Goal: Task Accomplishment & Management: Manage account settings

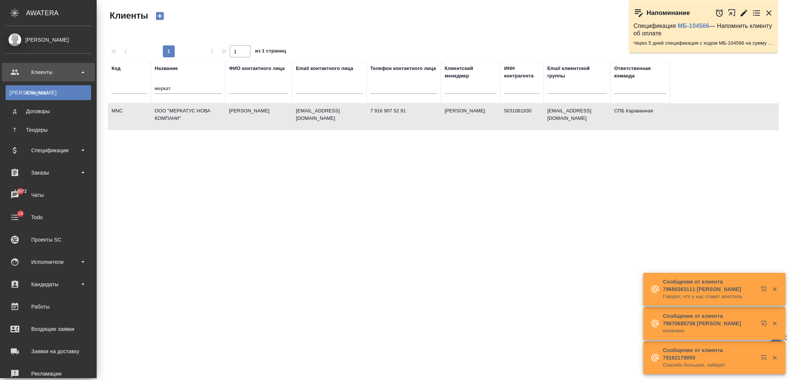
select select "RU"
click at [51, 189] on div "Чаты" at bounding box center [49, 194] width 86 height 11
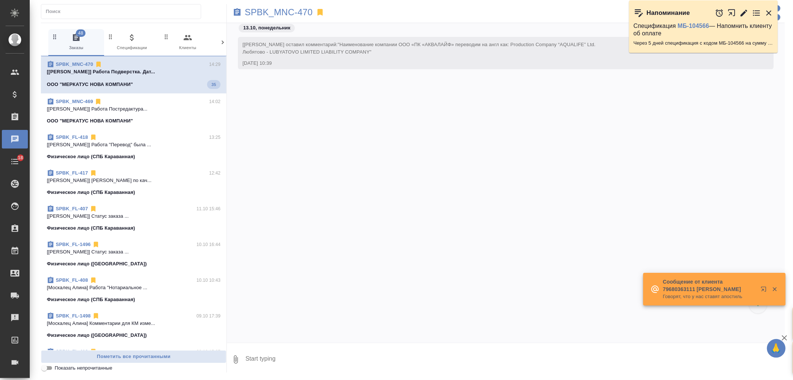
scroll to position [3528, 0]
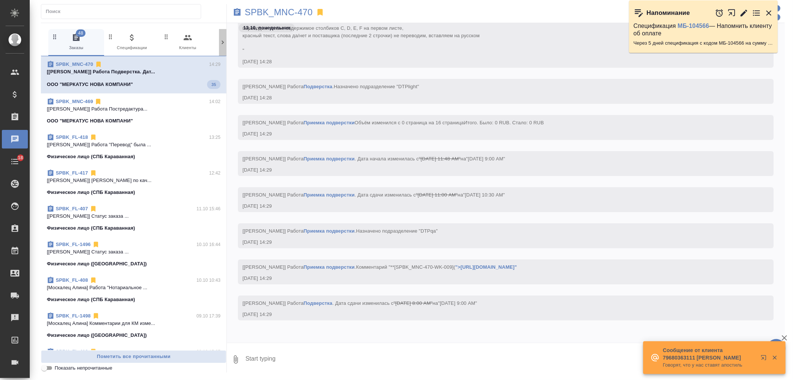
click at [219, 45] on icon at bounding box center [222, 42] width 7 height 7
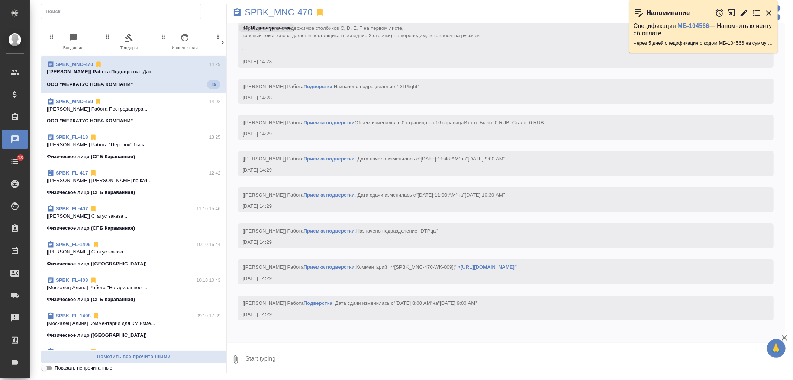
click at [219, 45] on icon at bounding box center [222, 42] width 7 height 7
click at [198, 43] on span "99+ Мессенджеры" at bounding box center [191, 42] width 50 height 18
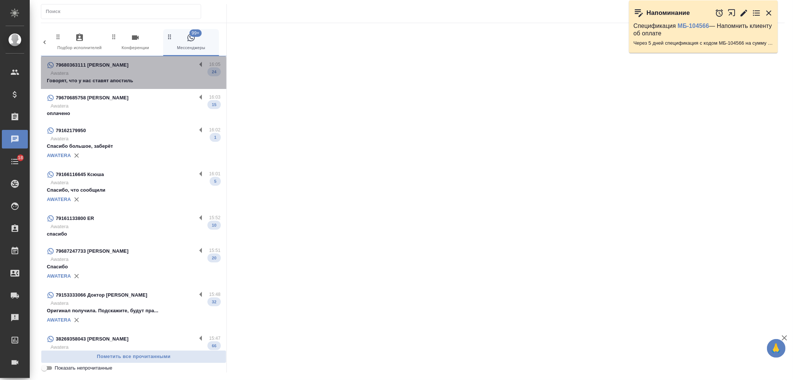
click at [166, 83] on p "Говорят, что у нас ставят апостиль" at bounding box center [134, 80] width 174 height 7
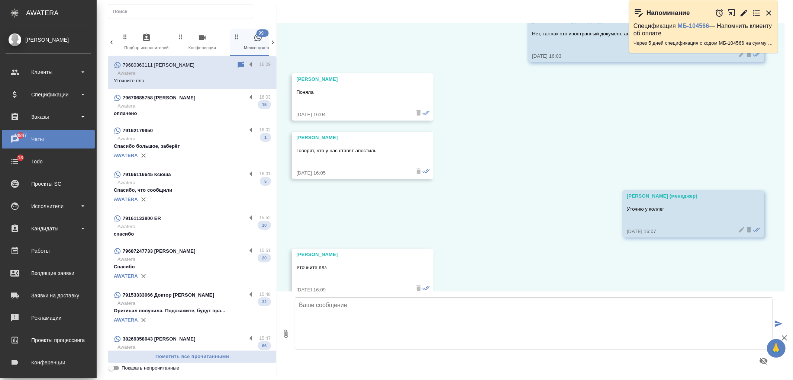
scroll to position [3554, 0]
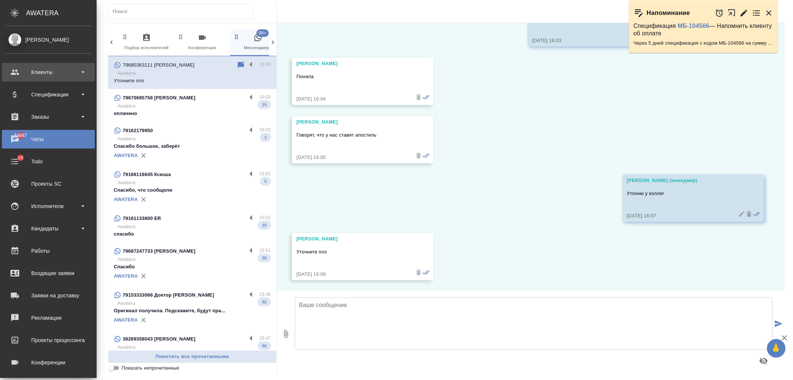
click at [43, 72] on div "Клиенты" at bounding box center [49, 72] width 86 height 11
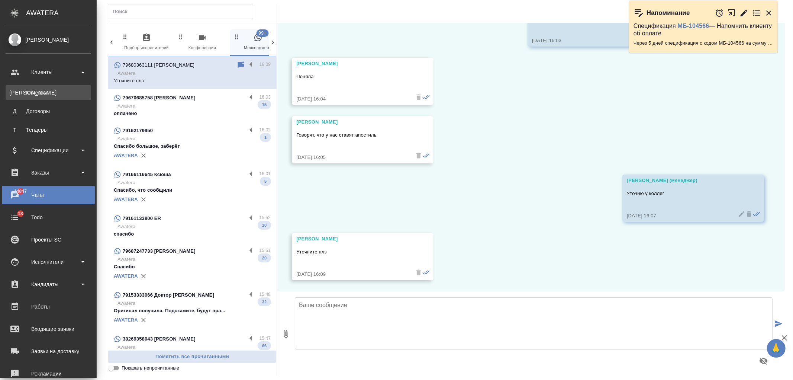
click at [49, 94] on div "Клиенты" at bounding box center [48, 92] width 78 height 7
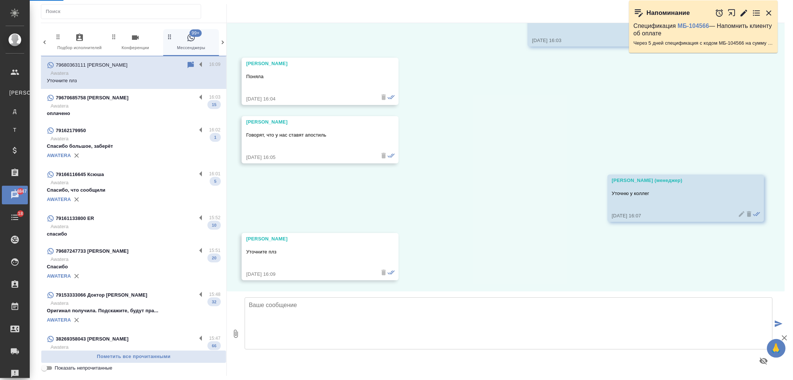
select select "RU"
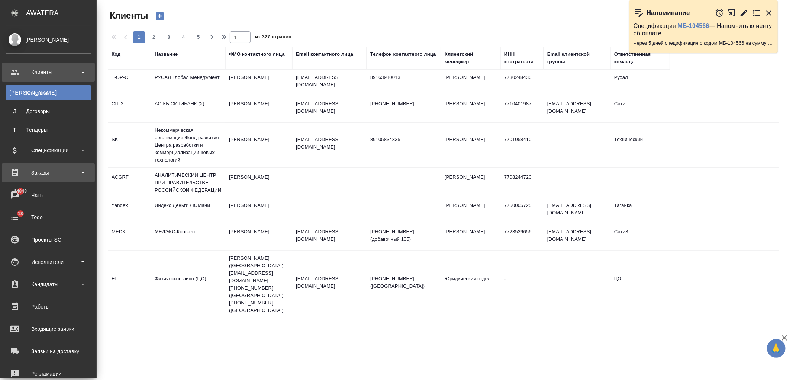
click at [62, 179] on div "Заказы" at bounding box center [48, 172] width 93 height 19
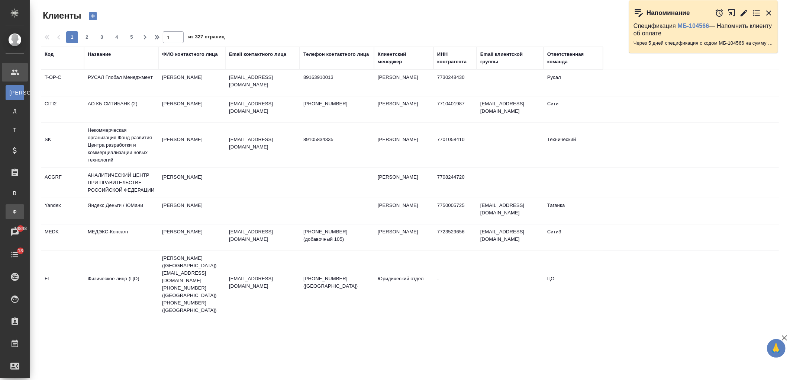
click at [11, 212] on div "Заказы физ. лиц" at bounding box center [5, 211] width 11 height 7
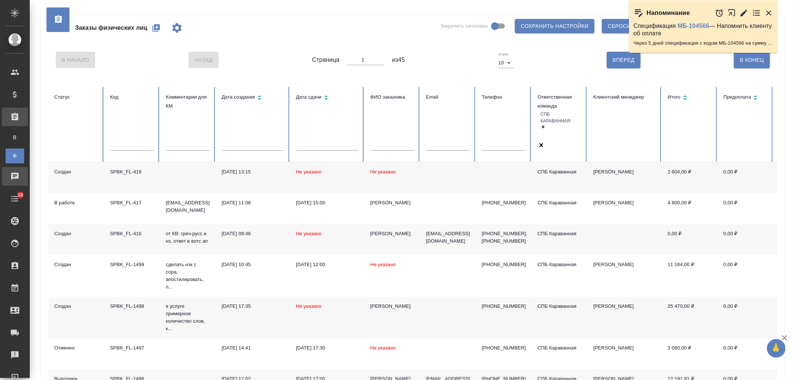
click at [15, 175] on div "Чаты" at bounding box center [5, 176] width 19 height 11
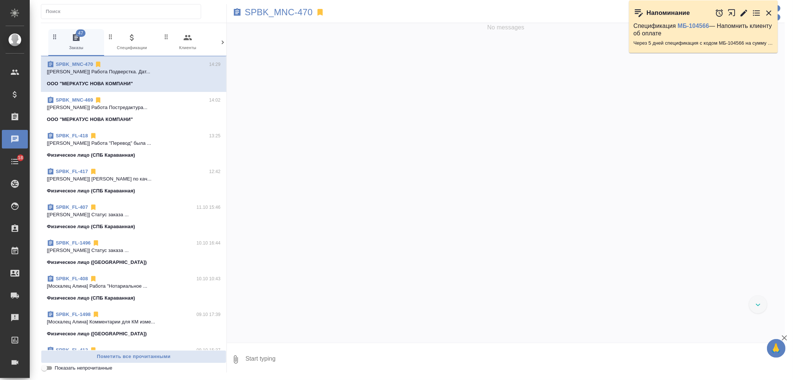
scroll to position [3528, 0]
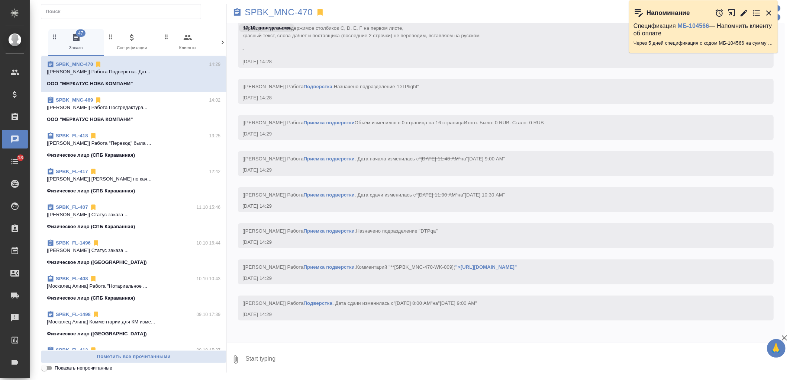
click at [224, 44] on icon at bounding box center [222, 42] width 7 height 7
click at [189, 48] on span "99+ Мессенджеры" at bounding box center [191, 42] width 50 height 18
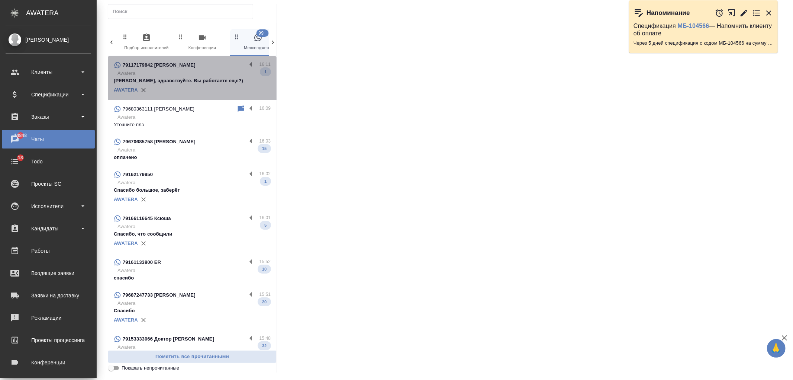
click at [216, 77] on p "Арина, здравствуйте. Вы работаете еще?)" at bounding box center [192, 80] width 157 height 7
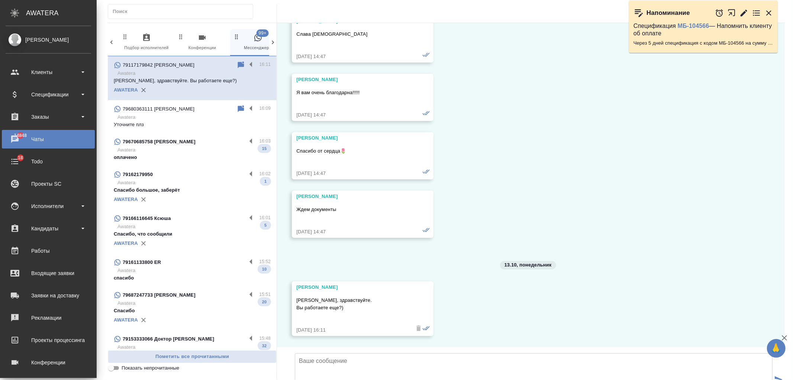
scroll to position [5405, 0]
click at [415, 353] on textarea at bounding box center [534, 379] width 478 height 52
click at [426, 353] on textarea "Александра, добрый день! Да" at bounding box center [534, 379] width 478 height 52
type textarea "Александра, добрый день! Да"
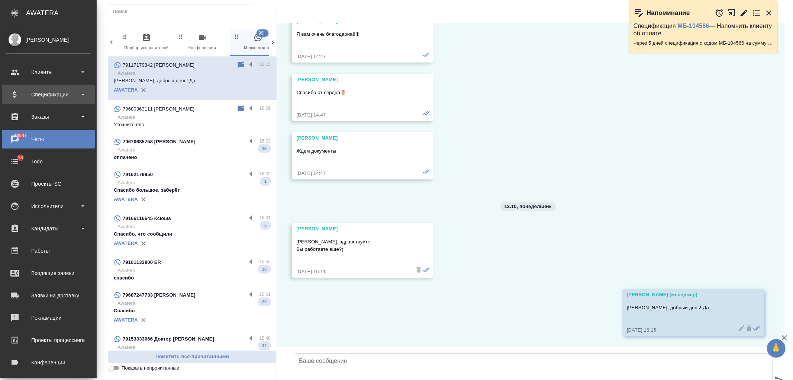
scroll to position [5463, 0]
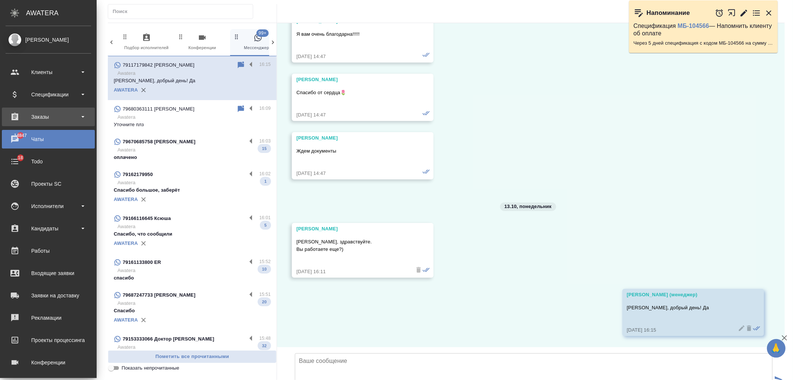
click at [71, 119] on div "Заказы" at bounding box center [49, 116] width 86 height 11
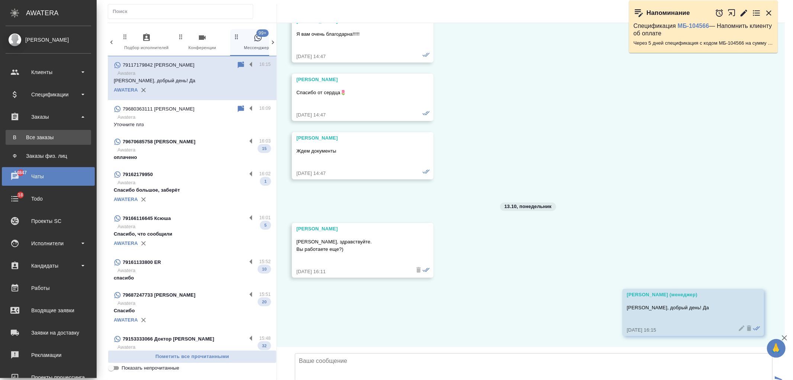
click at [58, 132] on link "В Все заказы" at bounding box center [49, 137] width 86 height 15
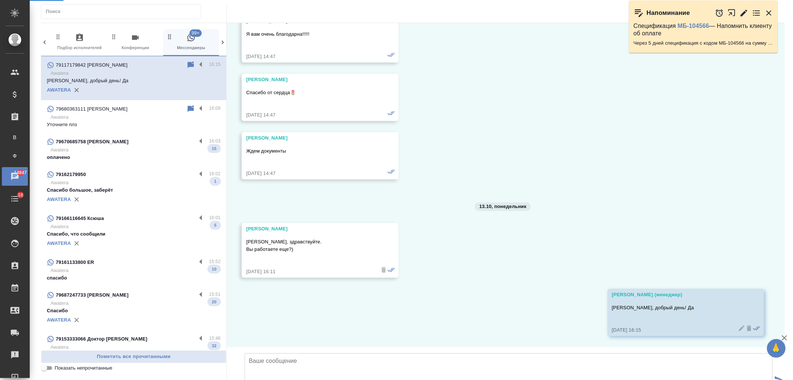
scroll to position [5419, 0]
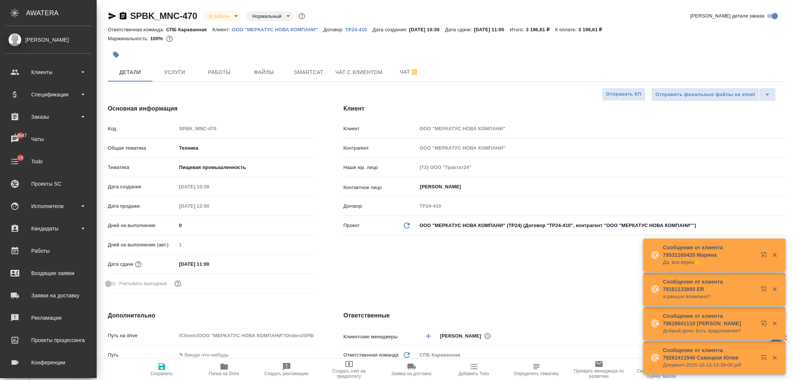
select select "RU"
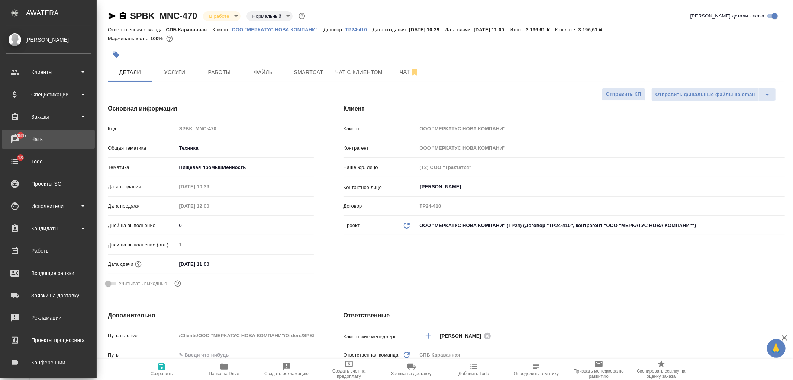
click at [64, 135] on div "Чаты" at bounding box center [49, 139] width 86 height 11
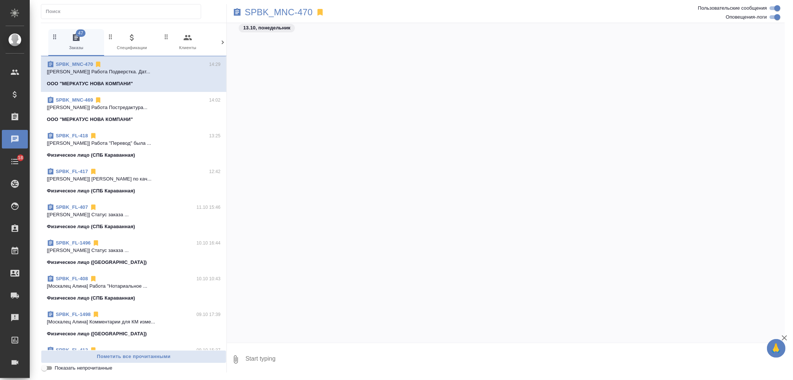
scroll to position [3528, 0]
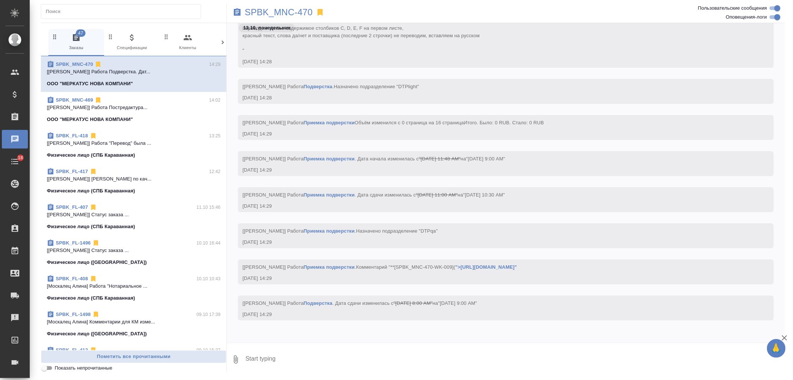
click at [221, 42] on icon at bounding box center [222, 42] width 7 height 7
click at [196, 39] on span "99+ Мессенджеры" at bounding box center [191, 42] width 50 height 18
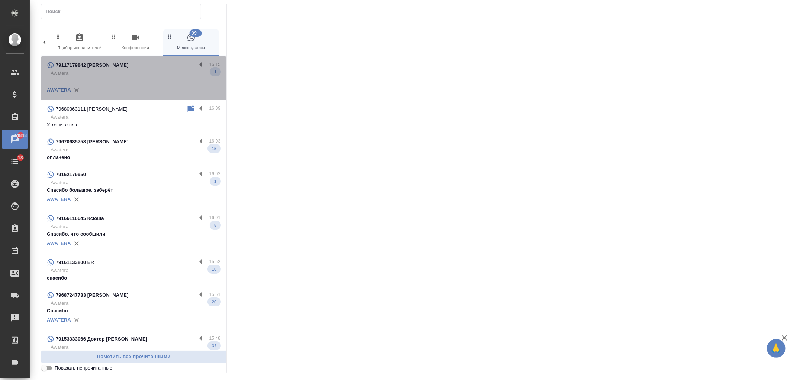
click at [155, 75] on p "Awatera" at bounding box center [136, 73] width 170 height 7
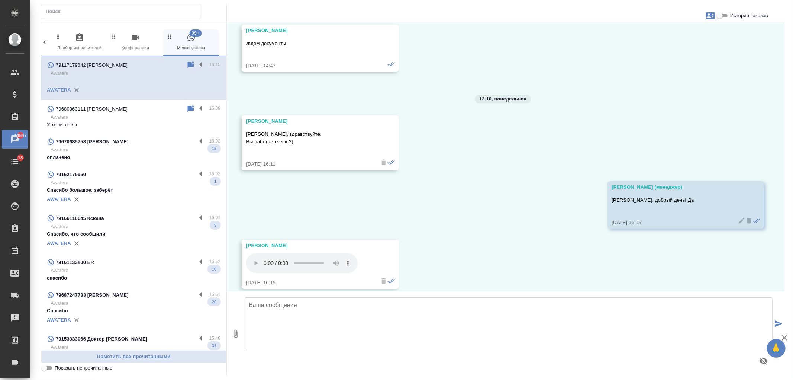
scroll to position [5537, 0]
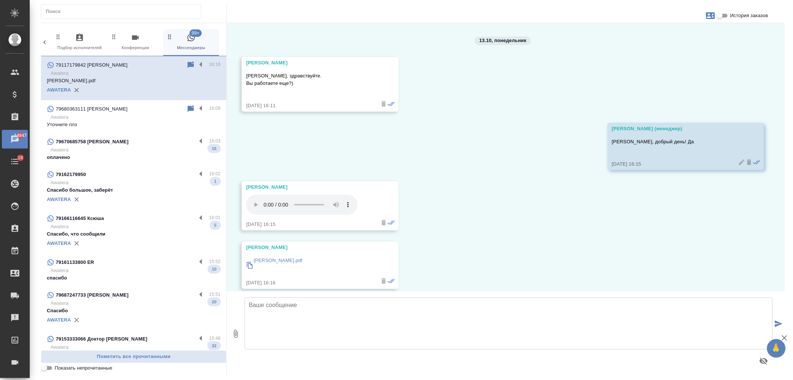
click at [282, 312] on textarea at bounding box center [509, 323] width 528 height 52
click at [275, 257] on p "[PERSON_NAME].pdf" at bounding box center [278, 260] width 49 height 7
click at [305, 313] on textarea at bounding box center [509, 323] width 528 height 52
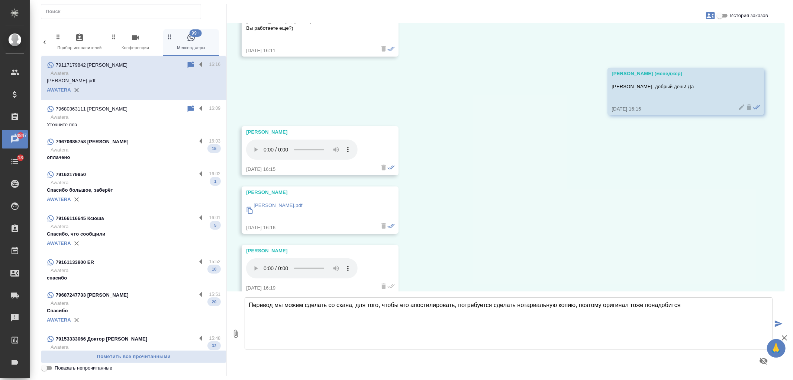
scroll to position [5597, 0]
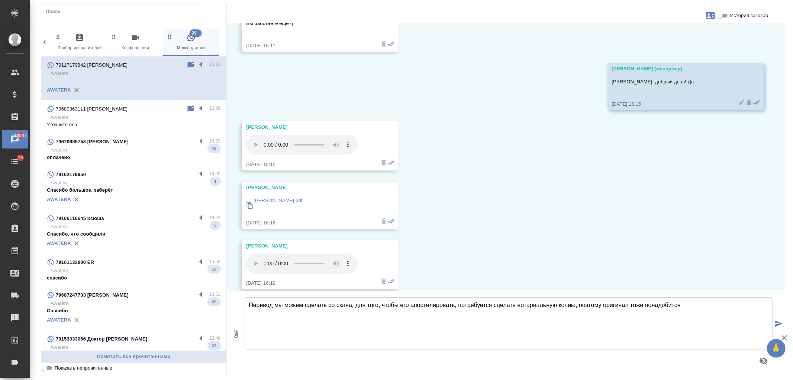
drag, startPoint x: 356, startPoint y: 307, endPoint x: 701, endPoint y: 303, distance: 344.8
click at [701, 303] on textarea "Перевод мы можем сделать со скана, для того, чтобы его апостилировать, потребуе…" at bounding box center [509, 323] width 528 height 52
type textarea "Перевод мы можем сделать со скана, но для апостиля нужна нотариальная копия, по…"
click at [249, 305] on textarea "Перевод мы можем сделать со скана, но для апостиля нужна нотариальная копия, по…" at bounding box center [509, 323] width 528 height 52
click at [248, 305] on textarea "Перевод мы можем сделать со скана, но для апостиля нужна нотариальная копия, по…" at bounding box center [509, 323] width 528 height 52
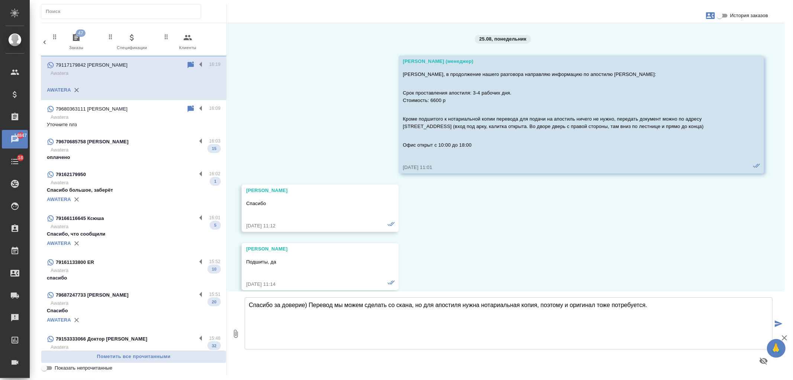
scroll to position [5597, 0]
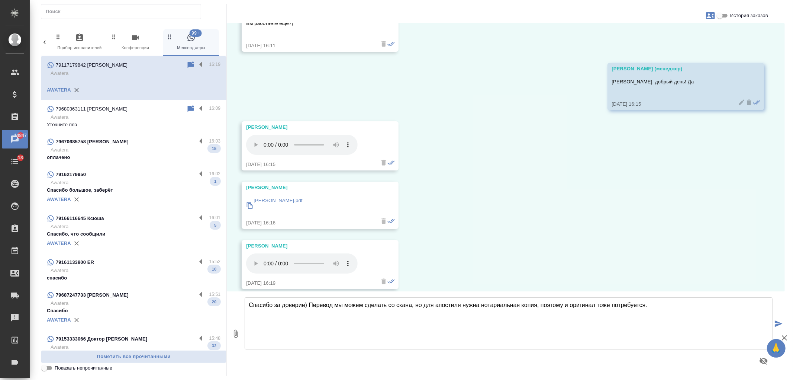
click at [475, 304] on textarea "Спасибо за доверие) Перевод мы можем сделать со скана, но для апостиля нужна но…" at bounding box center [509, 323] width 528 height 52
click at [403, 309] on textarea "Спасибо за доверие) Перевод мы можем сделать со скана, но для апостиля нужна но…" at bounding box center [509, 323] width 528 height 52
click at [379, 303] on textarea "Спасибо за доверие) Перевод мы можем сделать со скана, но для апостиля нужна но…" at bounding box center [509, 323] width 528 height 52
click at [399, 305] on textarea "Спасибо за доверие) Перевод мы можем сделать со скана, но для апостиля нужна но…" at bounding box center [509, 323] width 528 height 52
click at [425, 307] on textarea "Спасибо за доверие) Перевод мы можем сделать со скана, но для апостиля нужна но…" at bounding box center [509, 323] width 528 height 52
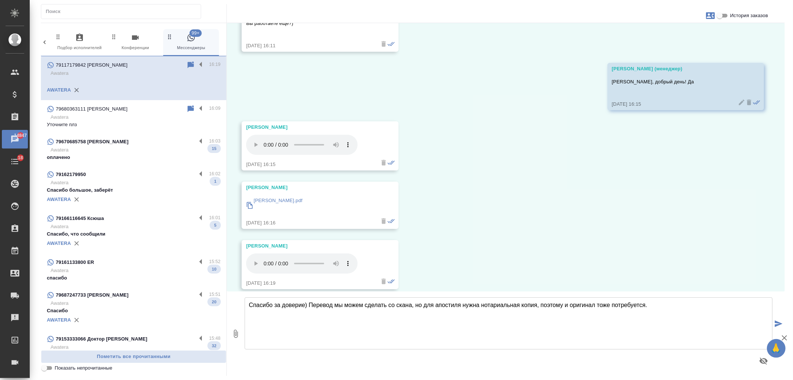
click at [479, 304] on textarea "Спасибо за доверие) Перевод мы можем сделать со скана, но для апостиля нужна но…" at bounding box center [509, 323] width 528 height 52
click at [562, 305] on textarea "Спасибо за доверие) Перевод мы можем сделать со скана, но для апостиля нужно по…" at bounding box center [509, 323] width 528 height 52
click at [578, 304] on textarea "Спасибо за доверие) Перевод мы можем сделать со скана, но для апостиля нужно по…" at bounding box center [509, 323] width 528 height 52
click at [711, 309] on textarea "Спасибо за доверие) Перевод мы можем сделать со скана, но для апостиля нужно по…" at bounding box center [509, 323] width 528 height 52
type textarea "Спасибо за доверие) Перевод мы можем сделать со скана, но для апостиля нужно по…"
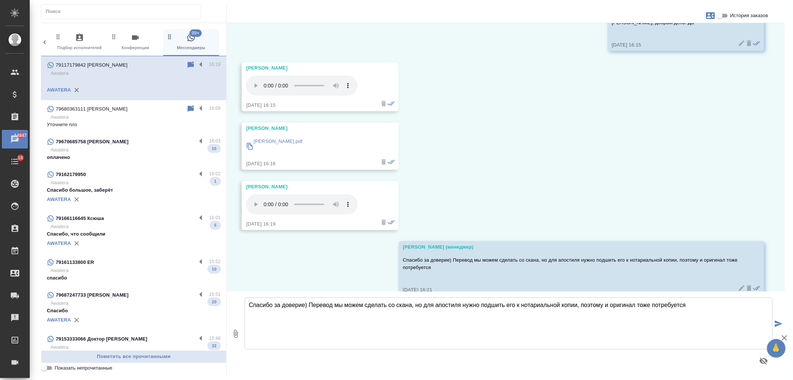
scroll to position [5663, 0]
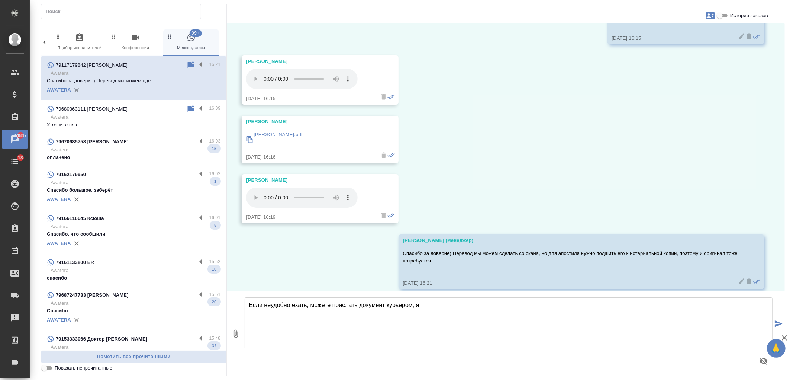
drag, startPoint x: 292, startPoint y: 305, endPoint x: 306, endPoint y: 303, distance: 14.3
click at [306, 303] on textarea "Если неудобно ехать, можете прислать документ курьером, я" at bounding box center [509, 323] width 528 height 52
type textarea "Если неудобно везти его, можете прислать документ курьером, я"
click at [501, 325] on textarea "Если неудобно везти его, можете прислать документ курьером, я" at bounding box center [509, 323] width 528 height 52
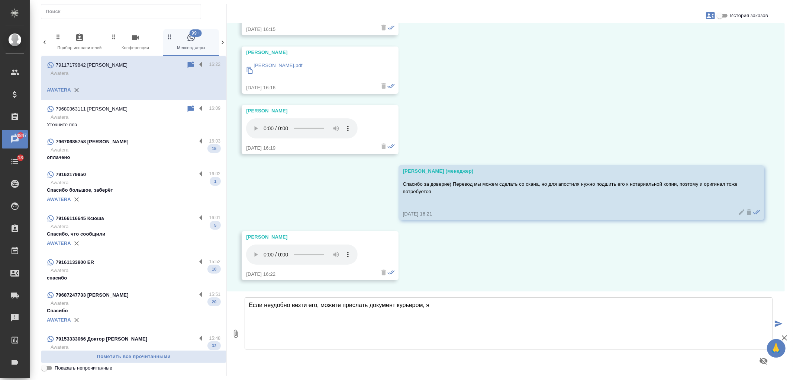
scroll to position [5723, 0]
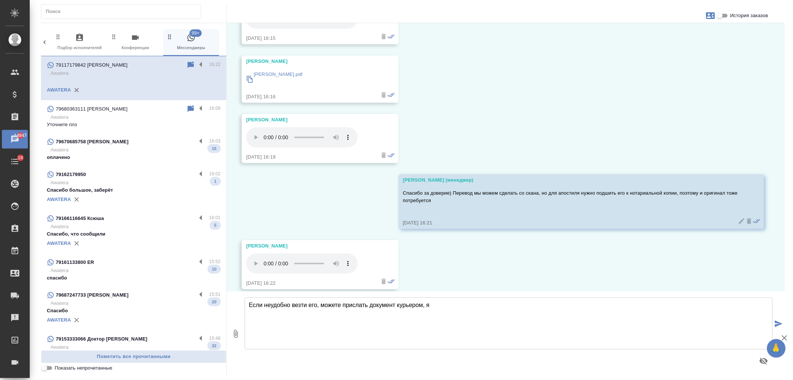
drag, startPoint x: 440, startPoint y: 307, endPoint x: 334, endPoint y: 319, distance: 107.1
click at [245, 309] on textarea "Если неудобно везти его, можете прислать документ курьером, я" at bounding box center [509, 323] width 528 height 52
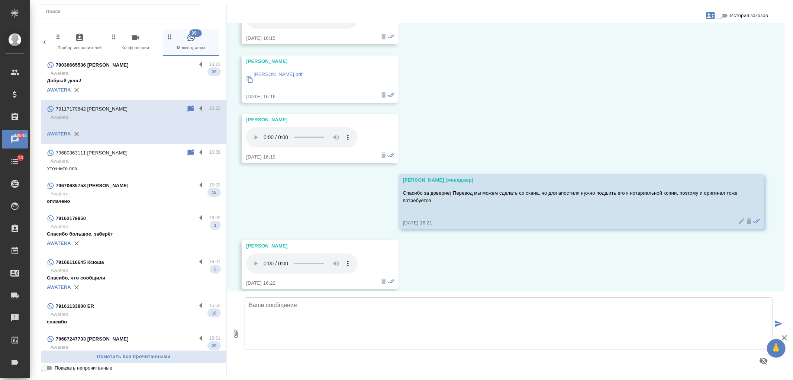
click at [301, 303] on textarea at bounding box center [509, 323] width 528 height 52
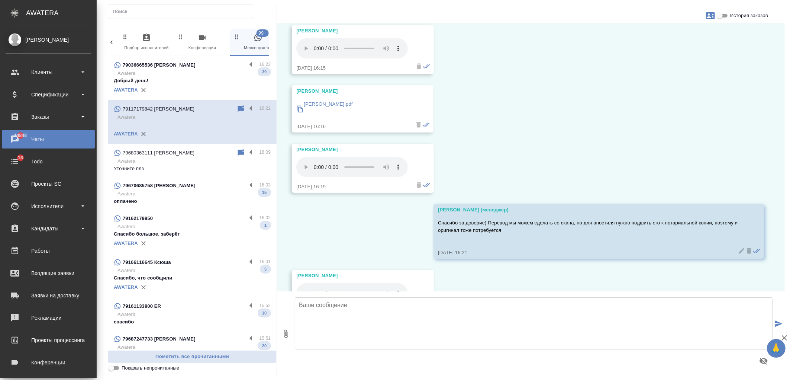
scroll to position [5768, 0]
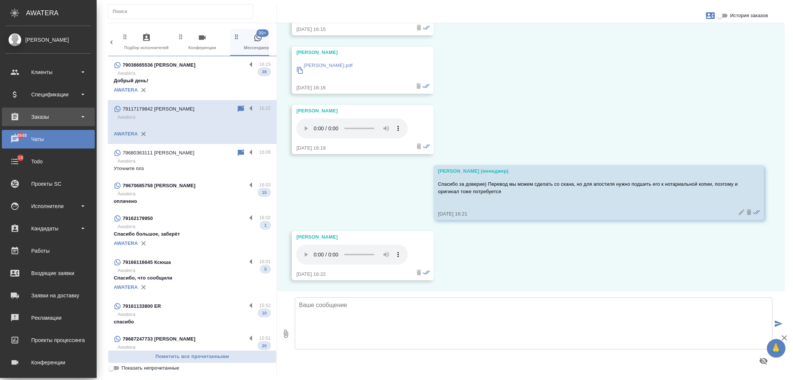
click at [48, 115] on div "Заказы" at bounding box center [49, 116] width 86 height 11
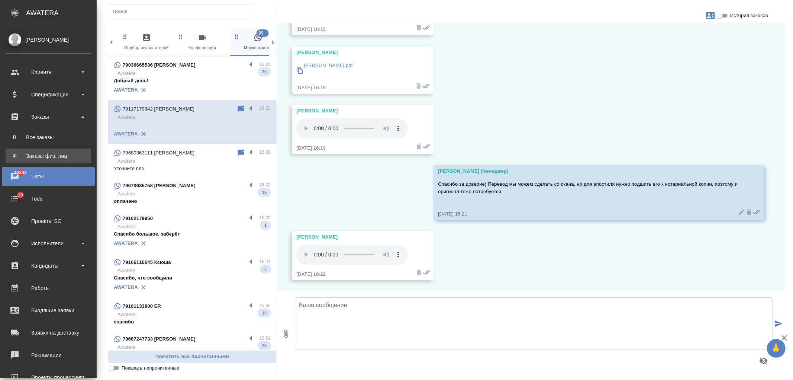
click at [65, 155] on div "Заказы физ. лиц" at bounding box center [48, 155] width 78 height 7
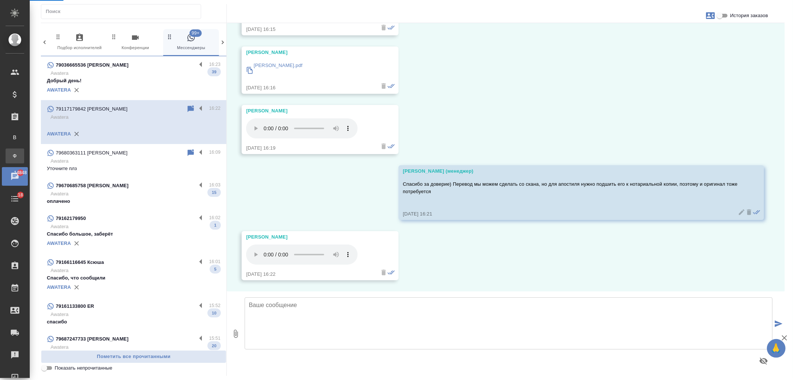
scroll to position [5723, 0]
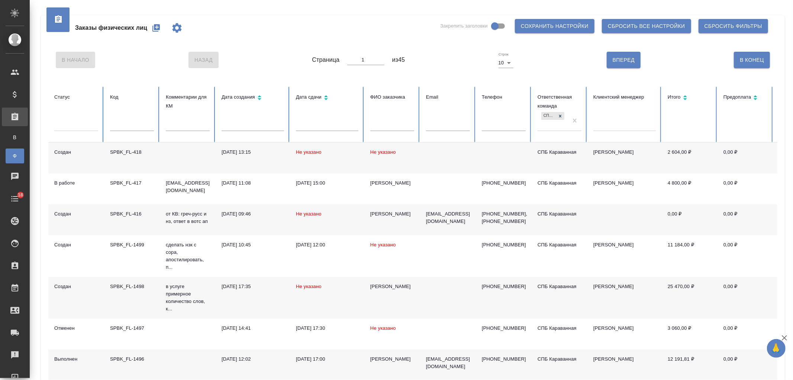
click at [379, 127] on input "text" at bounding box center [392, 126] width 44 height 10
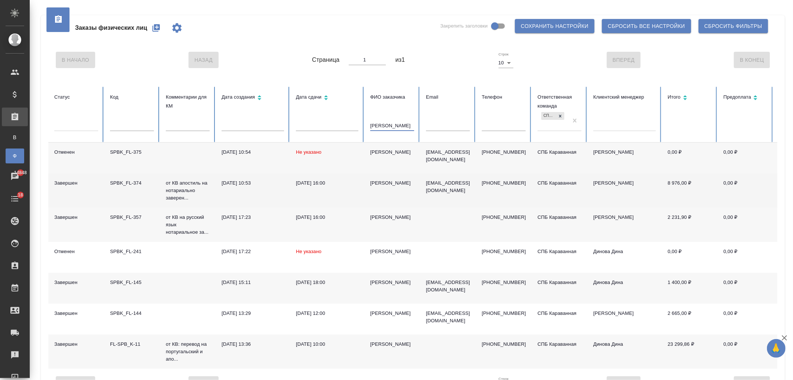
type input "александра"
click at [376, 187] on td "[PERSON_NAME]" at bounding box center [393, 190] width 56 height 34
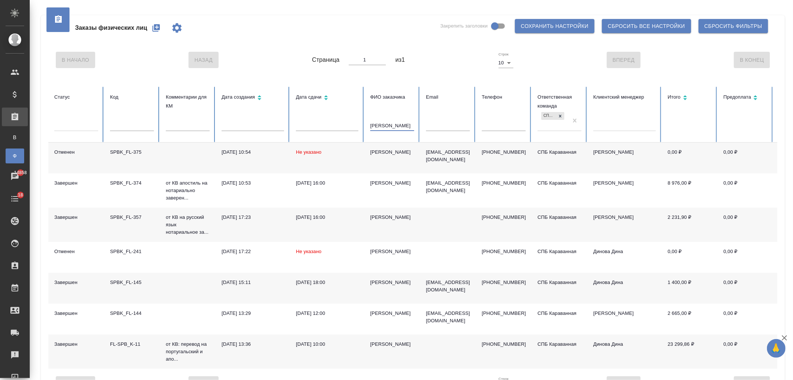
drag, startPoint x: 403, startPoint y: 125, endPoint x: 342, endPoint y: 126, distance: 60.6
click at [342, 126] on tr "Статус Код Комментарии для КМ Дата создания Дата сдачи ФИО заказчика александра…" at bounding box center [466, 115] width 837 height 56
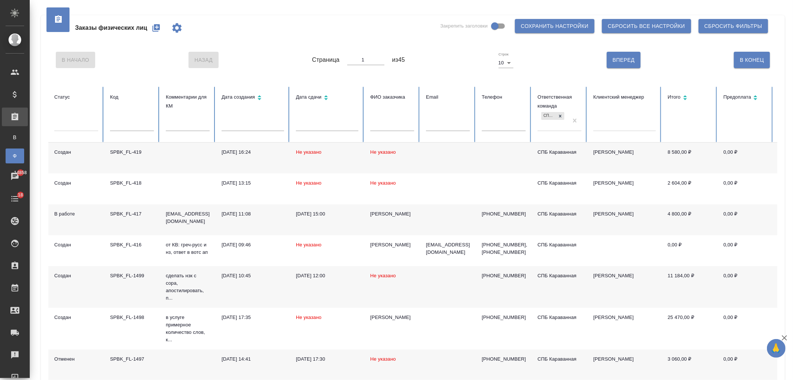
click at [324, 157] on td "Не указано" at bounding box center [327, 157] width 74 height 31
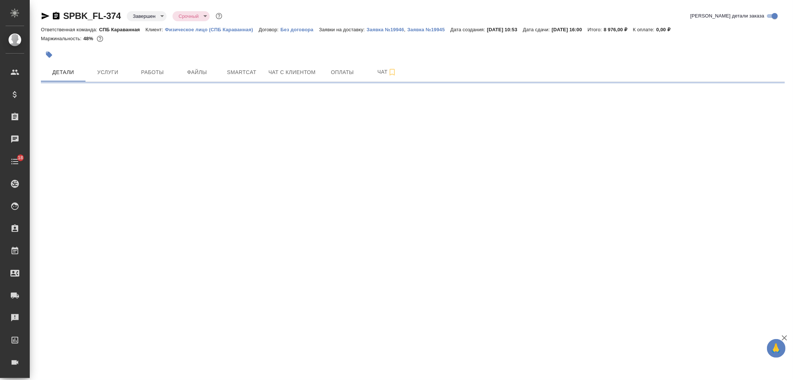
select select "RU"
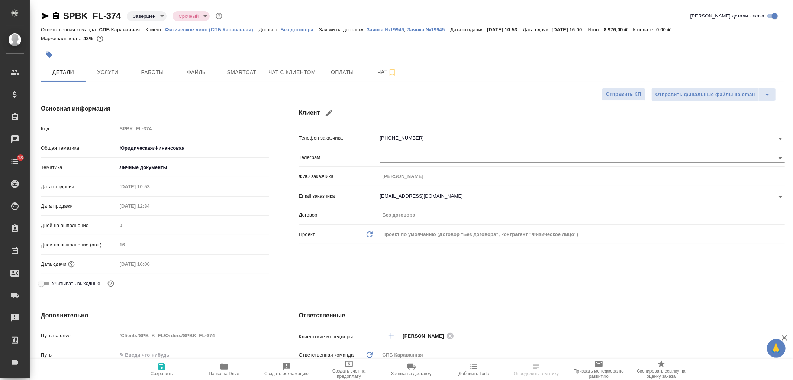
type textarea "x"
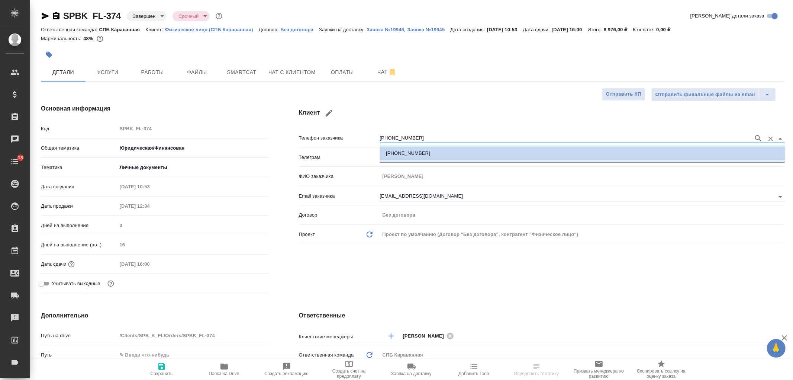
drag, startPoint x: 419, startPoint y: 139, endPoint x: 367, endPoint y: 140, distance: 52.5
click at [367, 140] on div "Телефон заказчика [PHONE_NUMBER]" at bounding box center [542, 137] width 486 height 13
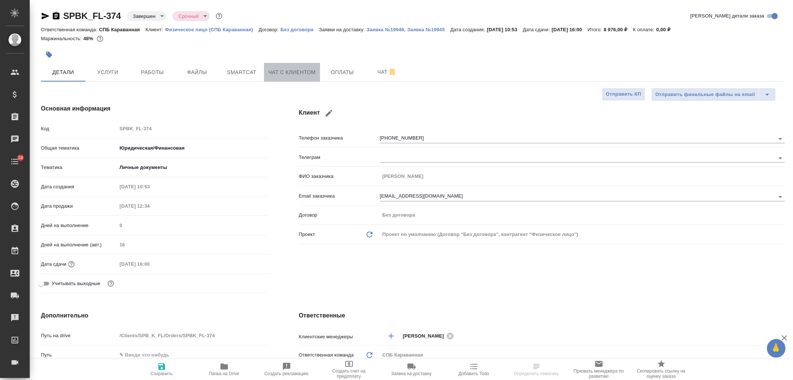
click at [309, 70] on span "Чат с клиентом" at bounding box center [292, 72] width 47 height 9
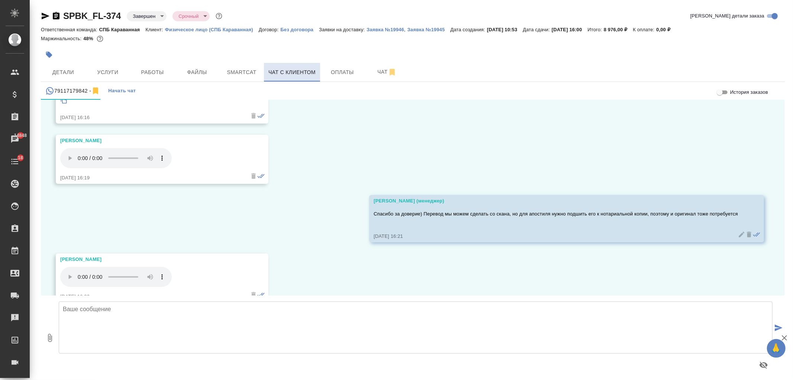
scroll to position [5751, 0]
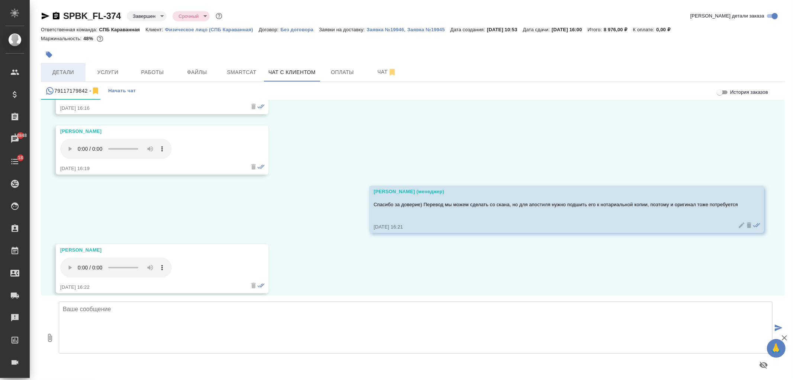
click at [73, 70] on span "Детали" at bounding box center [63, 72] width 36 height 9
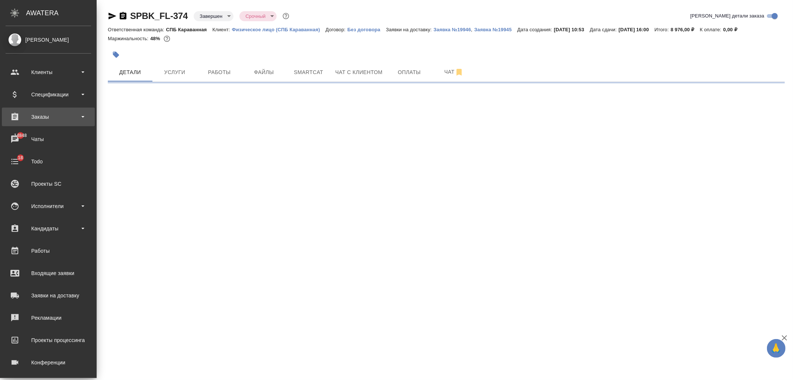
select select "RU"
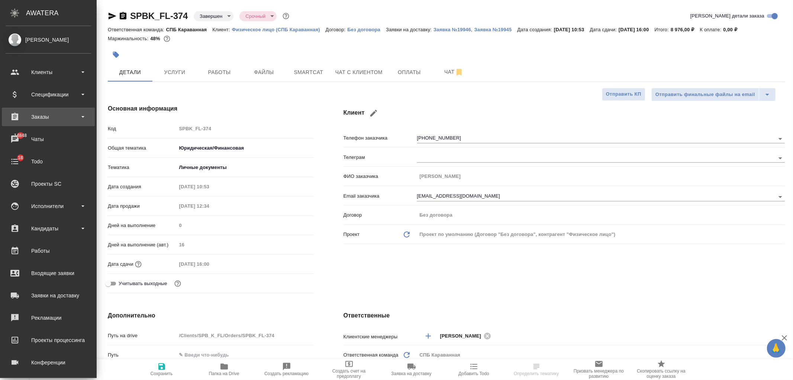
click at [39, 118] on div "Заказы" at bounding box center [49, 116] width 86 height 11
type textarea "x"
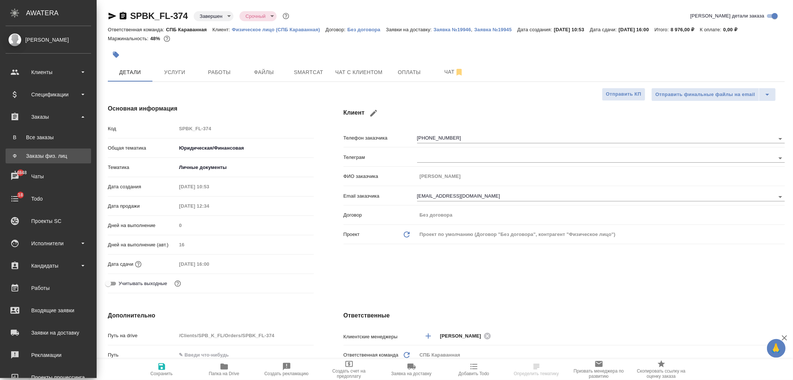
click at [57, 155] on div "Заказы физ. лиц" at bounding box center [48, 155] width 78 height 7
type textarea "x"
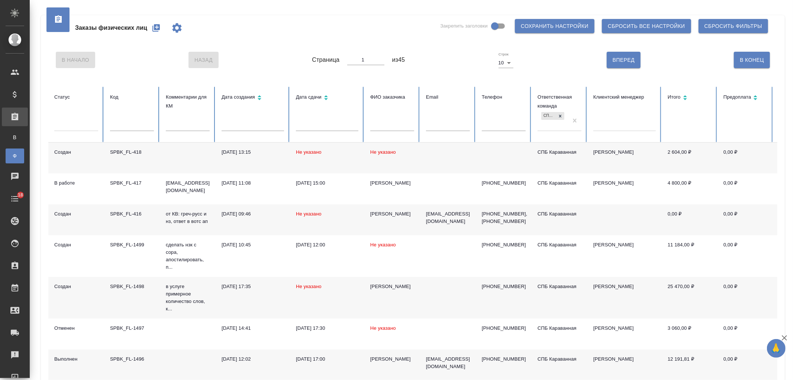
click at [158, 24] on icon "button" at bounding box center [156, 27] width 7 height 7
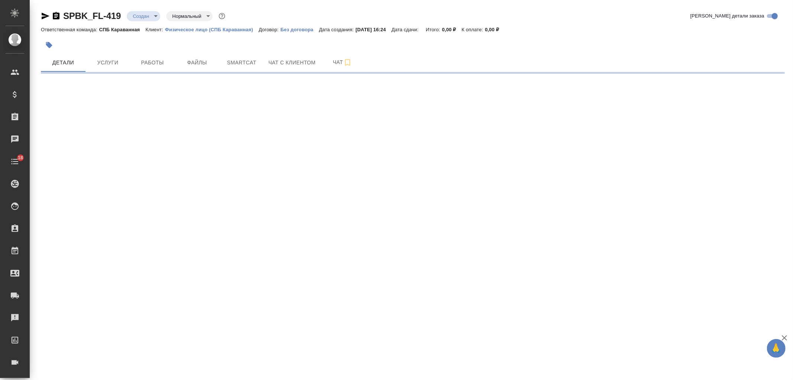
select select "RU"
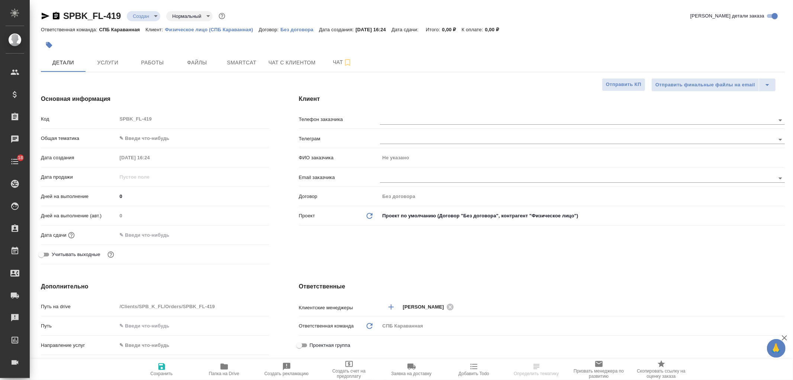
type textarea "x"
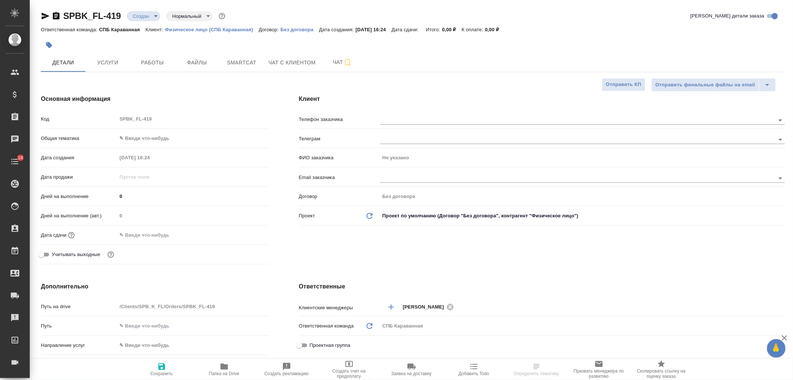
type textarea "x"
click at [415, 119] on input "text" at bounding box center [565, 119] width 370 height 9
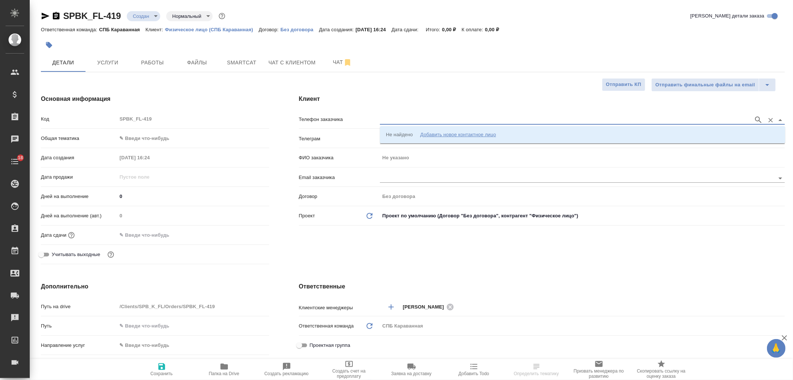
paste input "[PHONE_NUMBER]"
type input "[PHONE_NUMBER]"
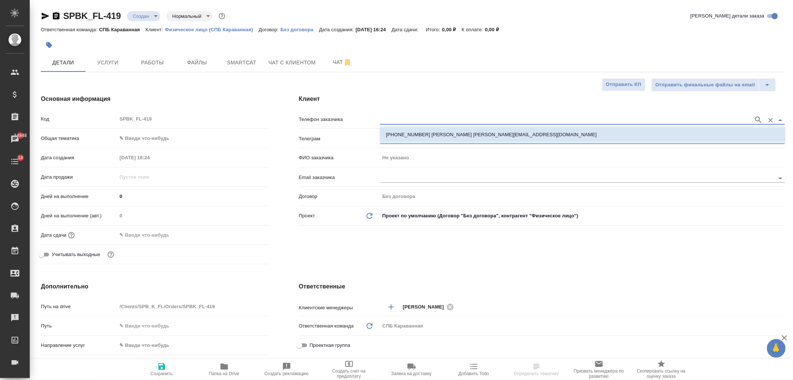
click at [422, 139] on li "[PHONE_NUMBER] [PERSON_NAME] [PERSON_NAME][EMAIL_ADDRESS][DOMAIN_NAME]" at bounding box center [582, 134] width 405 height 13
type input "[PHONE_NUMBER] [PERSON_NAME] [PERSON_NAME][EMAIL_ADDRESS][DOMAIN_NAME]"
type input "[PERSON_NAME]"
type textarea "x"
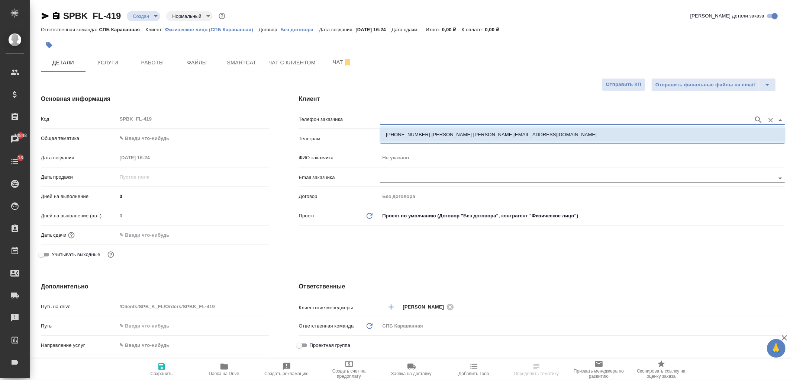
type textarea "x"
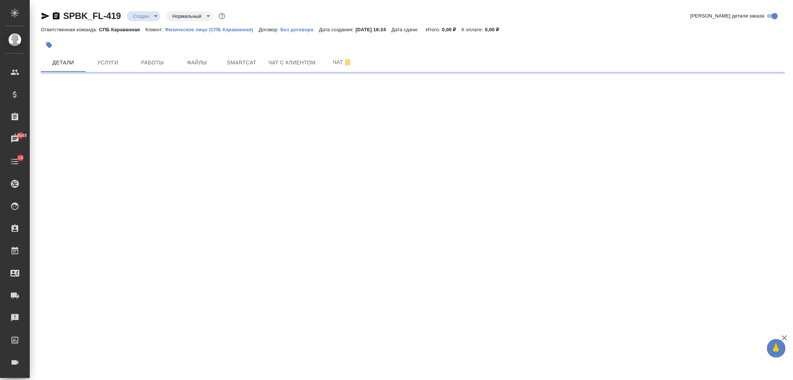
select select "RU"
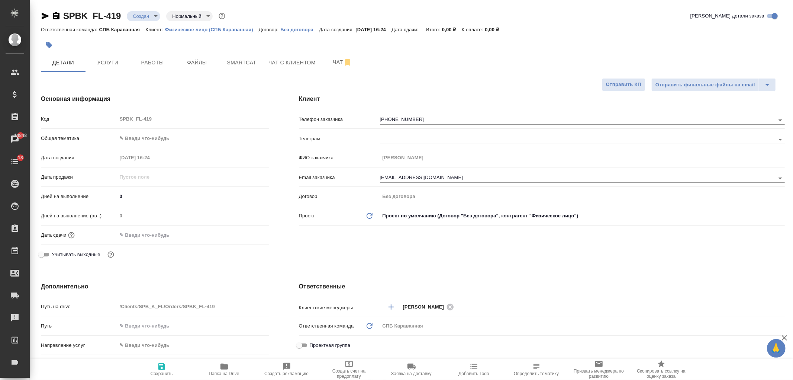
type textarea "x"
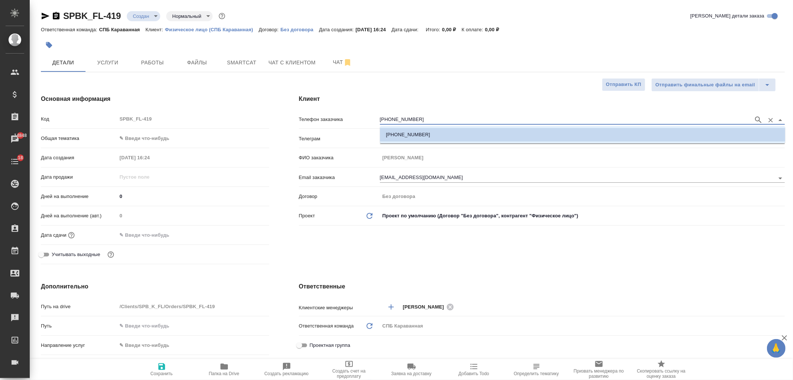
click at [418, 119] on input "+79117179842" at bounding box center [565, 119] width 370 height 9
click at [415, 137] on p "+79117179842" at bounding box center [408, 134] width 44 height 7
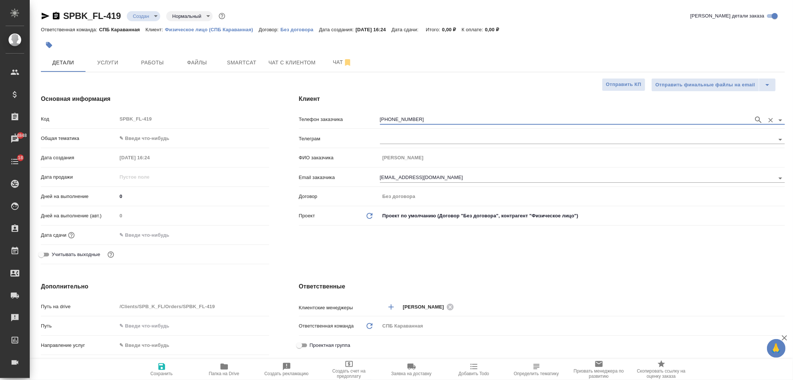
type input "+79117179842 Александра garialexa@mail.ru"
click at [167, 368] on span "Сохранить" at bounding box center [162, 369] width 54 height 14
type textarea "x"
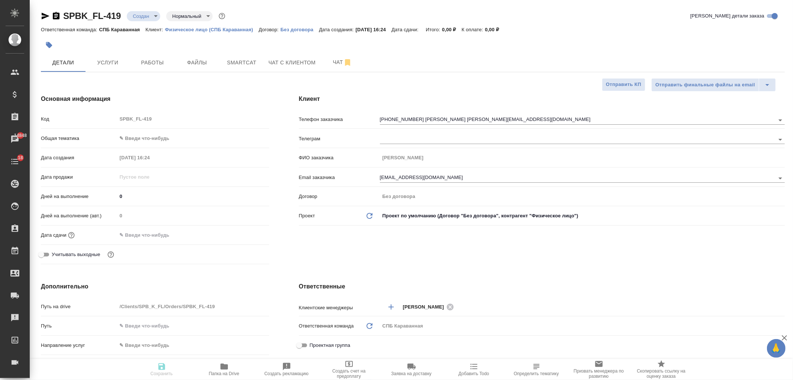
type textarea "x"
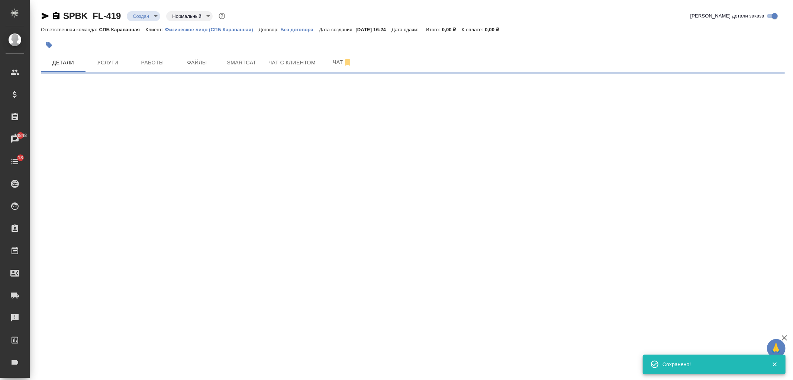
select select "RU"
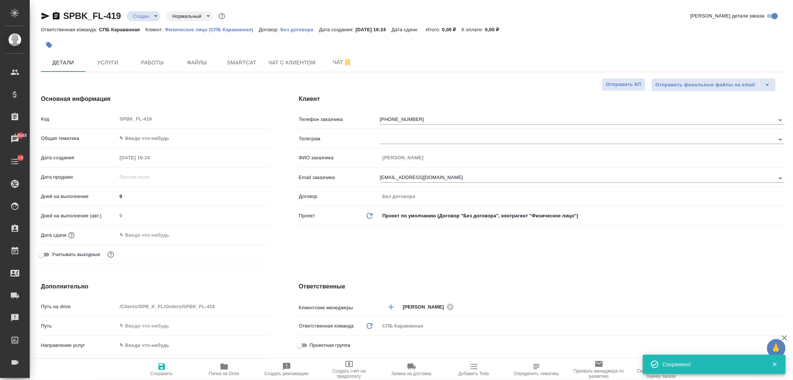
type textarea "x"
click at [189, 63] on span "Файлы" at bounding box center [197, 62] width 36 height 9
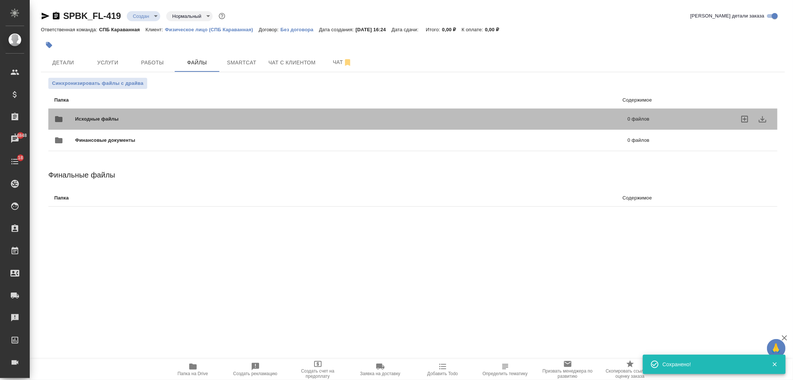
click at [205, 121] on span "Исходные файлы" at bounding box center [224, 118] width 298 height 7
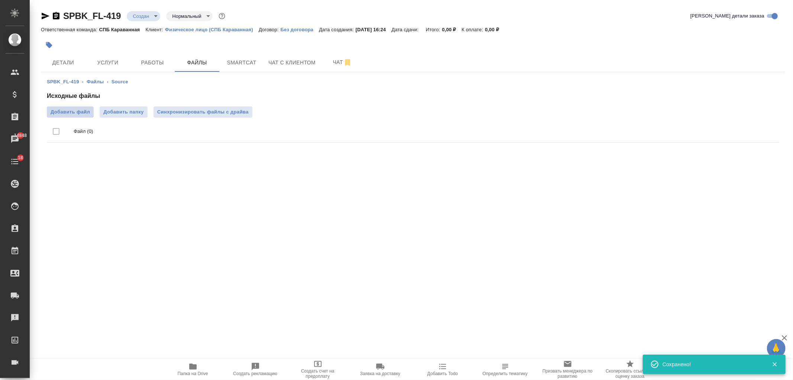
click at [84, 114] on span "Добавить файл" at bounding box center [70, 111] width 39 height 7
click at [0, 0] on input "Добавить файл" at bounding box center [0, 0] width 0 height 0
click at [77, 118] on ul "Файл (0)" at bounding box center [413, 132] width 732 height 28
click at [75, 115] on span "Добавить файл" at bounding box center [70, 111] width 39 height 7
click at [0, 0] on input "Добавить файл" at bounding box center [0, 0] width 0 height 0
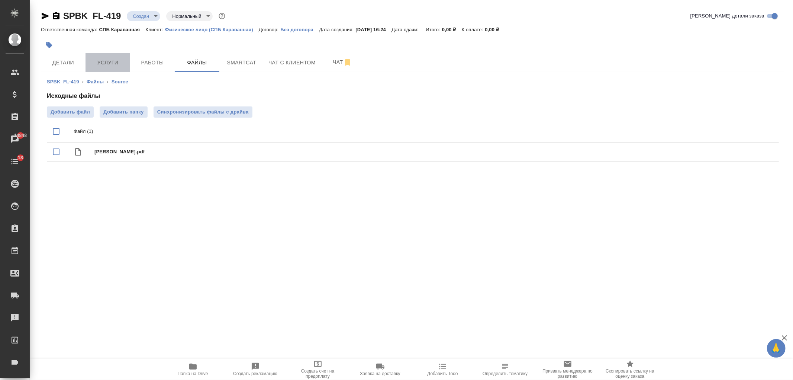
click at [112, 55] on button "Услуги" at bounding box center [108, 62] width 45 height 19
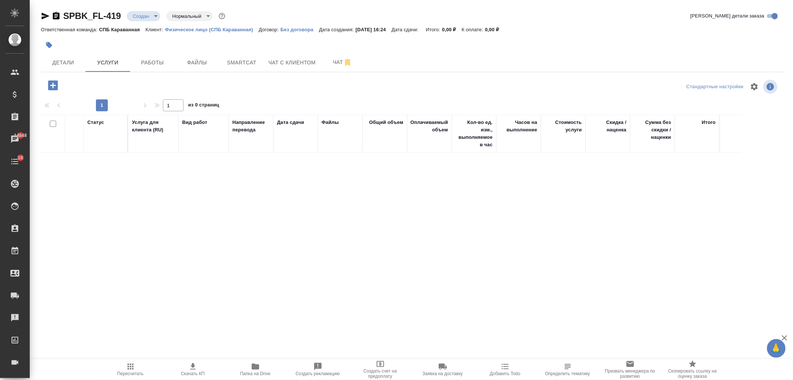
click at [58, 86] on icon "button" at bounding box center [53, 85] width 10 height 10
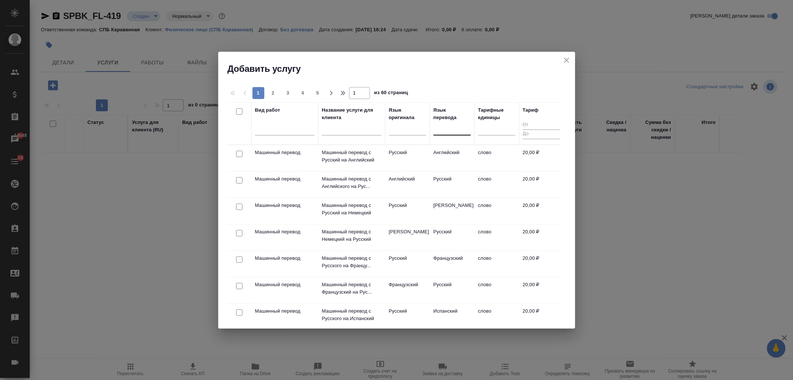
click at [447, 131] on div at bounding box center [452, 127] width 37 height 11
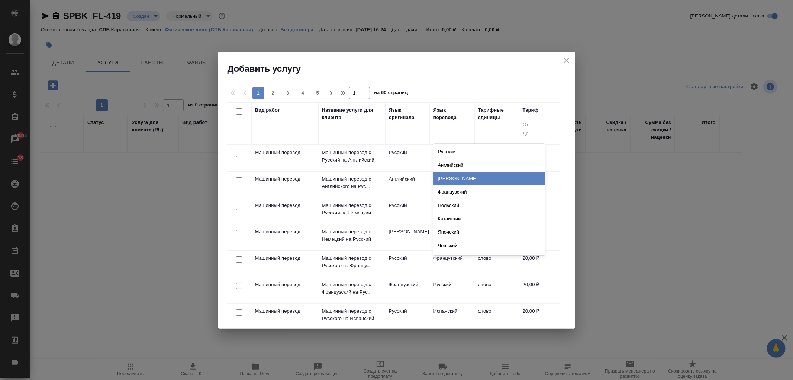
click at [450, 179] on div "Немецкий" at bounding box center [490, 178] width 112 height 13
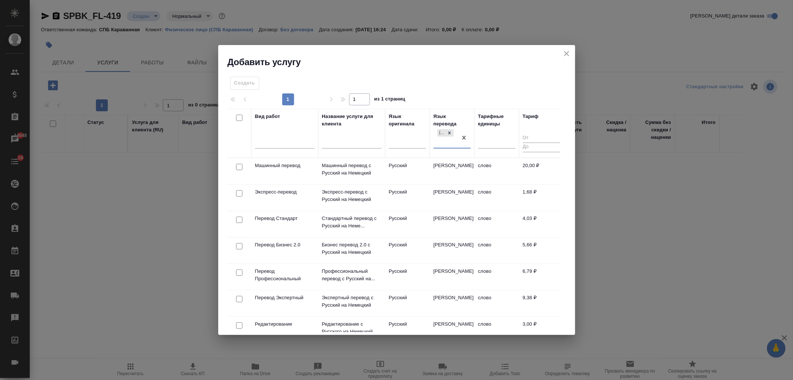
click at [239, 218] on input "checkbox" at bounding box center [239, 219] width 6 height 6
checkbox input "true"
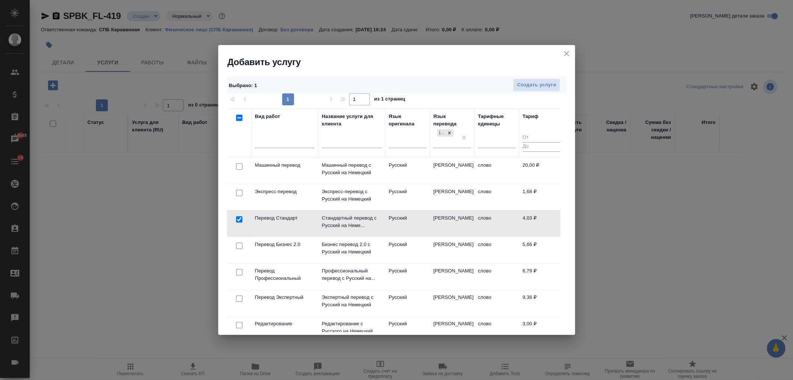
click at [512, 86] on div "Создать услуги" at bounding box center [430, 84] width 269 height 13
click at [527, 85] on span "Создать услуги" at bounding box center [536, 85] width 39 height 9
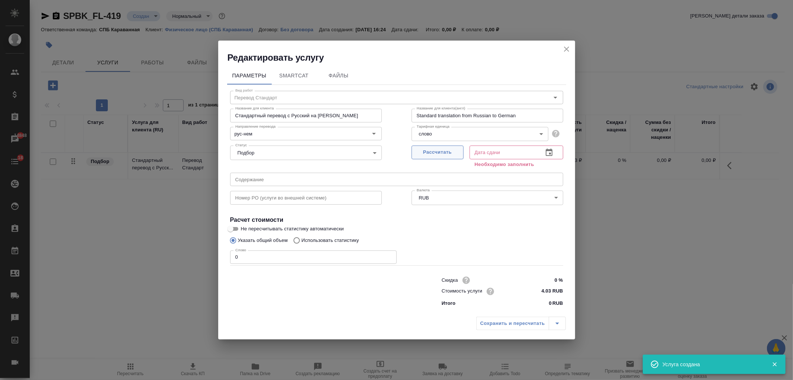
click at [442, 155] on span "Рассчитать" at bounding box center [438, 152] width 44 height 9
type input "[DATE] 16:24"
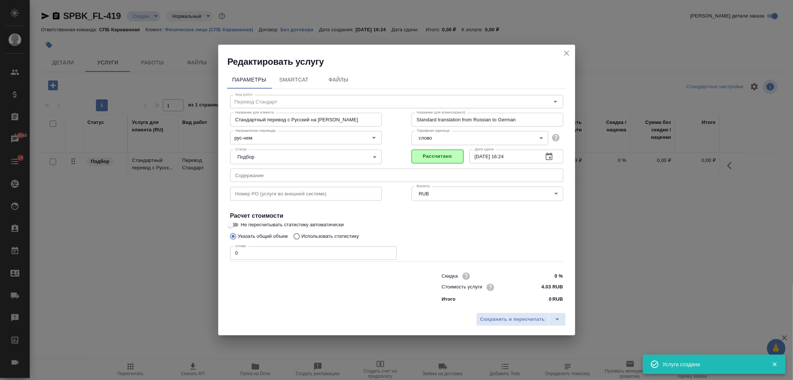
click at [254, 246] on input "0" at bounding box center [313, 252] width 167 height 13
click at [502, 315] on span "Сохранить и пересчитать" at bounding box center [513, 319] width 65 height 9
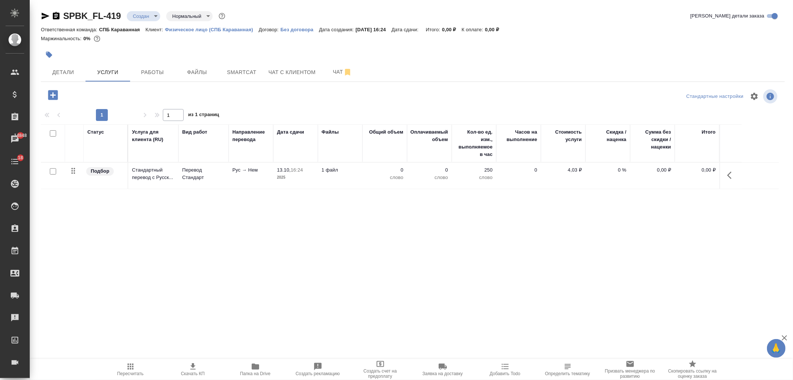
click at [52, 90] on icon "button" at bounding box center [52, 95] width 13 height 13
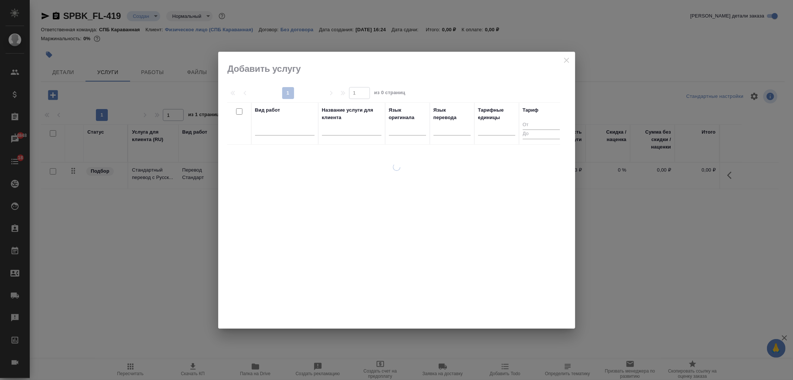
click at [266, 121] on div "Вид работ" at bounding box center [285, 123] width 60 height 34
click at [278, 122] on div at bounding box center [285, 128] width 60 height 14
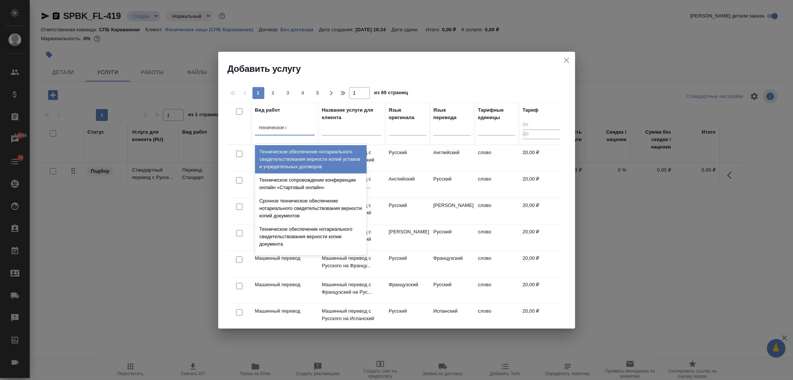
type input "техническое об"
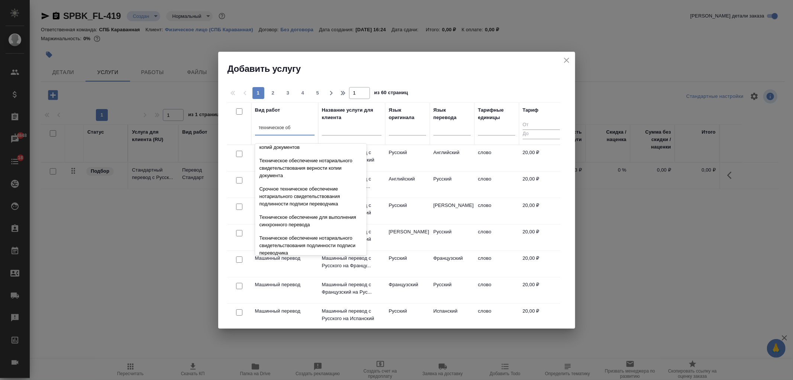
scroll to position [66, 0]
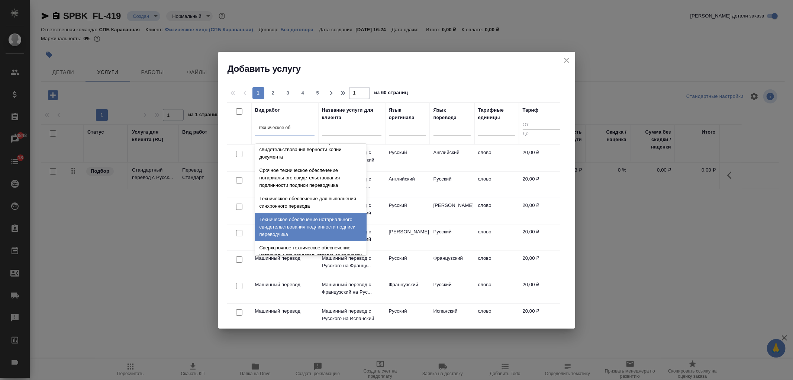
click at [310, 228] on div "Техническое обеспечение нотариального свидетельствования подлинности подписи пе…" at bounding box center [311, 227] width 112 height 28
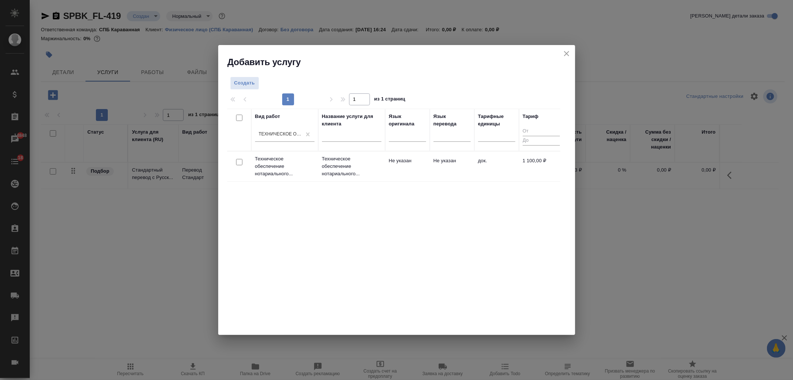
click at [239, 161] on input "checkbox" at bounding box center [239, 162] width 6 height 6
checkbox input "true"
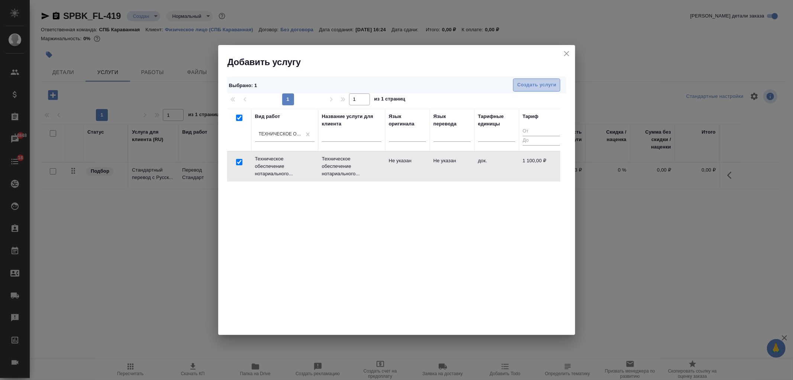
click at [532, 84] on span "Создать услуги" at bounding box center [536, 85] width 39 height 9
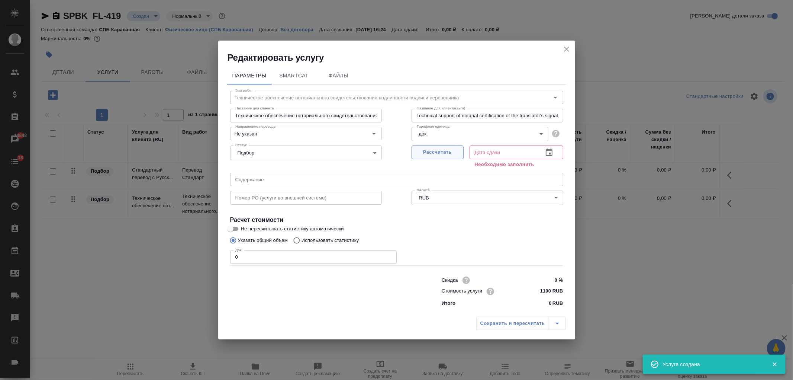
click at [436, 150] on span "Рассчитать" at bounding box center [438, 152] width 44 height 9
type input "13.10.2025 16:25"
click at [267, 257] on input "0" at bounding box center [313, 256] width 167 height 13
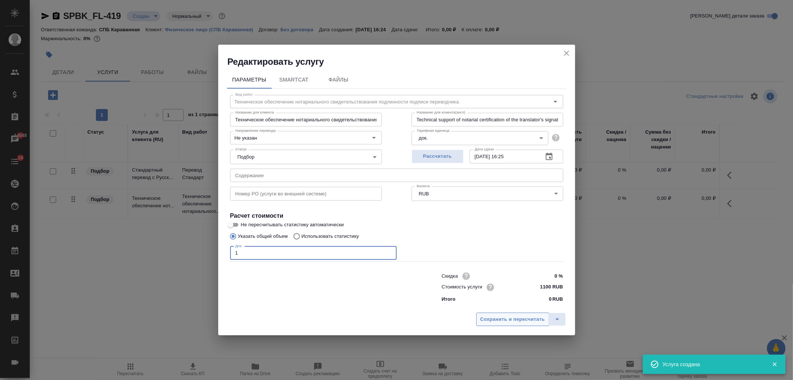
type input "1"
click at [513, 323] on span "Сохранить и пересчитать" at bounding box center [513, 319] width 65 height 9
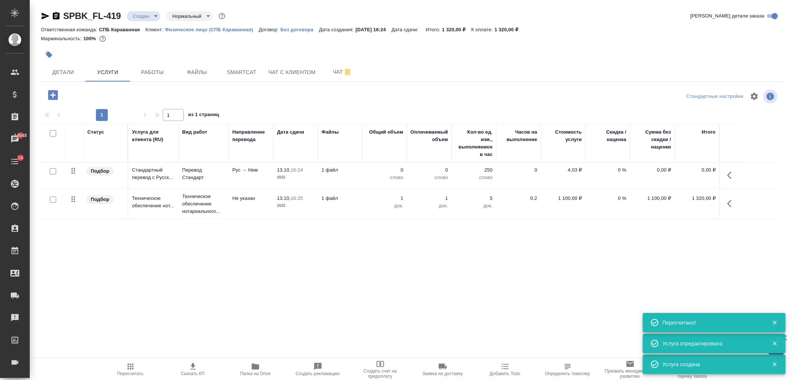
click at [51, 96] on icon "button" at bounding box center [53, 95] width 10 height 10
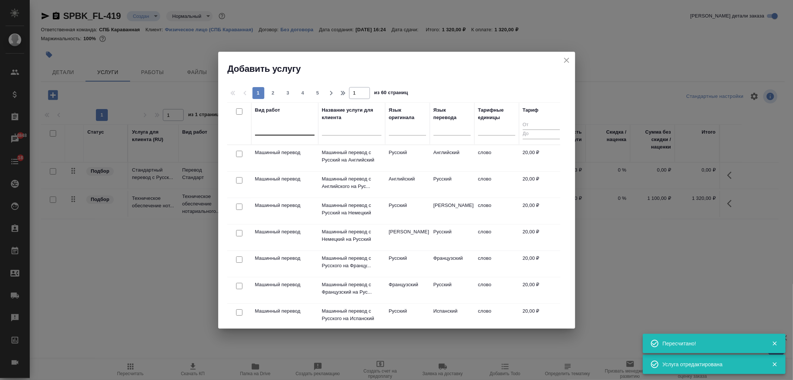
click at [291, 124] on div at bounding box center [285, 127] width 60 height 11
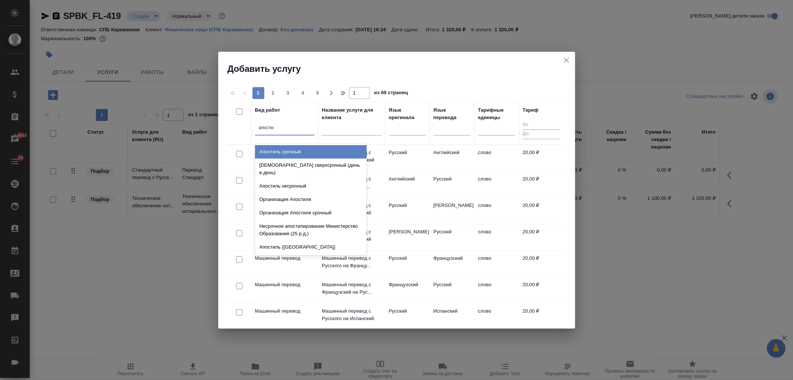
type input "апостиль"
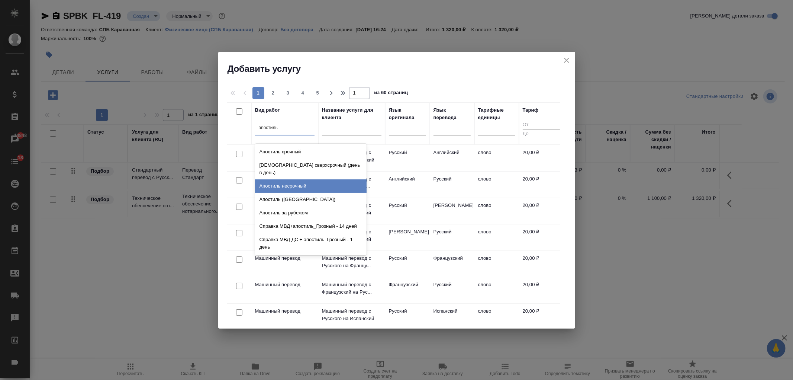
click at [329, 179] on div "Апостиль несрочный" at bounding box center [311, 185] width 112 height 13
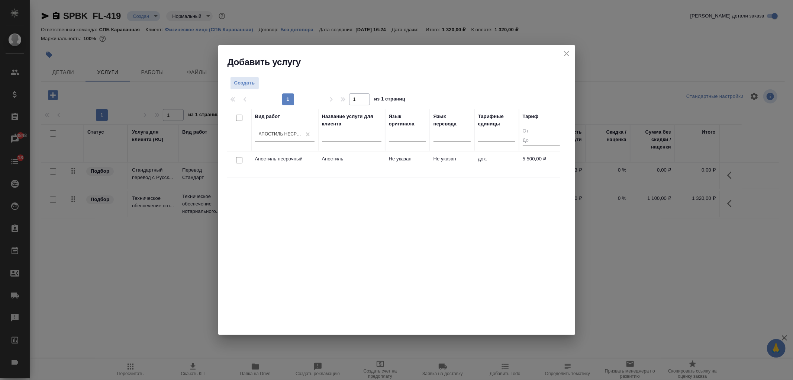
click at [237, 158] on input "checkbox" at bounding box center [239, 160] width 6 height 6
checkbox input "true"
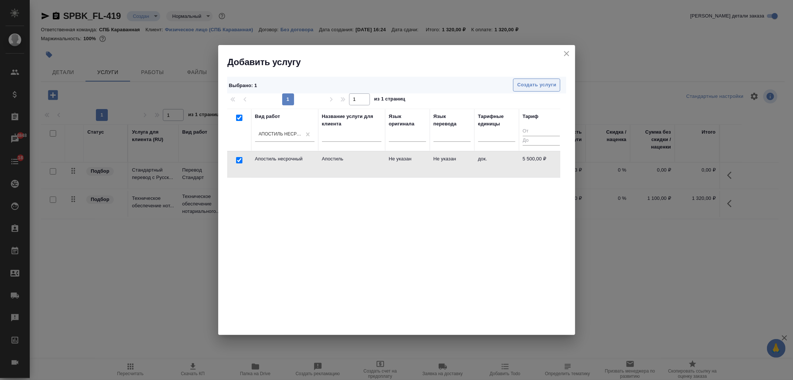
click at [525, 87] on span "Создать услуги" at bounding box center [536, 85] width 39 height 9
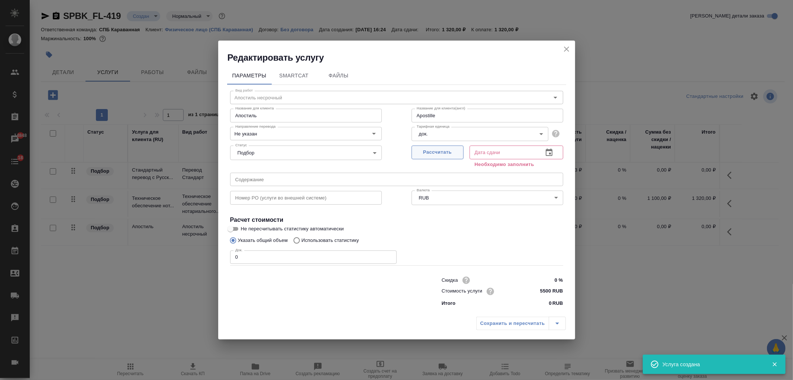
click at [438, 153] on span "Рассчитать" at bounding box center [438, 152] width 44 height 9
type input "Apostille"
type input "13.10.2025 16:26"
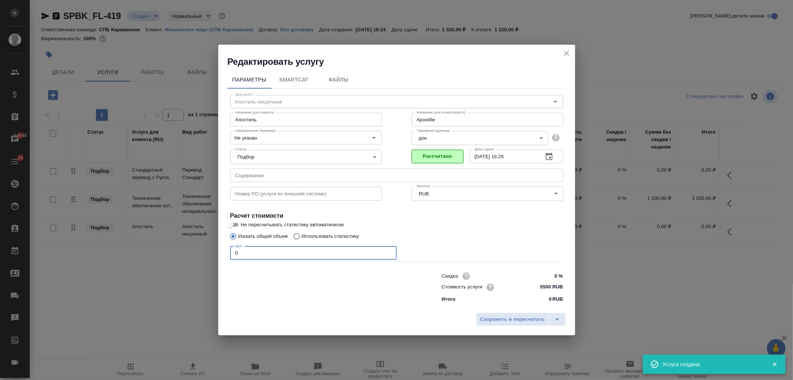
click at [248, 248] on input "0" at bounding box center [313, 252] width 167 height 13
type input "Apostille"
type input "1"
type input "Apostille"
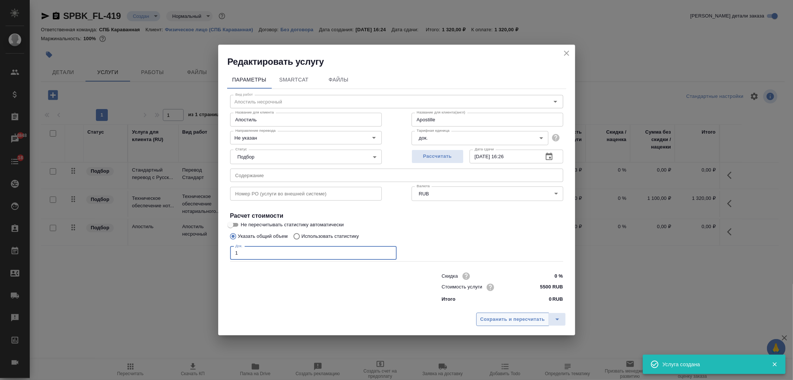
type input "1"
click at [503, 315] on span "Сохранить и пересчитать" at bounding box center [513, 319] width 65 height 9
type input "Apostille"
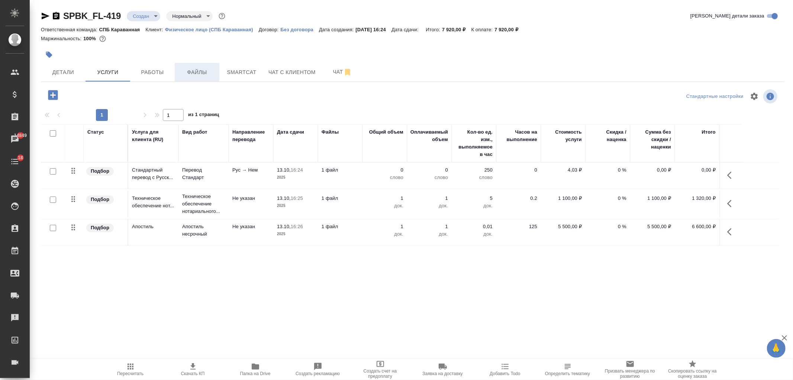
click at [195, 71] on span "Файлы" at bounding box center [197, 72] width 36 height 9
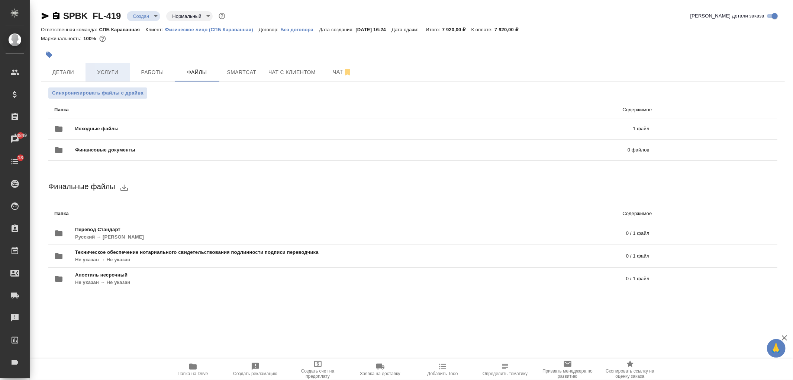
click at [114, 74] on span "Услуги" at bounding box center [108, 72] width 36 height 9
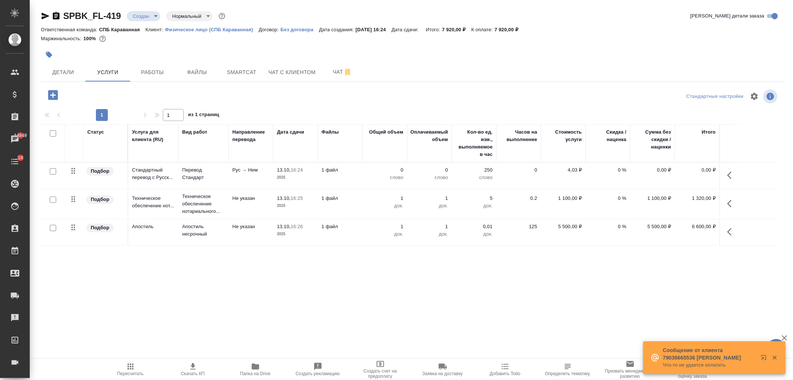
click at [52, 169] on input "checkbox" at bounding box center [53, 171] width 6 height 6
checkbox input "true"
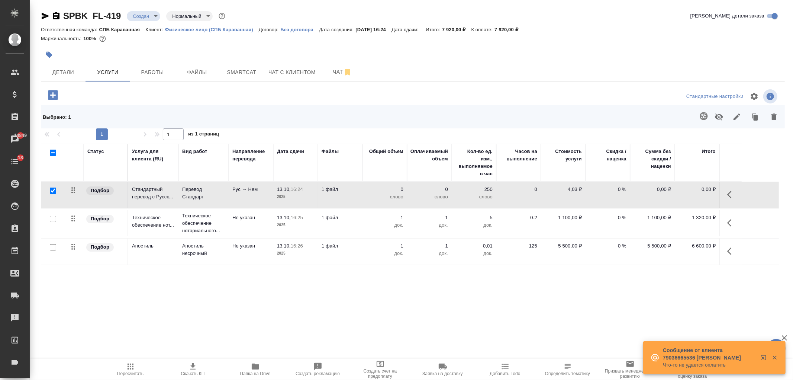
click at [705, 116] on icon "button" at bounding box center [704, 116] width 8 height 8
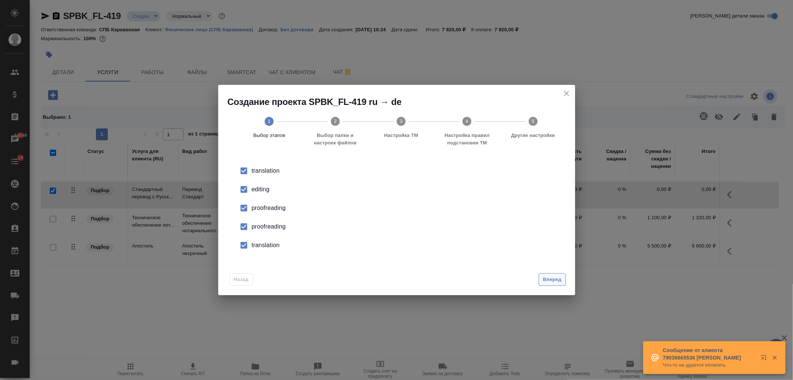
click at [559, 281] on span "Вперед" at bounding box center [552, 279] width 19 height 9
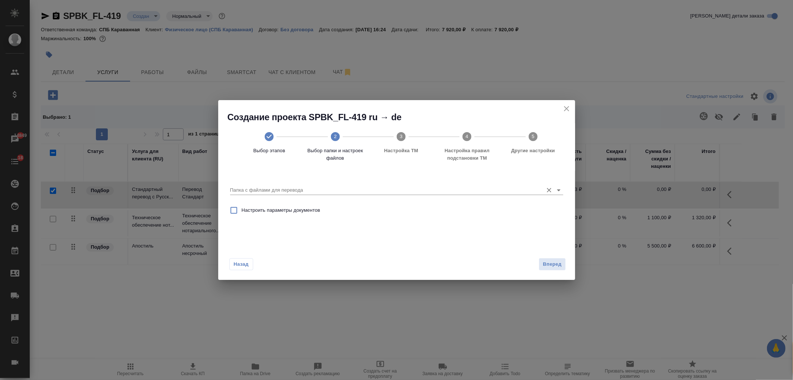
click at [555, 189] on icon "Open" at bounding box center [559, 190] width 9 height 9
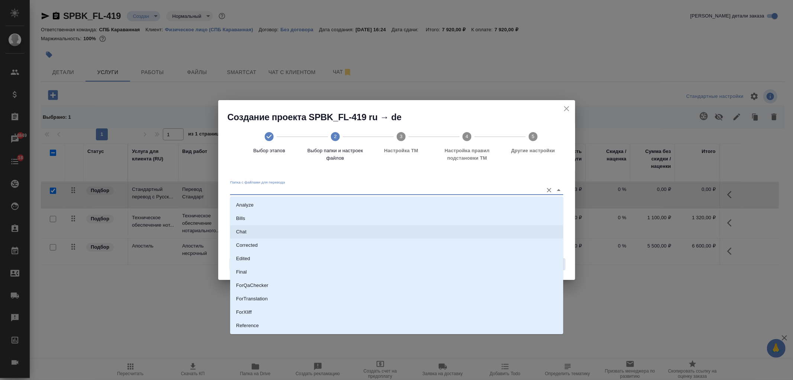
scroll to position [39, 0]
click at [296, 301] on li "Source" at bounding box center [396, 299] width 333 height 13
type input "Source"
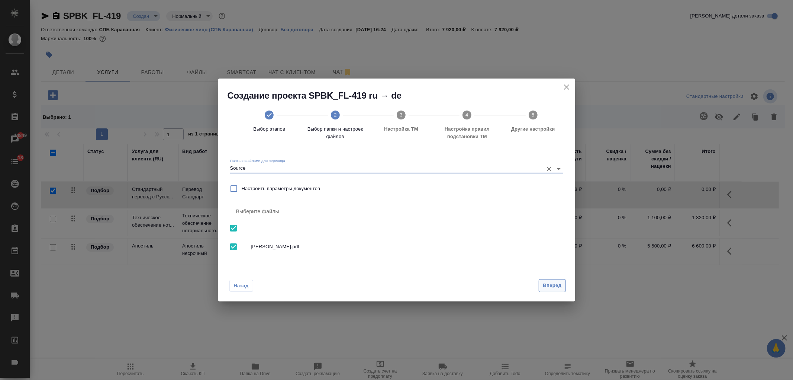
click at [555, 289] on span "Вперед" at bounding box center [552, 285] width 19 height 9
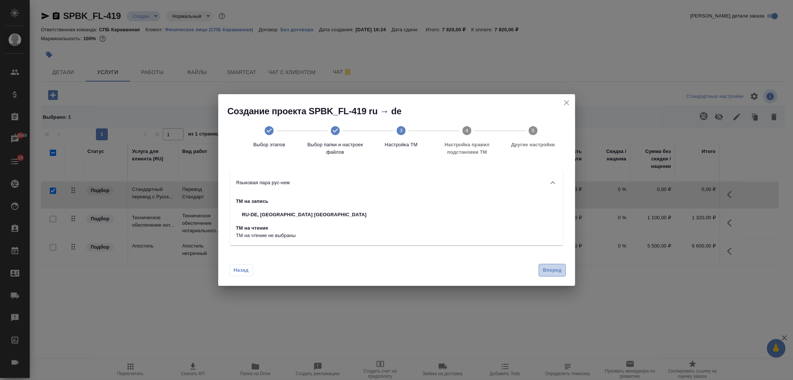
click at [553, 274] on button "Вперед" at bounding box center [552, 270] width 27 height 13
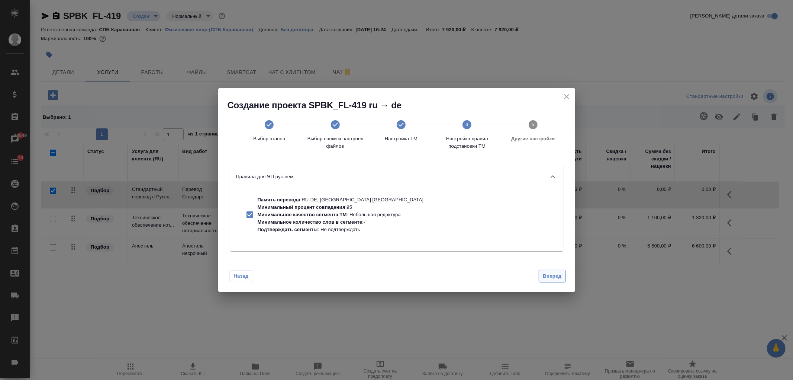
click at [553, 274] on span "Вперед" at bounding box center [552, 276] width 19 height 9
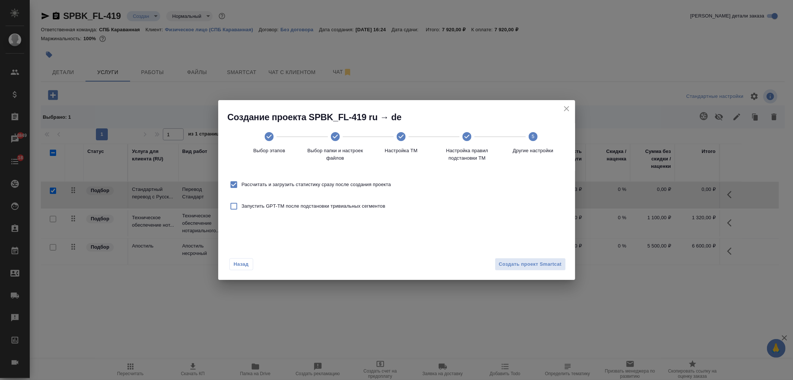
click at [362, 183] on span "Рассчитать и загрузить статистику сразу после создания проекта" at bounding box center [317, 184] width 150 height 7
click at [242, 183] on input "Рассчитать и загрузить статистику сразу после создания проекта" at bounding box center [234, 185] width 16 height 16
checkbox input "false"
click at [539, 264] on span "Создать проект Smartcat" at bounding box center [530, 264] width 63 height 9
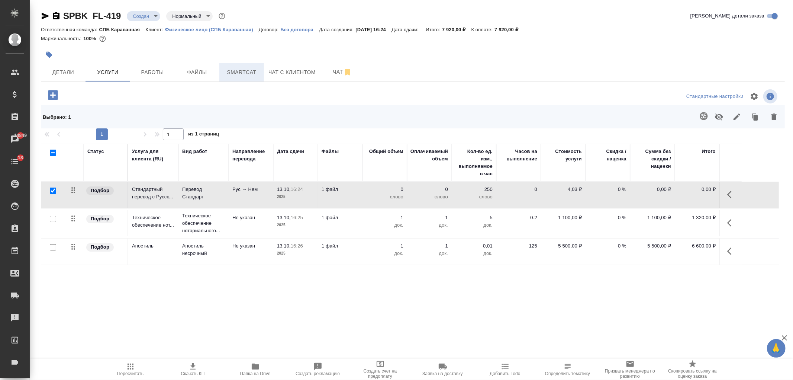
click at [259, 79] on button "Smartcat" at bounding box center [241, 72] width 45 height 19
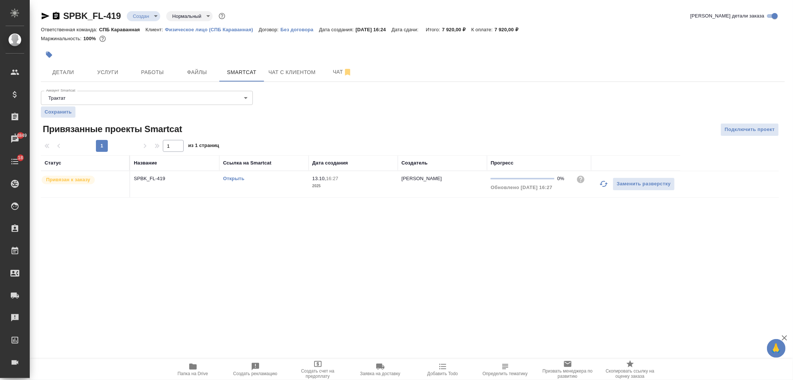
click at [241, 177] on link "Открыть" at bounding box center [233, 179] width 21 height 6
click at [113, 75] on span "Услуги" at bounding box center [108, 72] width 36 height 9
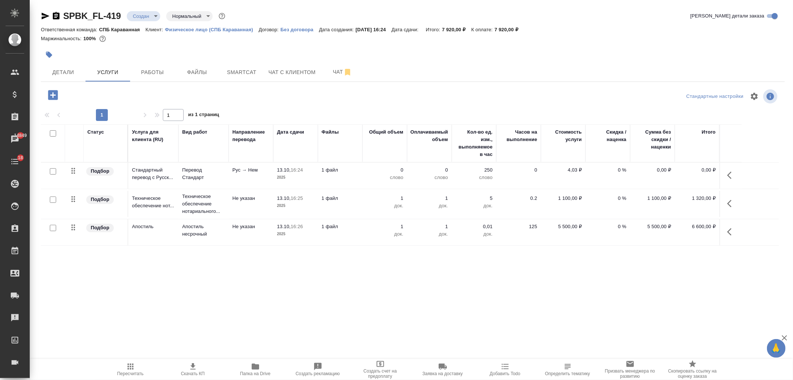
click at [360, 177] on td "1 файл" at bounding box center [340, 176] width 45 height 26
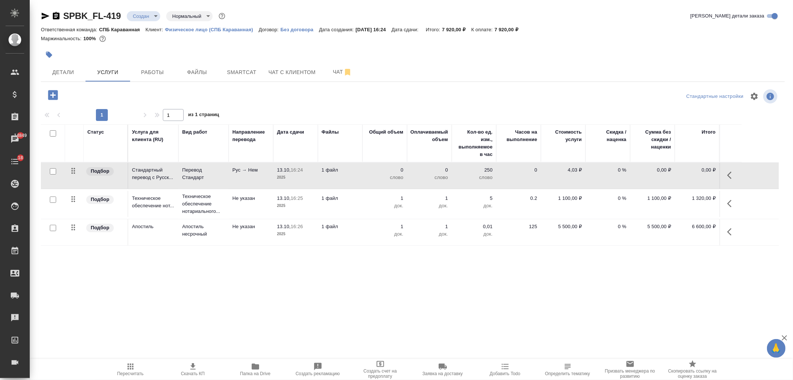
click at [360, 177] on td "1 файл" at bounding box center [340, 176] width 45 height 26
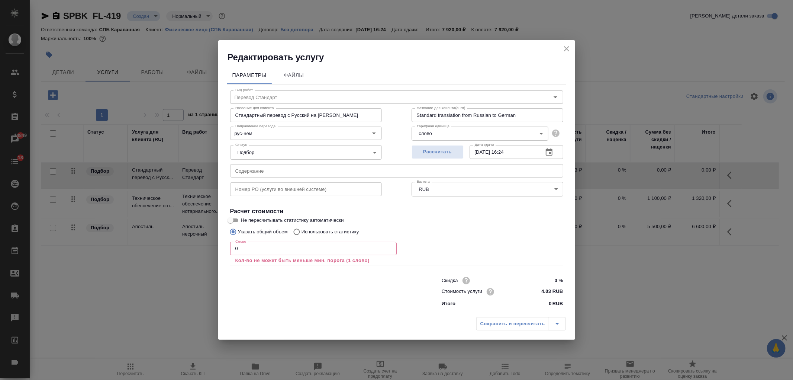
click at [258, 251] on input "0" at bounding box center [313, 248] width 167 height 13
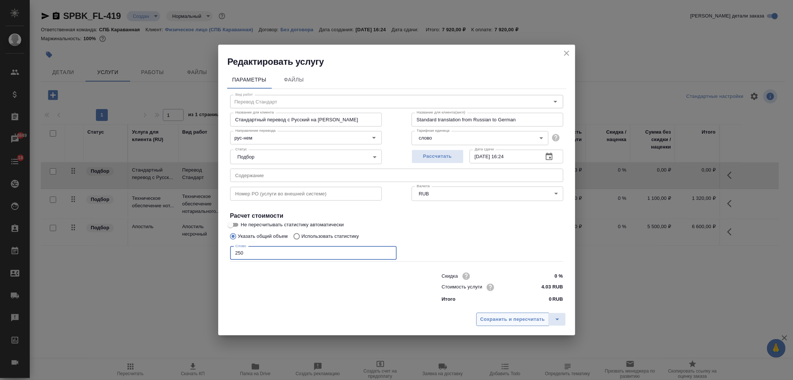
type input "250"
click at [506, 312] on button "Сохранить и пересчитать" at bounding box center [512, 318] width 73 height 13
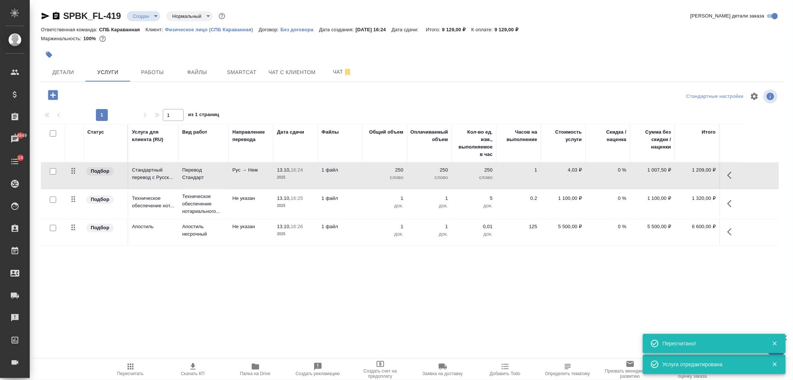
click at [734, 175] on icon "button" at bounding box center [732, 175] width 9 height 9
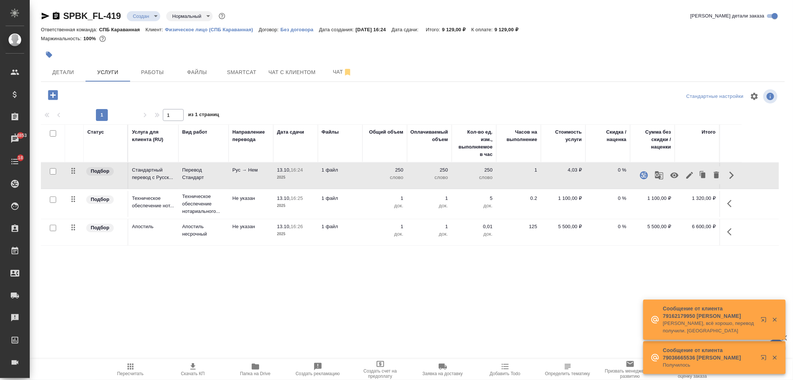
click at [53, 173] on input "checkbox" at bounding box center [53, 171] width 6 height 6
checkbox input "true"
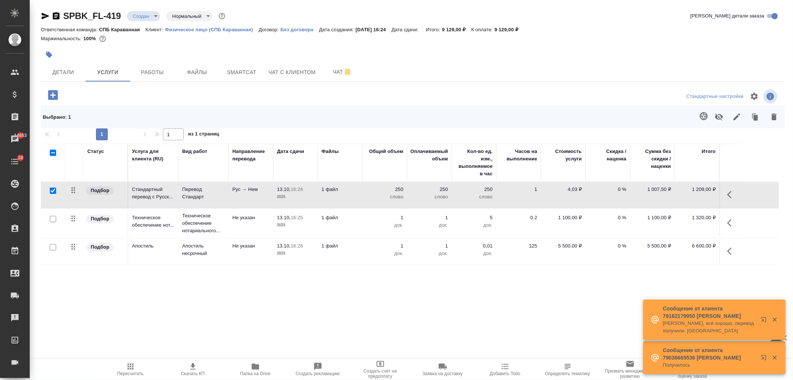
click at [772, 118] on icon "button" at bounding box center [774, 116] width 9 height 9
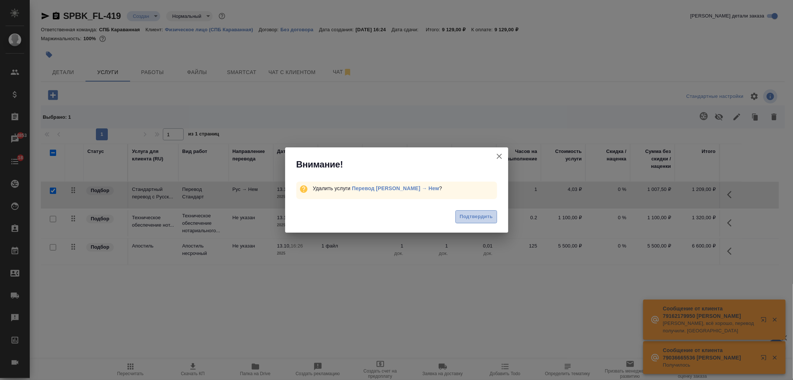
click at [475, 221] on span "Подтвердить" at bounding box center [476, 216] width 33 height 9
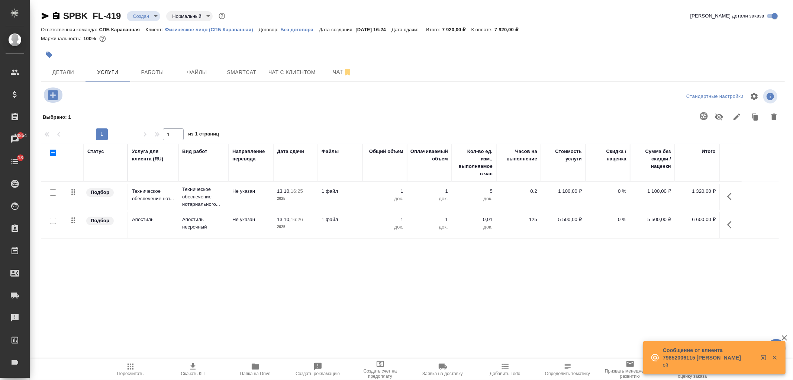
click at [54, 97] on icon "button" at bounding box center [53, 95] width 10 height 10
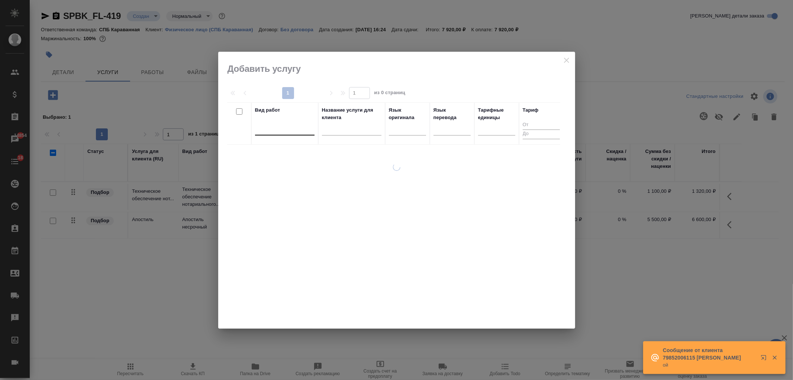
click at [264, 132] on div at bounding box center [285, 127] width 60 height 11
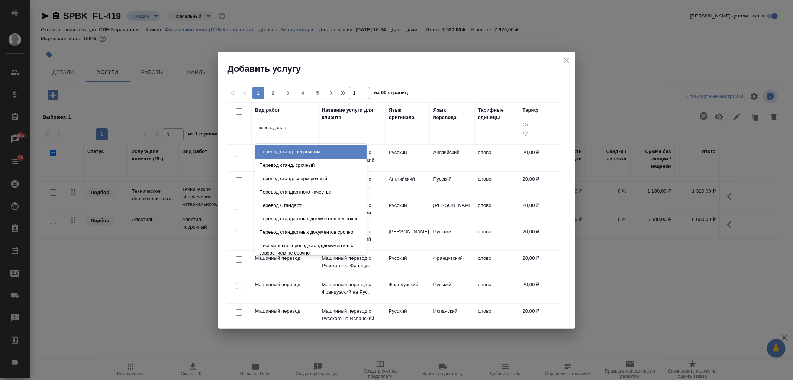
type input "перевод станд"
click at [314, 153] on div "Перевод станд. несрочный" at bounding box center [311, 151] width 112 height 13
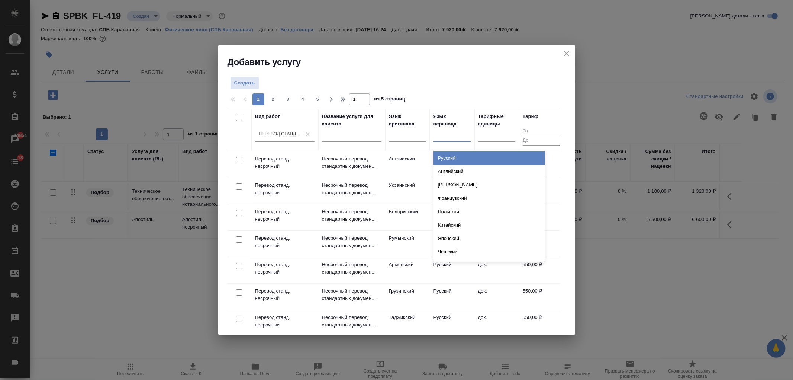
click at [452, 135] on div at bounding box center [452, 134] width 37 height 11
type input "нем"
click at [466, 151] on div "[PERSON_NAME]" at bounding box center [490, 157] width 112 height 13
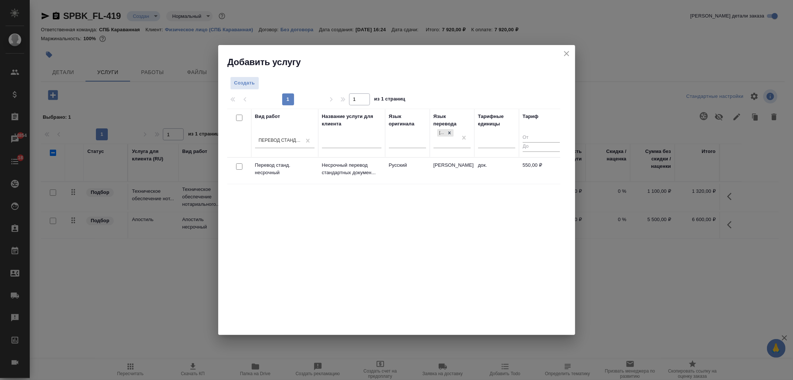
click at [239, 166] on input "checkbox" at bounding box center [239, 166] width 6 height 6
checkbox input "true"
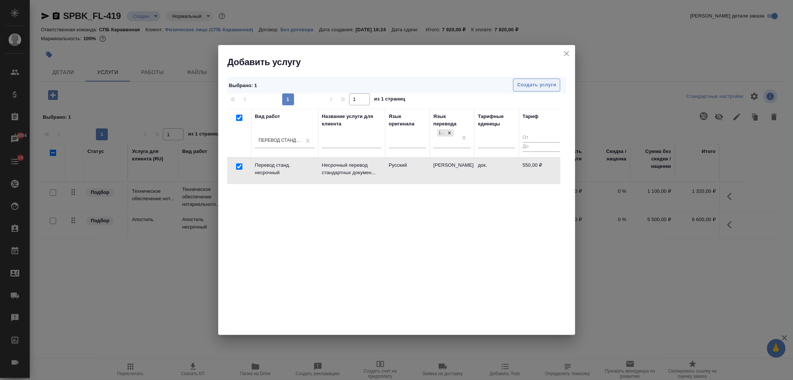
click at [552, 86] on span "Создать услуги" at bounding box center [536, 85] width 39 height 9
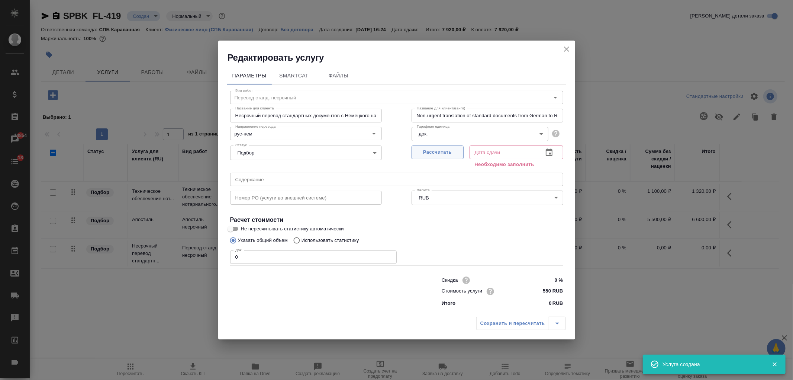
click at [450, 149] on span "Рассчитать" at bounding box center [438, 152] width 44 height 9
type input "13.10.2025 16:31"
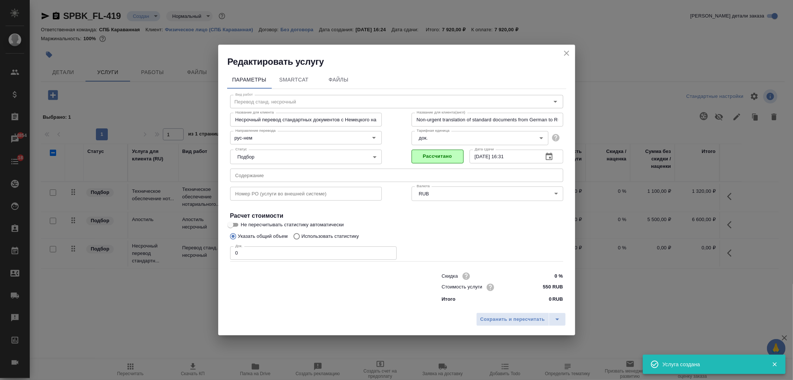
click at [263, 251] on input "0" at bounding box center [313, 252] width 167 height 13
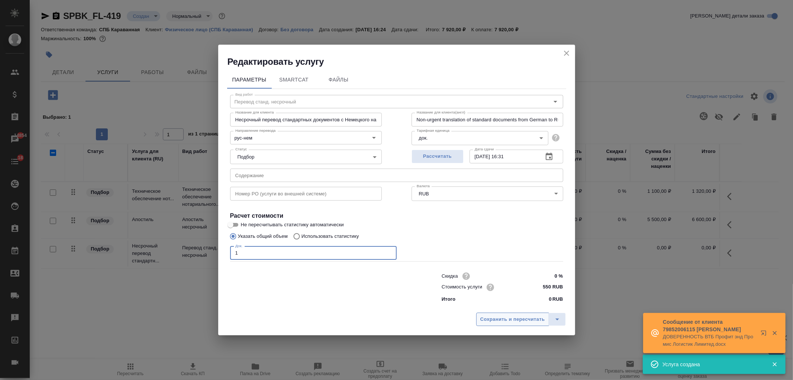
type input "1"
click at [488, 318] on span "Сохранить и пересчитать" at bounding box center [513, 319] width 65 height 9
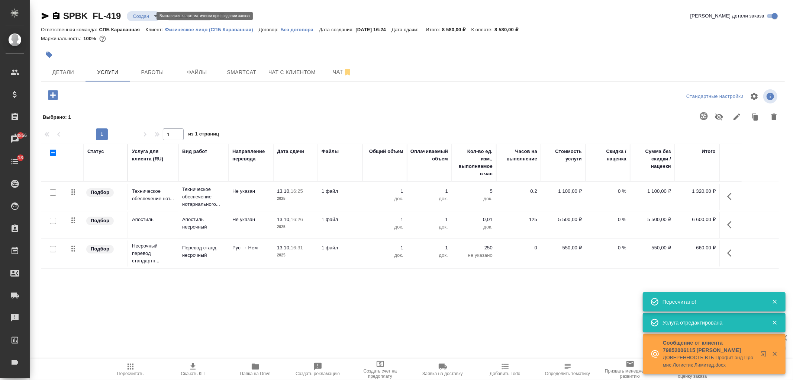
click at [150, 19] on body "🙏 .cls-1 fill:#fff; AWATERA Ivanova Arina Клиенты Спецификации Заказы 14856 Чат…" at bounding box center [396, 190] width 793 height 380
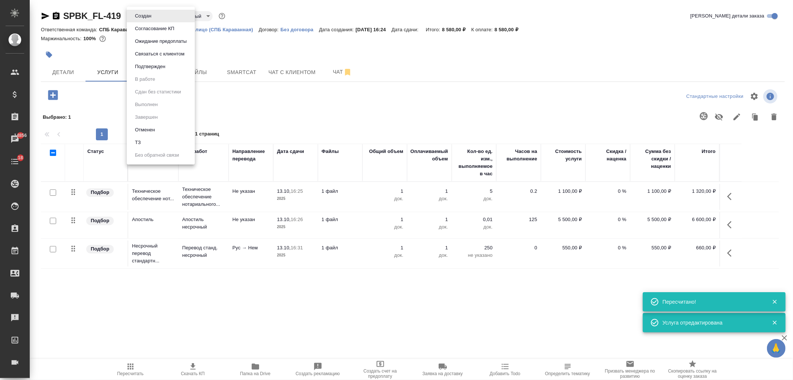
click at [161, 144] on li "ТЗ" at bounding box center [161, 142] width 68 height 13
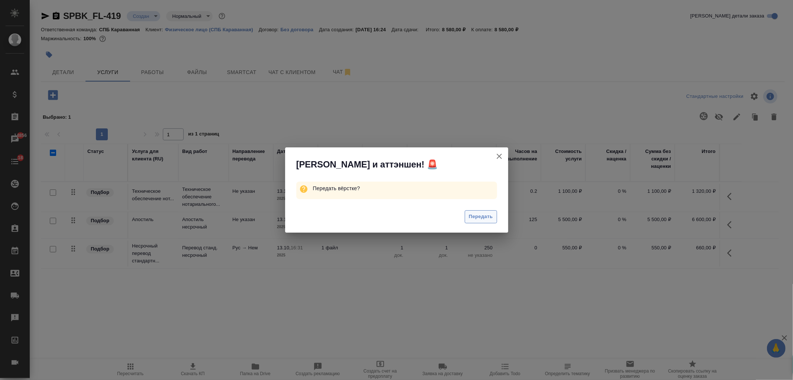
click at [489, 212] on button "Передать" at bounding box center [481, 216] width 32 height 13
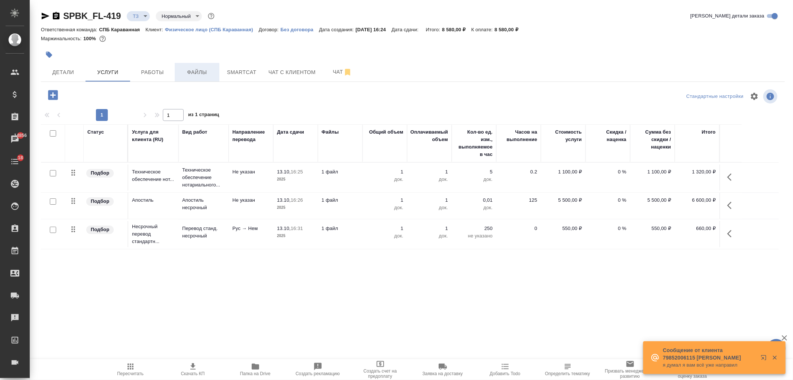
click at [192, 70] on span "Файлы" at bounding box center [197, 72] width 36 height 9
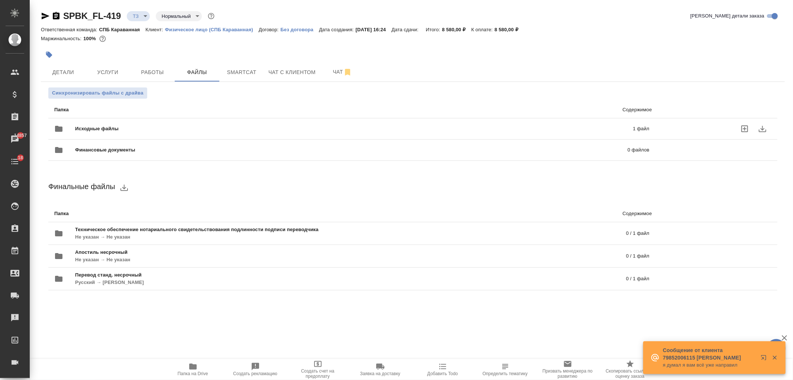
click at [206, 128] on span "Исходные файлы" at bounding box center [225, 128] width 301 height 7
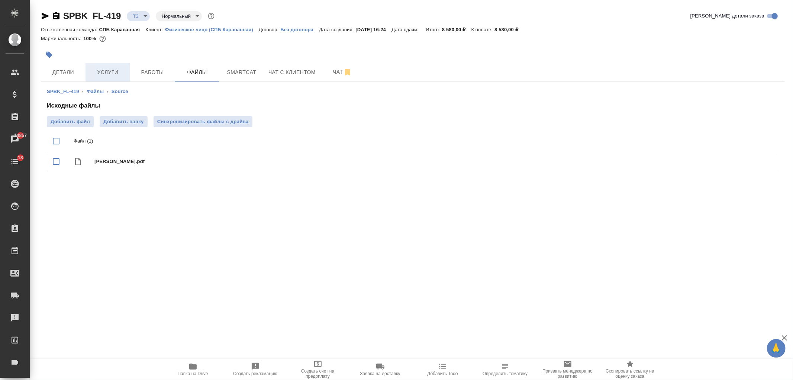
click at [114, 73] on span "Услуги" at bounding box center [108, 72] width 36 height 9
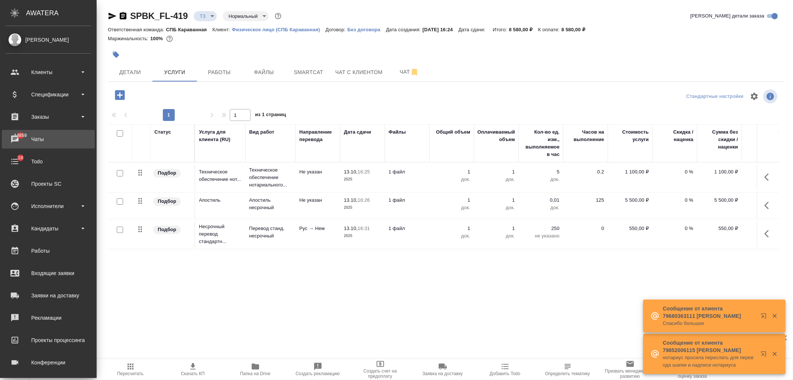
click at [46, 139] on div "Чаты" at bounding box center [49, 139] width 86 height 11
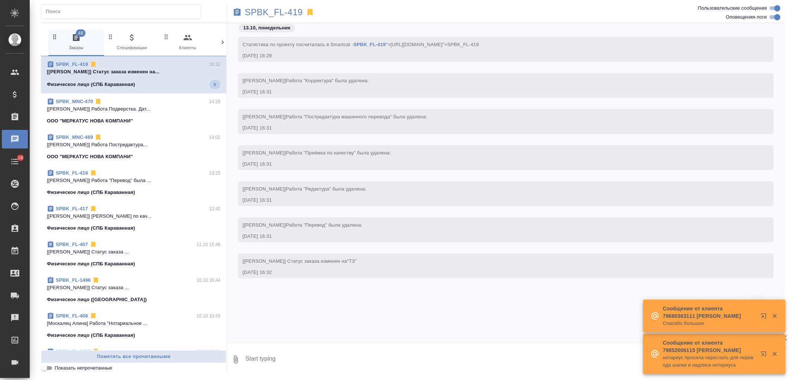
click at [219, 42] on span "0 Входящие" at bounding box center [244, 42] width 50 height 18
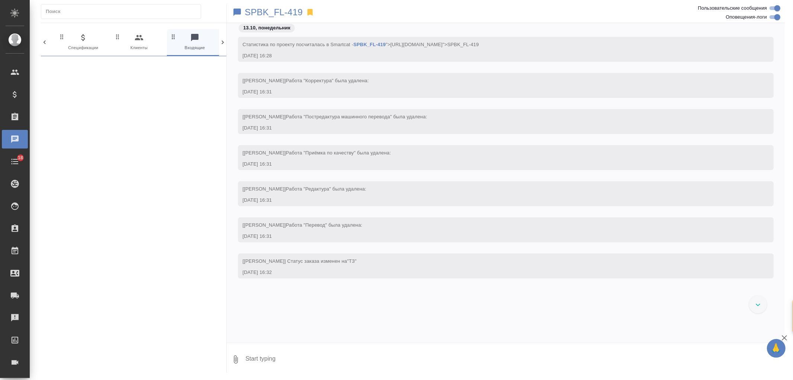
click at [219, 42] on icon at bounding box center [222, 42] width 7 height 7
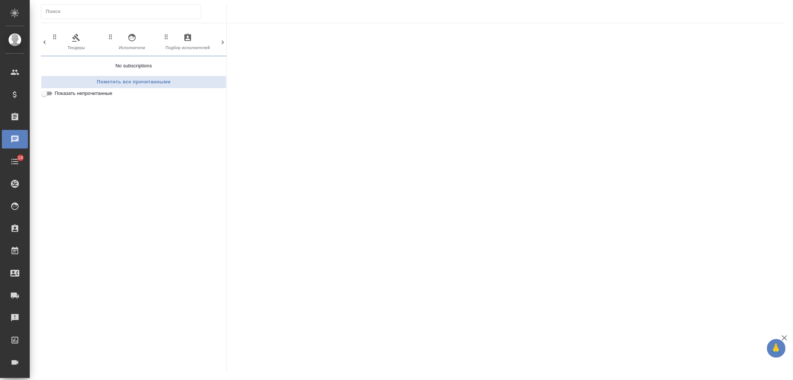
click at [222, 42] on icon at bounding box center [222, 42] width 7 height 7
click at [199, 45] on span "99+ Мессенджеры" at bounding box center [191, 42] width 50 height 18
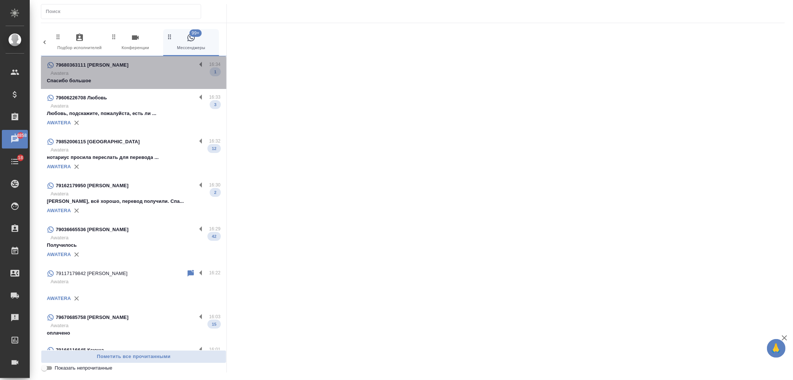
click at [168, 74] on p "Awatera" at bounding box center [136, 73] width 170 height 7
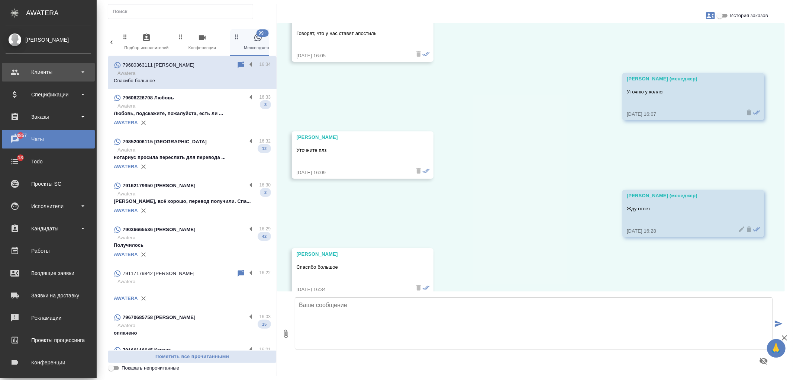
scroll to position [3671, 0]
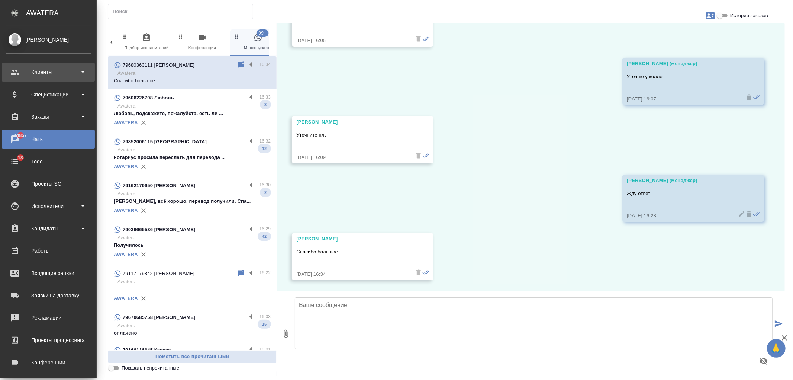
click at [35, 79] on div "Клиенты" at bounding box center [48, 72] width 93 height 19
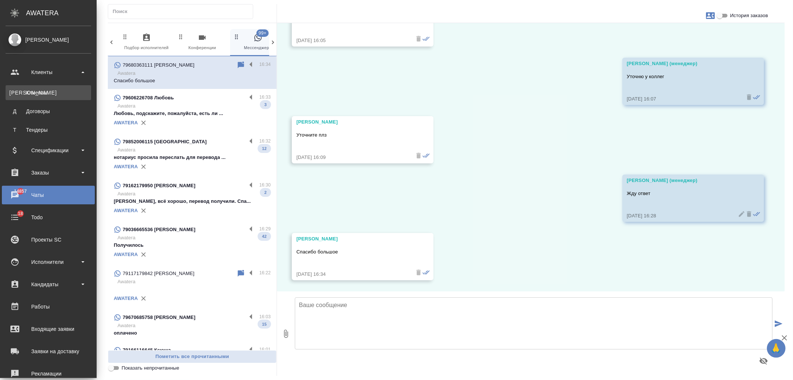
click at [49, 92] on div "Клиенты" at bounding box center [48, 92] width 78 height 7
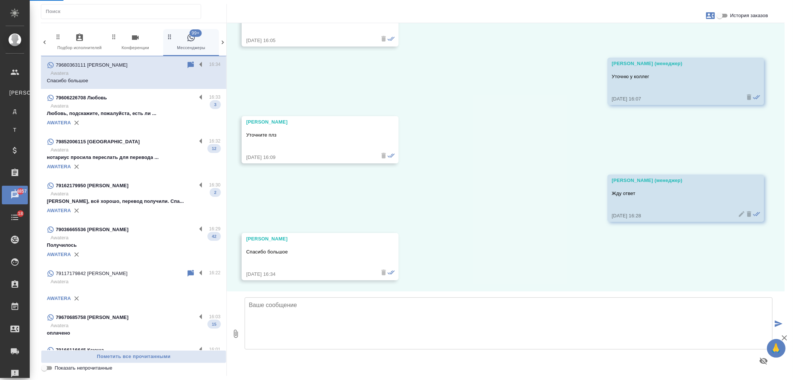
select select "RU"
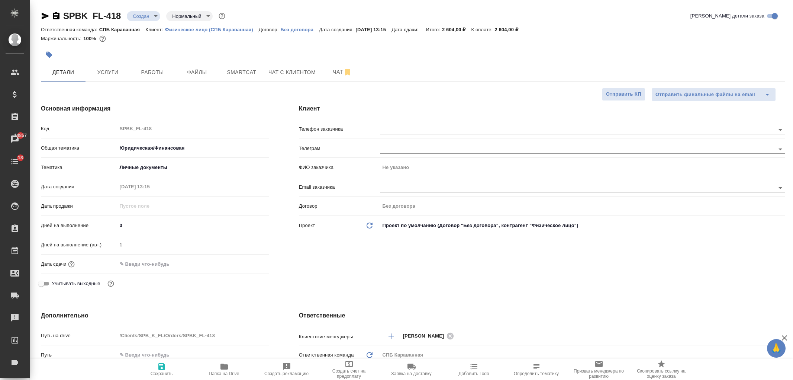
select select "RU"
click at [102, 68] on span "Услуги" at bounding box center [108, 72] width 36 height 9
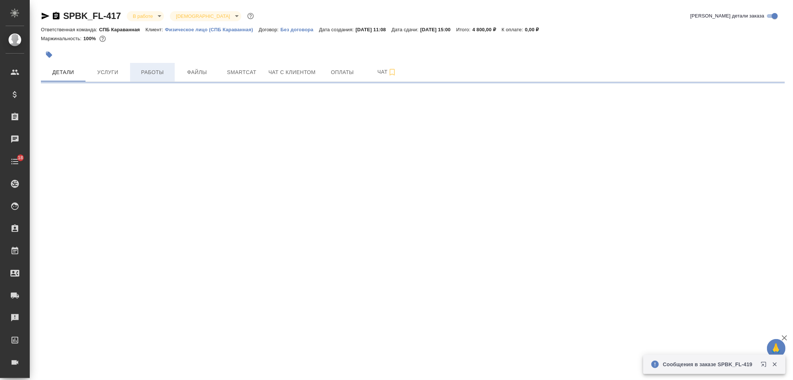
click at [154, 72] on span "Работы" at bounding box center [153, 72] width 36 height 9
select select "RU"
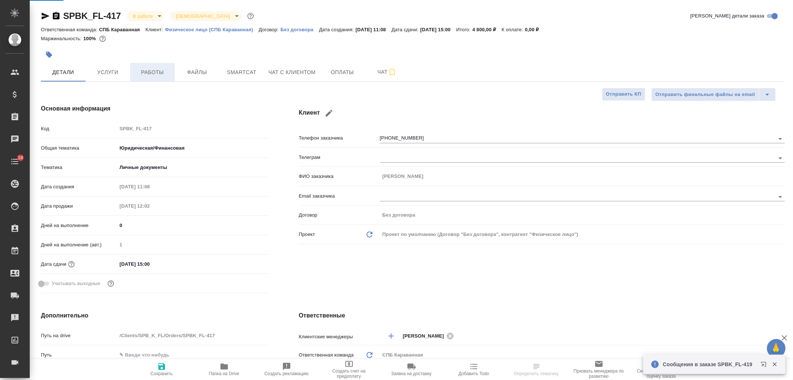
type textarea "x"
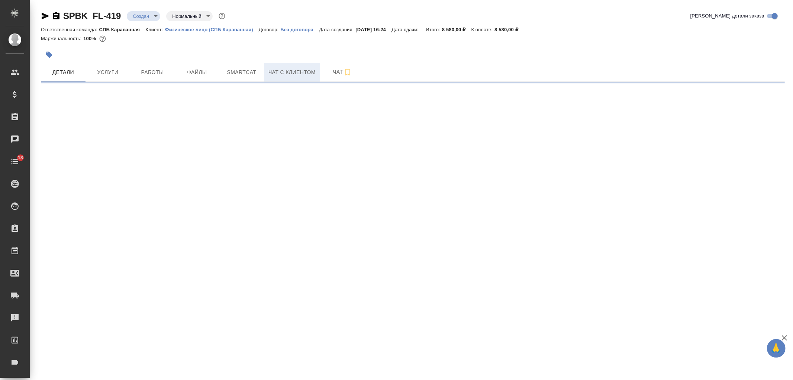
select select "RU"
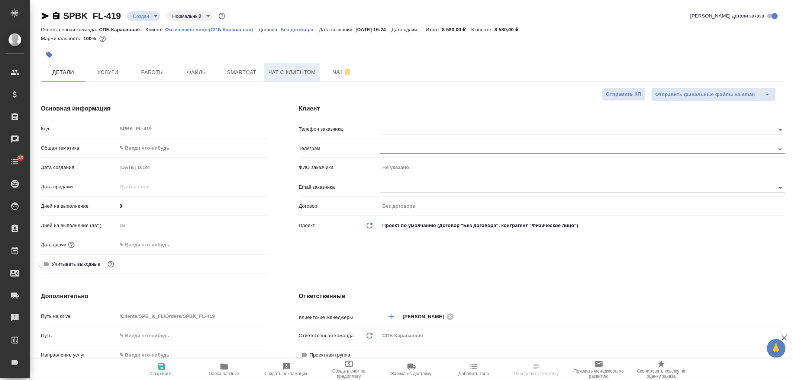
type textarea "x"
click at [299, 73] on span "Чат с клиентом" at bounding box center [292, 72] width 47 height 9
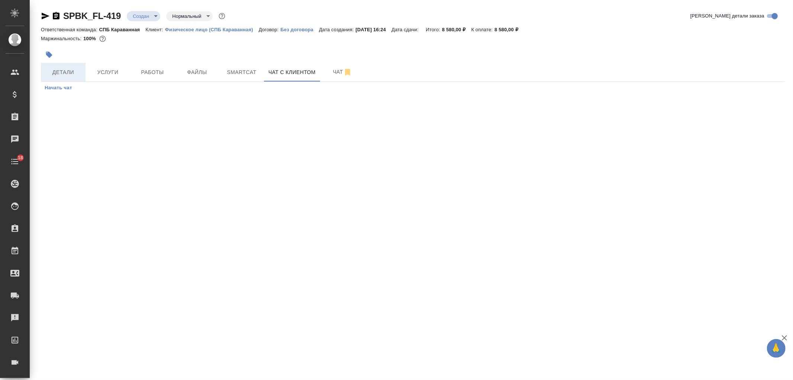
click at [73, 75] on span "Детали" at bounding box center [63, 72] width 36 height 9
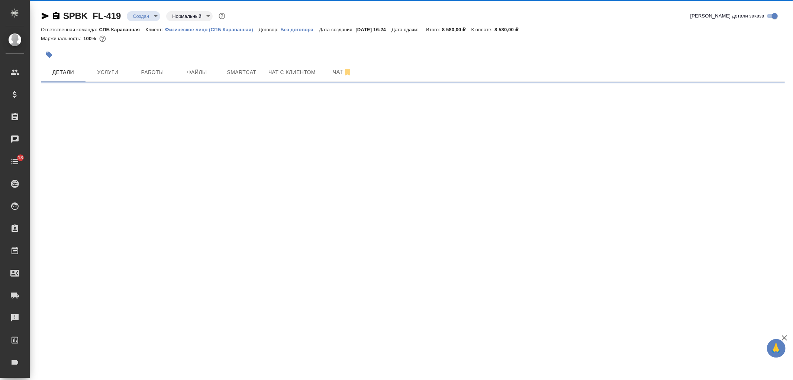
select select "RU"
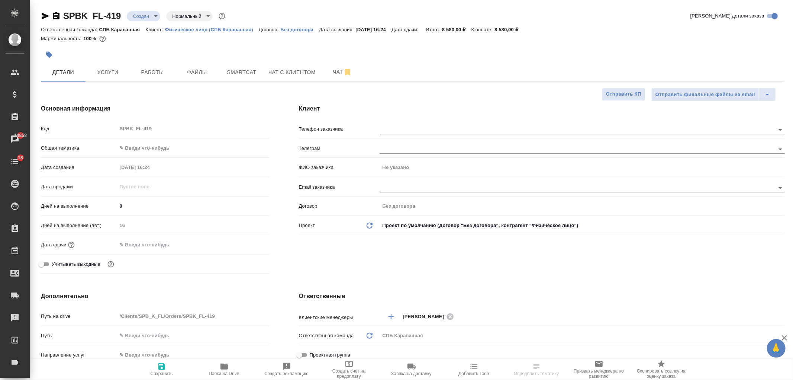
type textarea "x"
click at [428, 119] on div "Клиент Телефон заказчика [PERSON_NAME] заказчика Не указано Email заказчика Дог…" at bounding box center [542, 190] width 516 height 202
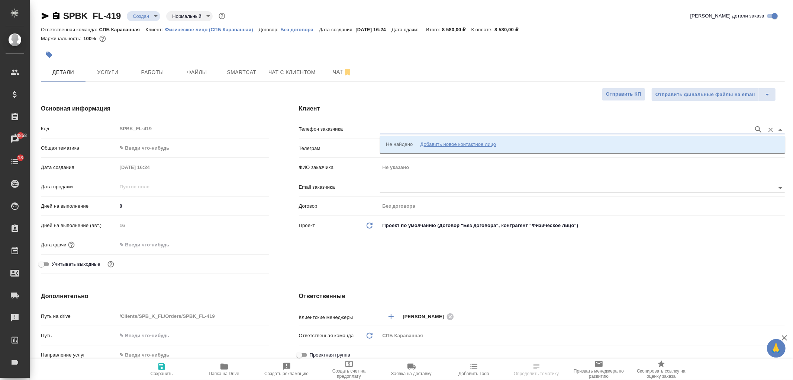
click at [426, 132] on input "text" at bounding box center [565, 129] width 370 height 9
paste input "[PHONE_NUMBER]"
type input "[PHONE_NUMBER]"
click at [428, 142] on p "[PHONE_NUMBER] [PERSON_NAME] [PERSON_NAME][EMAIL_ADDRESS][DOMAIN_NAME]" at bounding box center [491, 144] width 211 height 7
type input "[PHONE_NUMBER] [PERSON_NAME] [PERSON_NAME][EMAIL_ADDRESS][DOMAIN_NAME]"
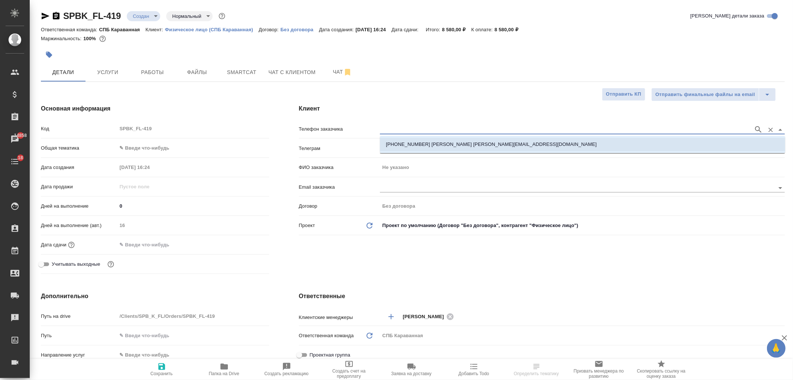
type input "[PERSON_NAME]"
type textarea "x"
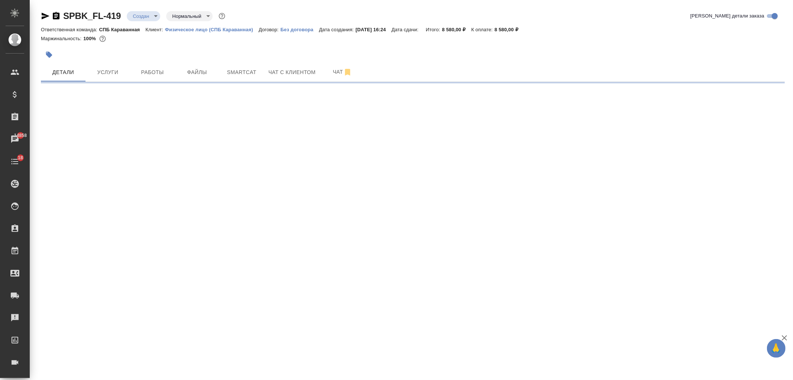
click at [157, 372] on div ".cls-1 fill:#fff; AWATERA [PERSON_NAME] Спецификации Заказы 14858 Чаты 18 Todo …" at bounding box center [396, 190] width 793 height 380
select select "RU"
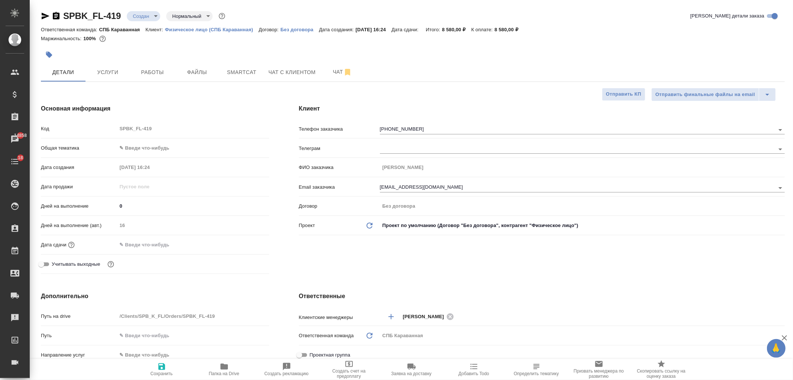
type textarea "x"
click at [166, 367] on icon "button" at bounding box center [161, 366] width 9 height 9
type textarea "x"
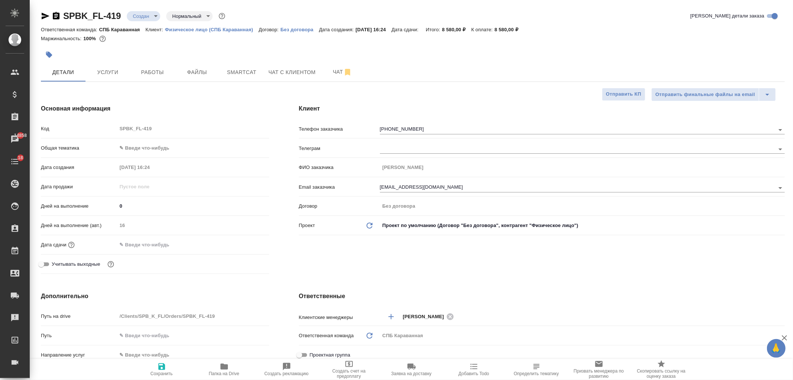
type textarea "x"
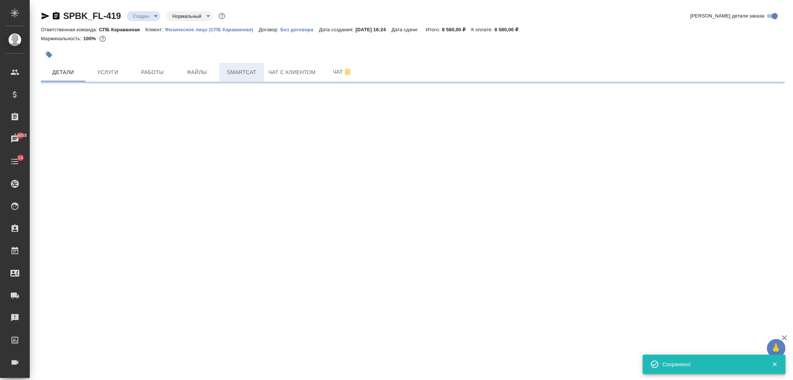
select select "RU"
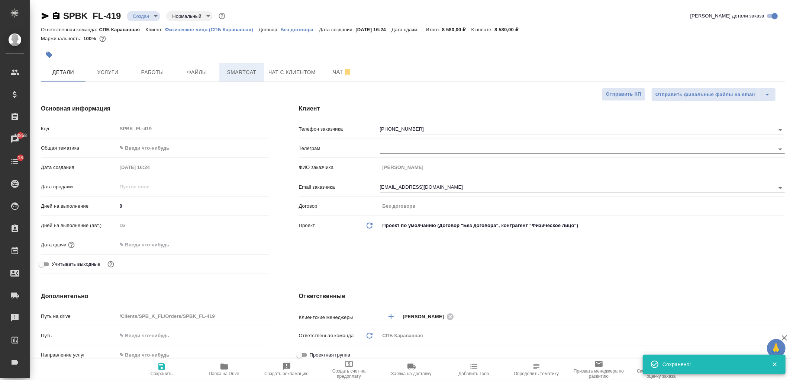
type textarea "x"
click at [285, 69] on span "Чат с клиентом" at bounding box center [292, 72] width 47 height 9
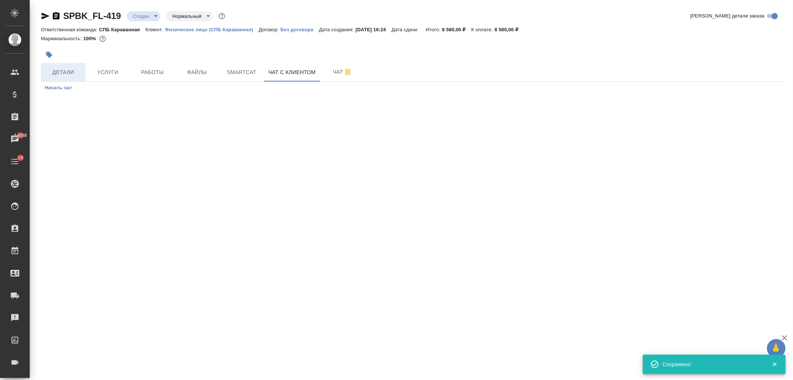
click at [66, 73] on span "Детали" at bounding box center [63, 72] width 36 height 9
select select "RU"
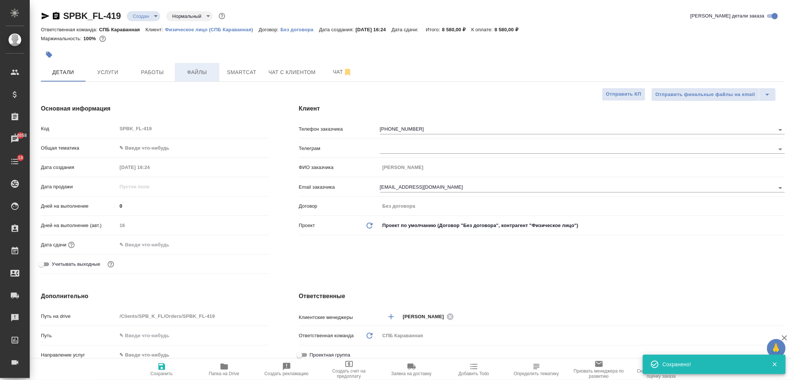
type textarea "x"
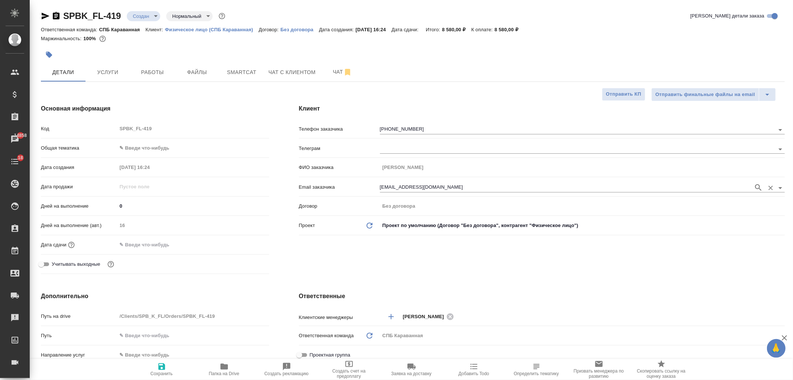
click at [419, 184] on input "garialexa@mail.ru" at bounding box center [565, 187] width 370 height 9
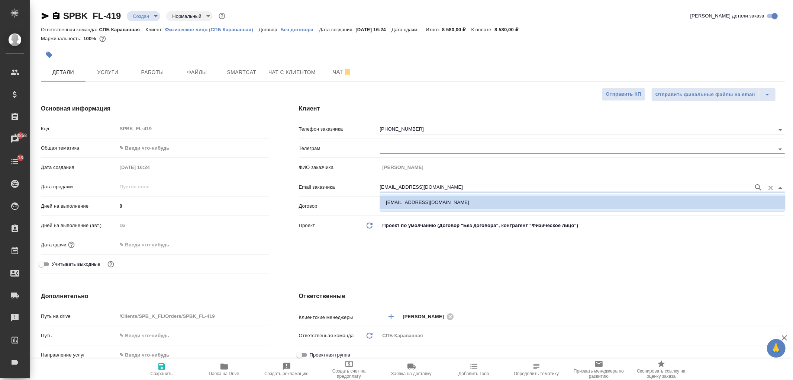
type textarea "x"
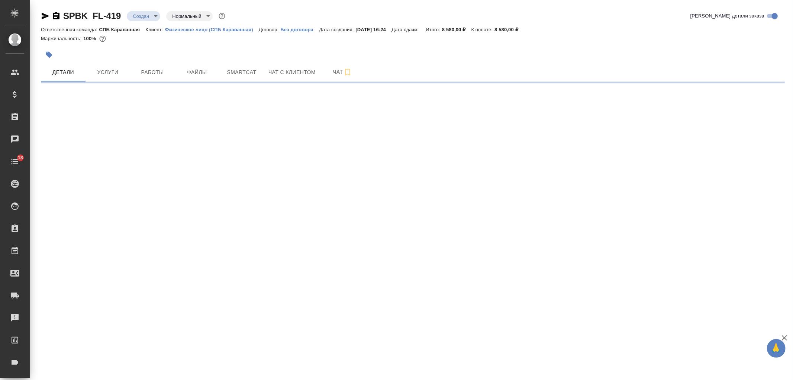
select select "RU"
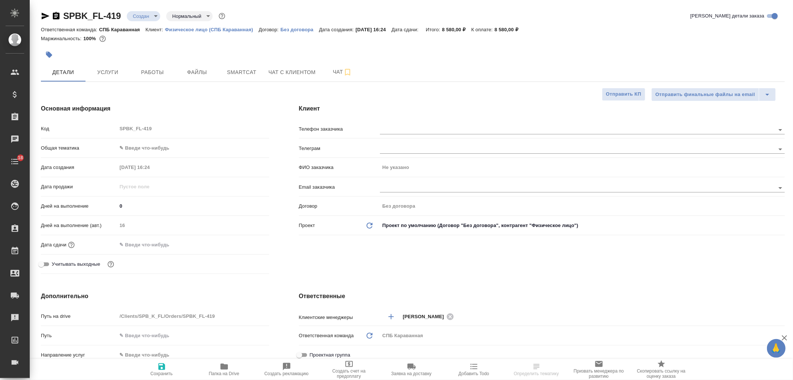
type textarea "x"
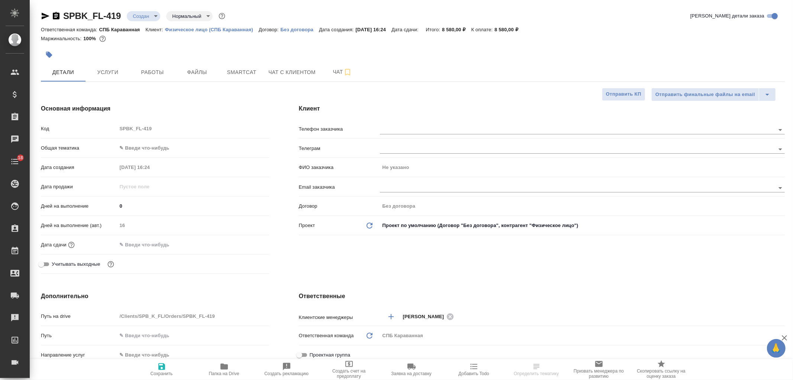
type textarea "x"
click at [404, 129] on input "text" at bounding box center [565, 129] width 370 height 9
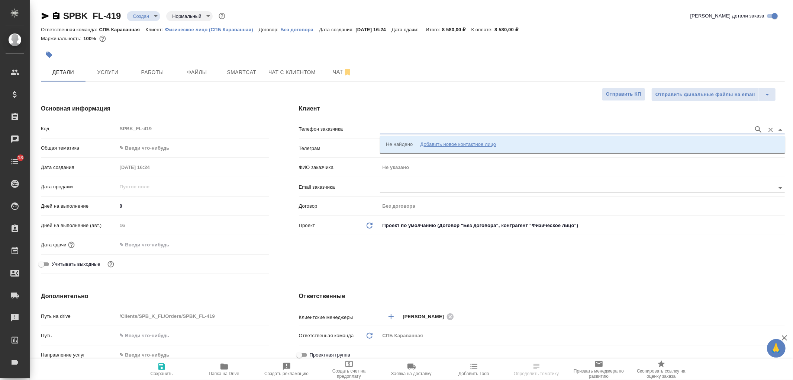
paste input "[PHONE_NUMBER]"
type input "[PHONE_NUMBER]"
click at [407, 147] on p "[PHONE_NUMBER] [PERSON_NAME] [PERSON_NAME][EMAIL_ADDRESS][DOMAIN_NAME]" at bounding box center [491, 144] width 211 height 7
type input "[PHONE_NUMBER] [PERSON_NAME] [PERSON_NAME][EMAIL_ADDRESS][DOMAIN_NAME]"
type input "[PERSON_NAME]"
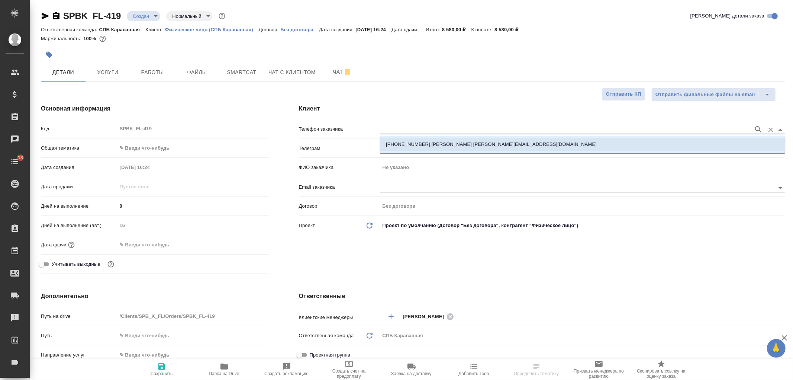
type textarea "x"
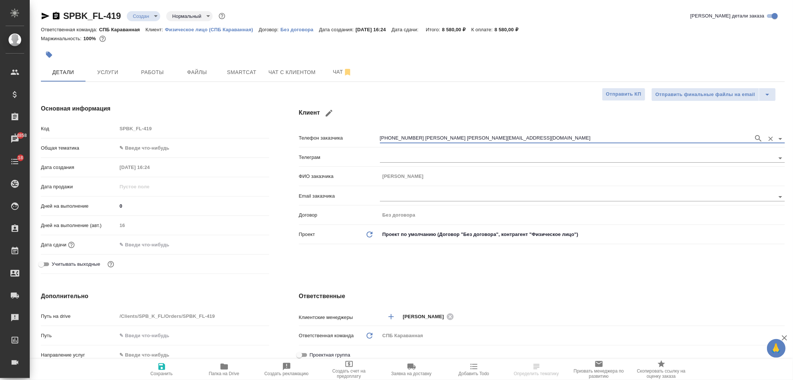
click at [161, 363] on icon "button" at bounding box center [161, 366] width 7 height 7
type textarea "x"
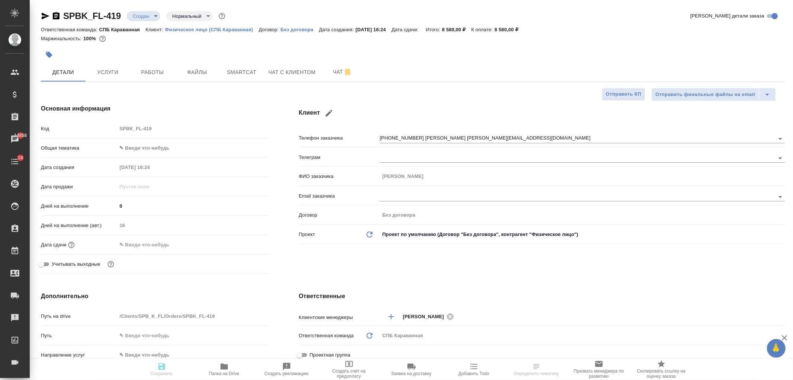
type textarea "x"
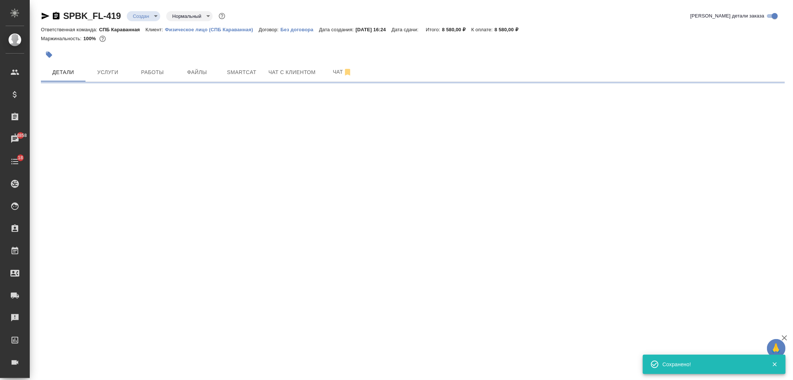
type input "holyTrinity"
select select "RU"
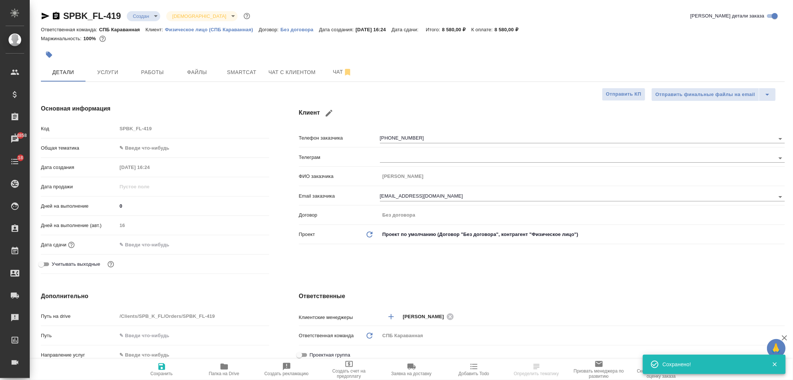
type textarea "x"
click at [290, 72] on span "Чат с клиентом" at bounding box center [292, 72] width 47 height 9
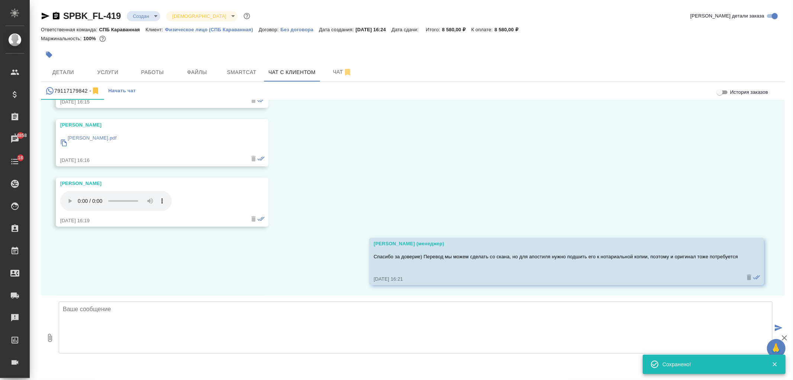
scroll to position [5751, 0]
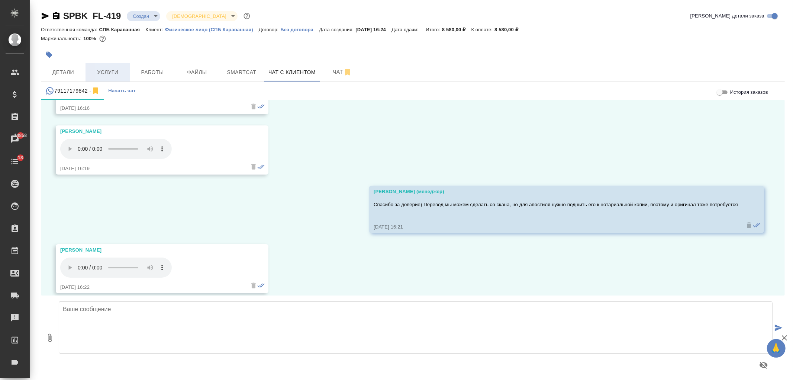
click at [106, 73] on span "Услуги" at bounding box center [108, 72] width 36 height 9
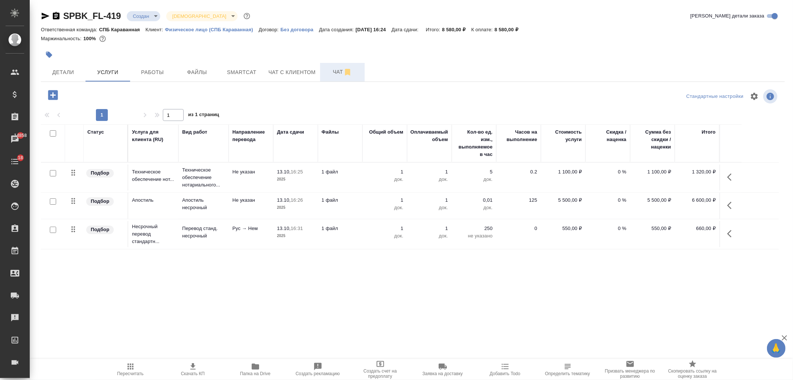
click at [338, 77] on button "Чат" at bounding box center [342, 72] width 45 height 19
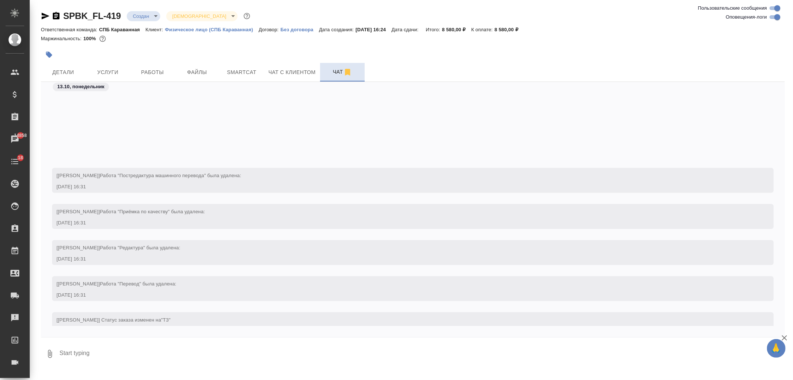
scroll to position [118, 0]
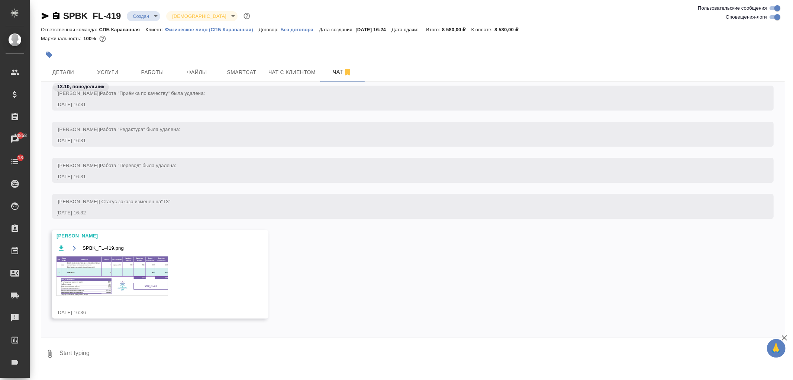
click at [121, 267] on img at bounding box center [113, 275] width 112 height 39
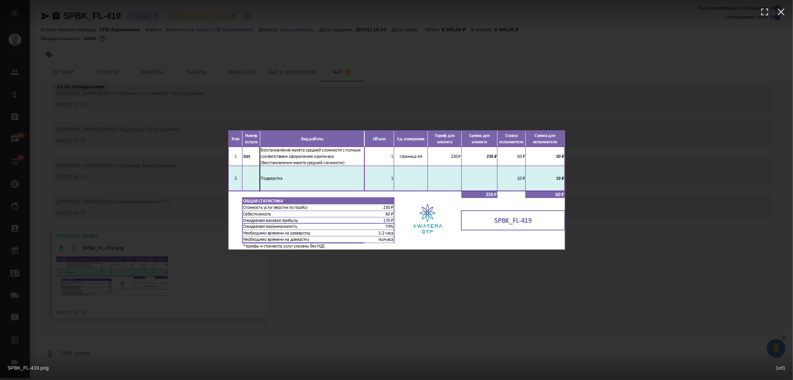
click at [121, 267] on div "SPBK_FL-419.png 1 of 1" at bounding box center [396, 190] width 793 height 380
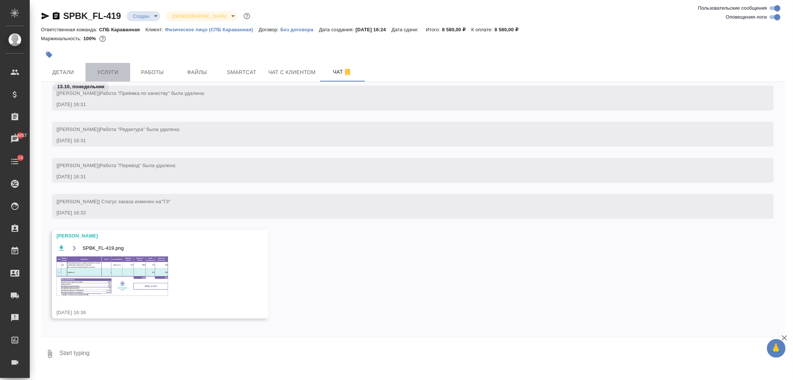
click at [105, 71] on span "Услуги" at bounding box center [108, 72] width 36 height 9
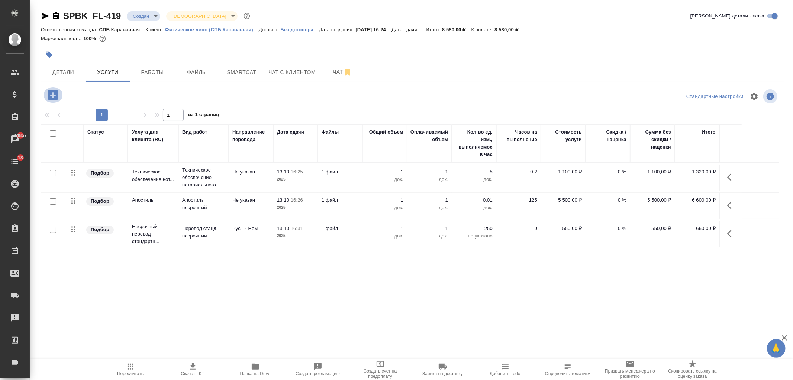
click at [51, 98] on icon "button" at bounding box center [53, 95] width 10 height 10
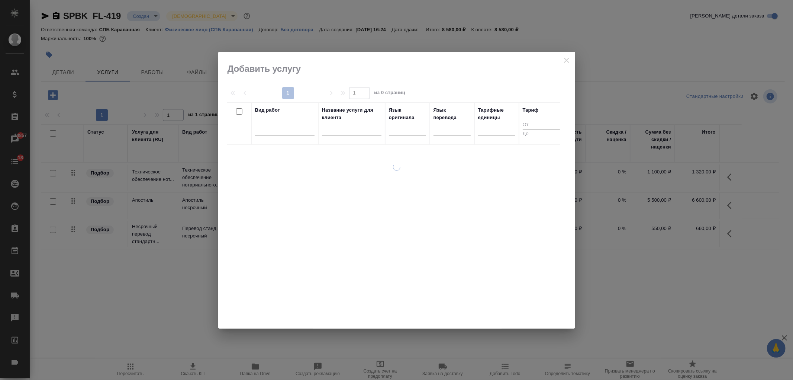
click at [326, 129] on input "text" at bounding box center [352, 130] width 60 height 9
click at [302, 130] on div at bounding box center [285, 127] width 60 height 11
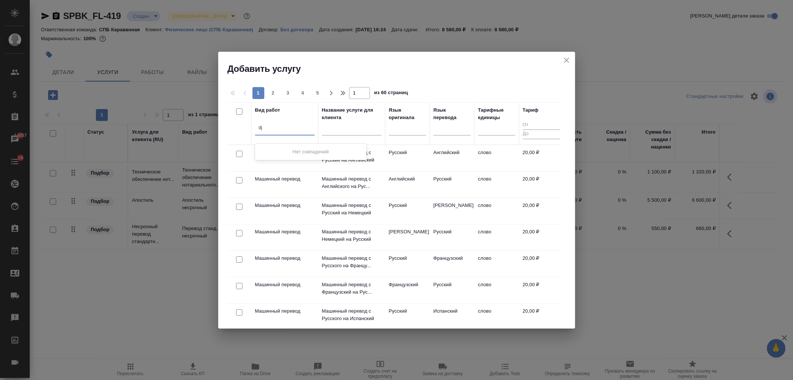
type input "d"
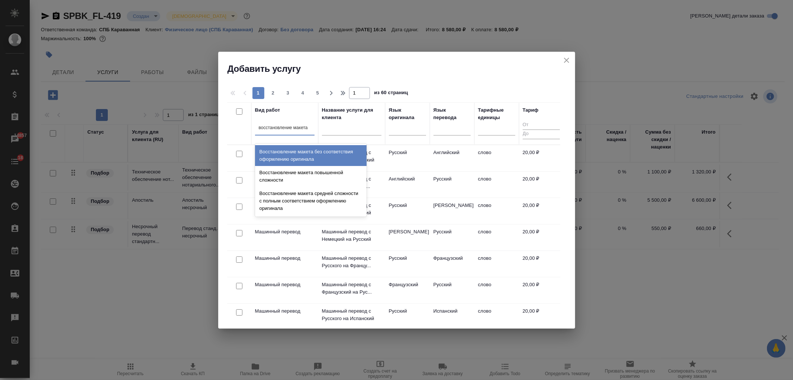
type input "восстановление макета с"
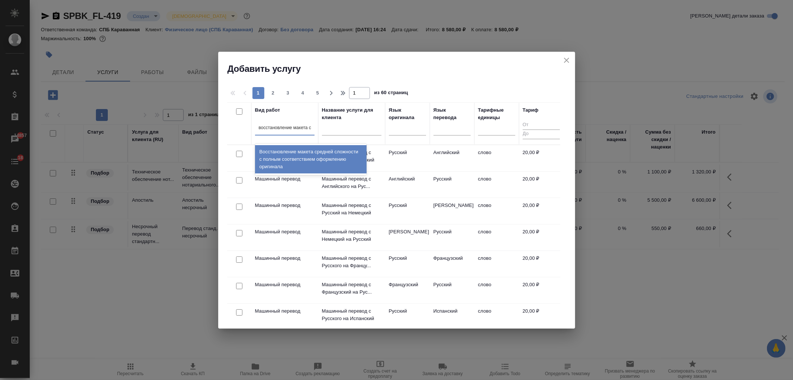
click at [304, 157] on div "Восстановление макета средней сложности с полным соответствием оформлению ориги…" at bounding box center [311, 159] width 112 height 28
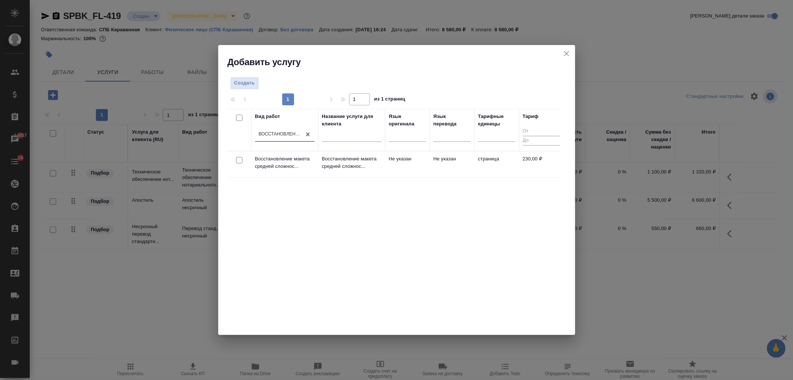
click at [237, 161] on input "checkbox" at bounding box center [239, 160] width 6 height 6
checkbox input "true"
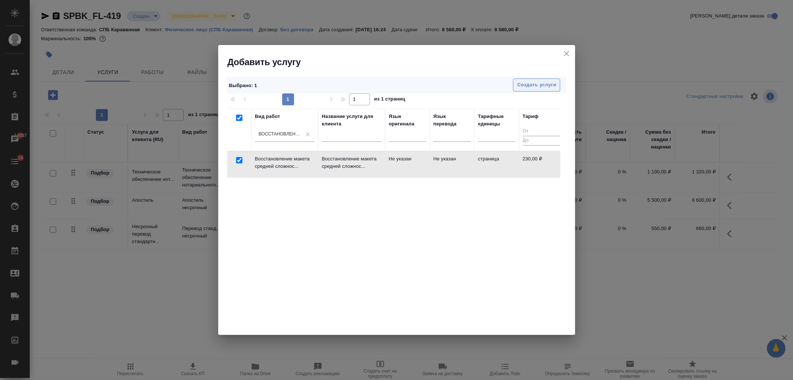
click at [532, 86] on span "Создать услуги" at bounding box center [536, 85] width 39 height 9
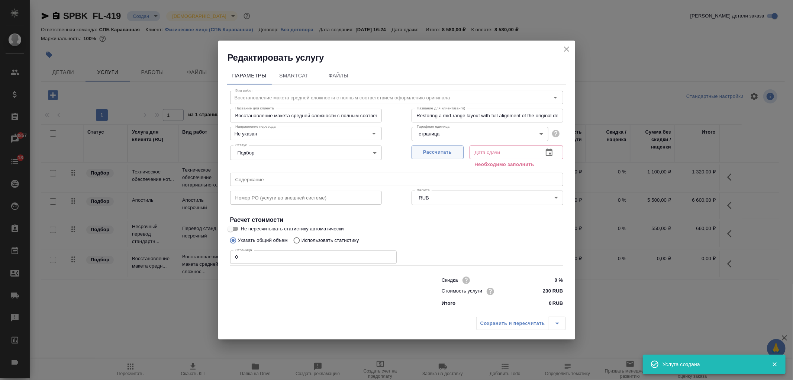
click at [439, 147] on button "Рассчитать" at bounding box center [438, 152] width 52 height 14
type input "13.10.2025 16:38"
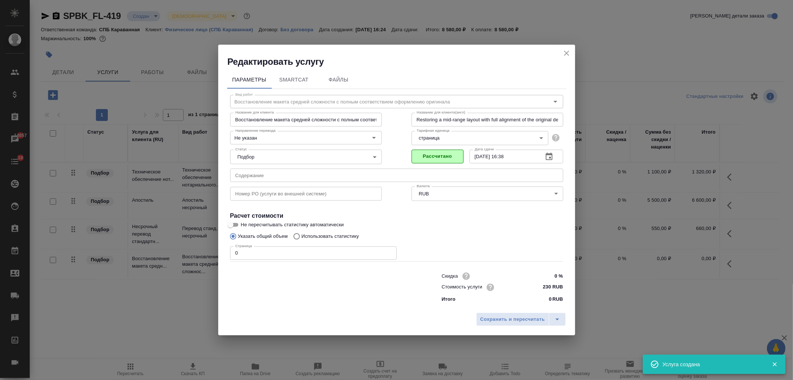
click at [248, 251] on input "0" at bounding box center [313, 252] width 167 height 13
type input "1"
click at [514, 311] on div "Сохранить и пересчитать" at bounding box center [396, 322] width 357 height 26
click at [516, 315] on span "Сохранить и пересчитать" at bounding box center [513, 319] width 65 height 9
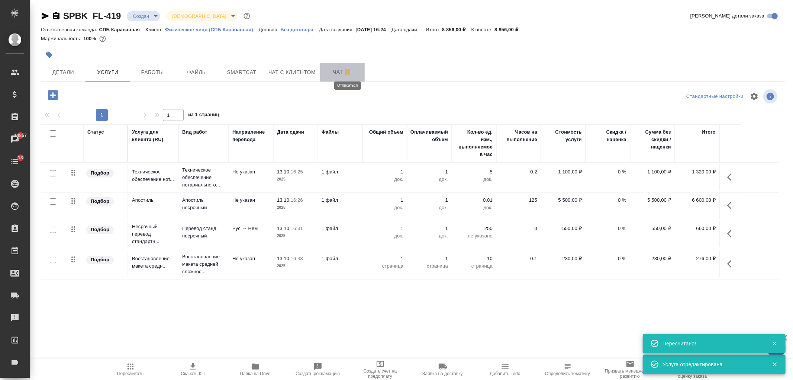
click at [344, 72] on icon "button" at bounding box center [347, 72] width 9 height 9
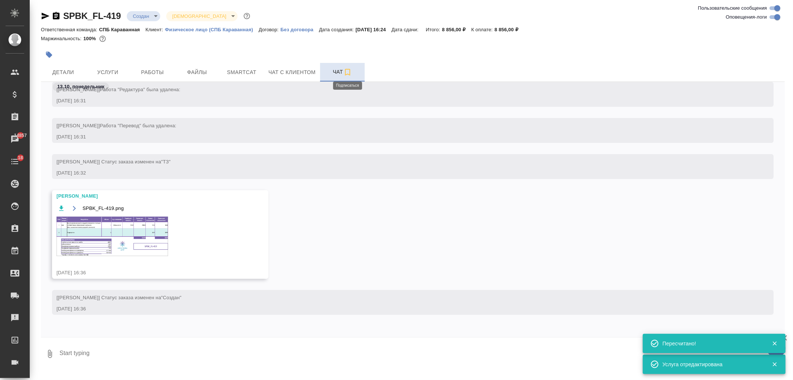
click at [350, 73] on icon "button" at bounding box center [347, 72] width 5 height 7
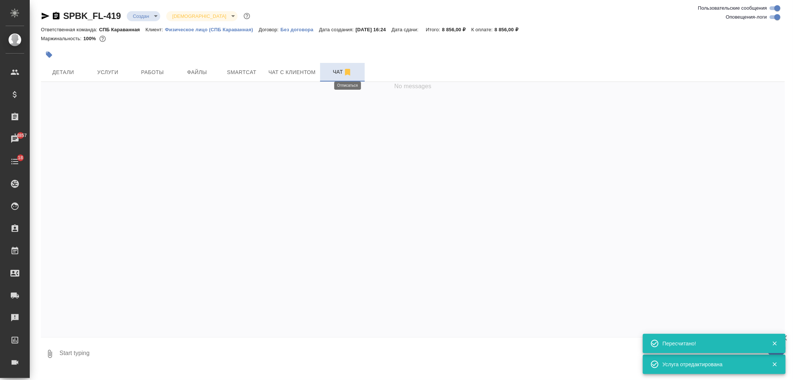
scroll to position [158, 0]
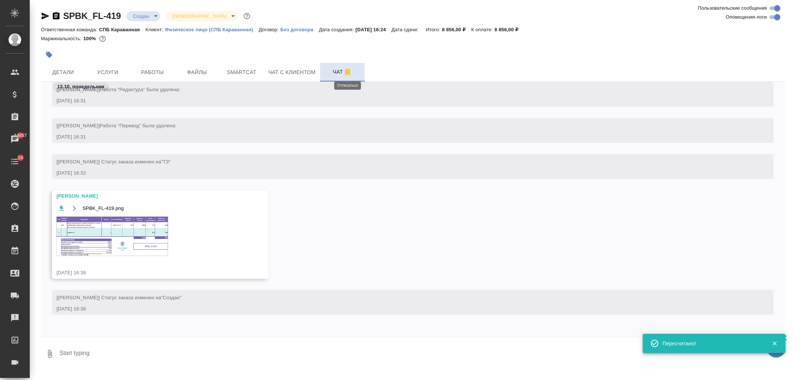
click at [140, 232] on img at bounding box center [113, 235] width 112 height 39
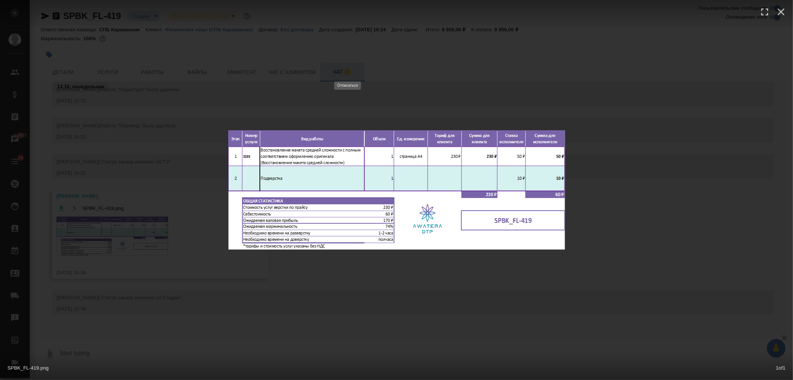
click at [287, 262] on div "SPBK_FL-419.png 1 of 1" at bounding box center [396, 190] width 793 height 380
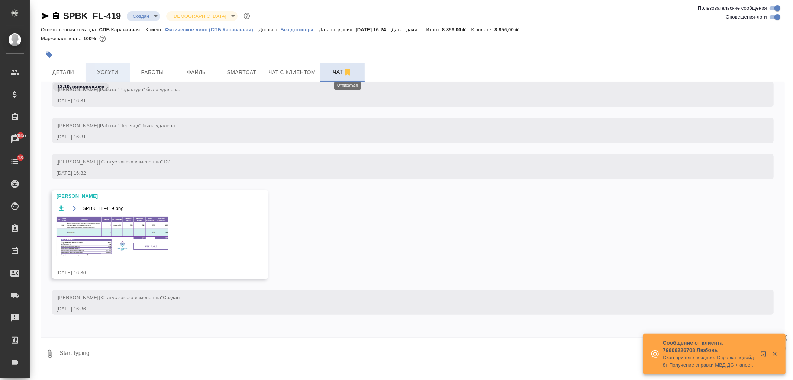
click at [113, 73] on span "Услуги" at bounding box center [108, 72] width 36 height 9
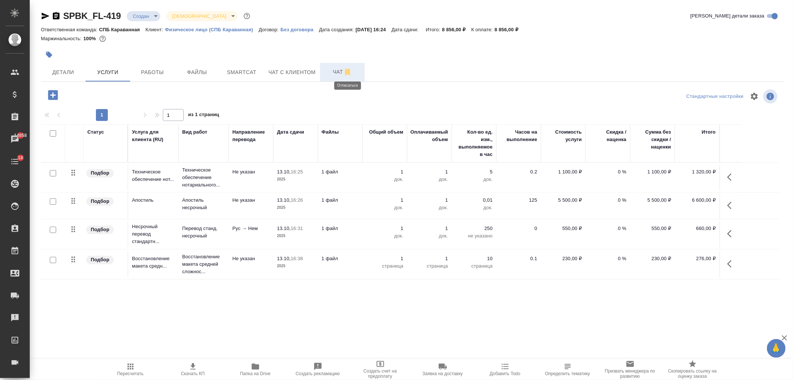
click at [372, 256] on p "1" at bounding box center [384, 258] width 37 height 7
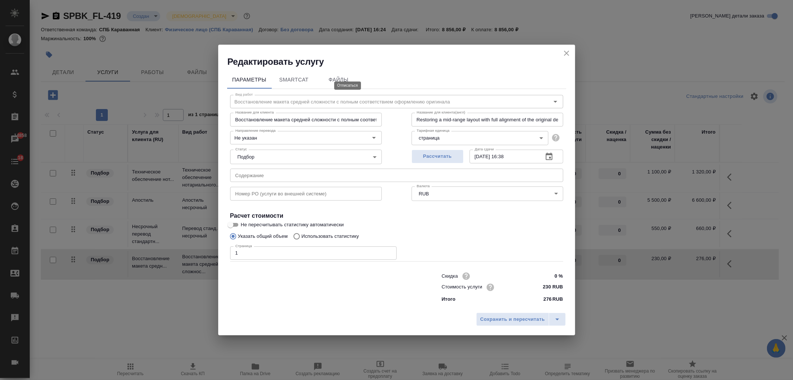
click at [532, 272] on div "Скидка 0 %" at bounding box center [503, 275] width 122 height 11
click at [552, 275] on input "0 %" at bounding box center [549, 275] width 27 height 11
type input "20 %"
click at [500, 321] on span "Сохранить и пересчитать" at bounding box center [513, 319] width 65 height 9
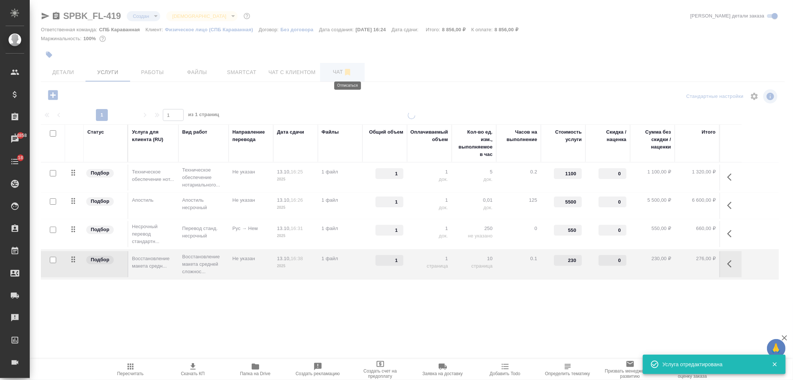
type input "20"
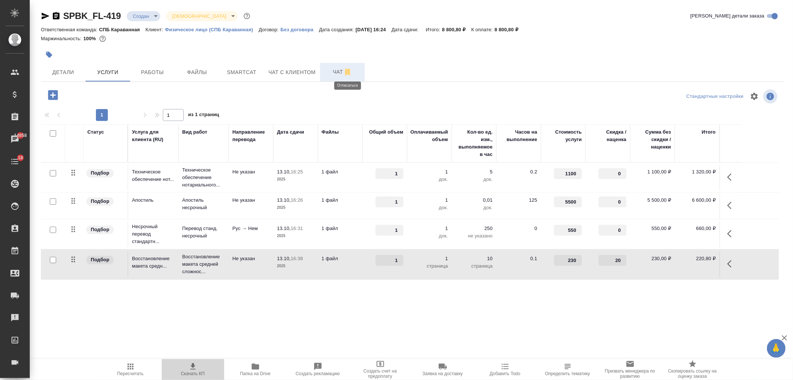
click at [193, 367] on icon "button" at bounding box center [192, 366] width 5 height 6
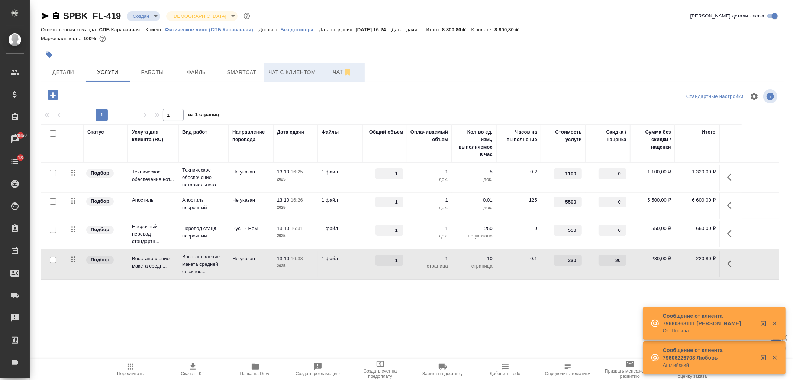
click at [285, 73] on span "Чат с клиентом" at bounding box center [292, 72] width 47 height 9
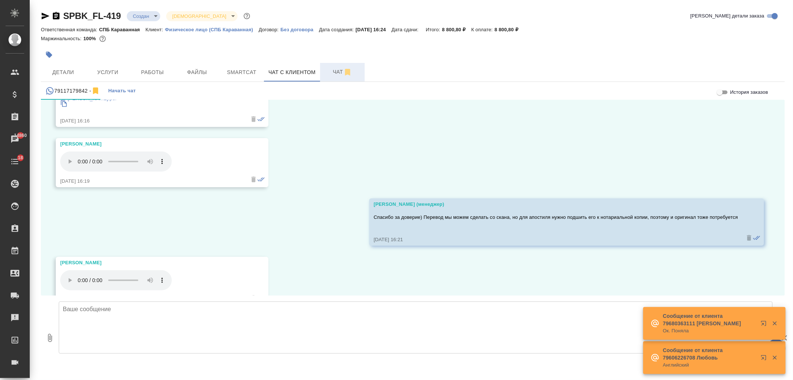
scroll to position [5751, 0]
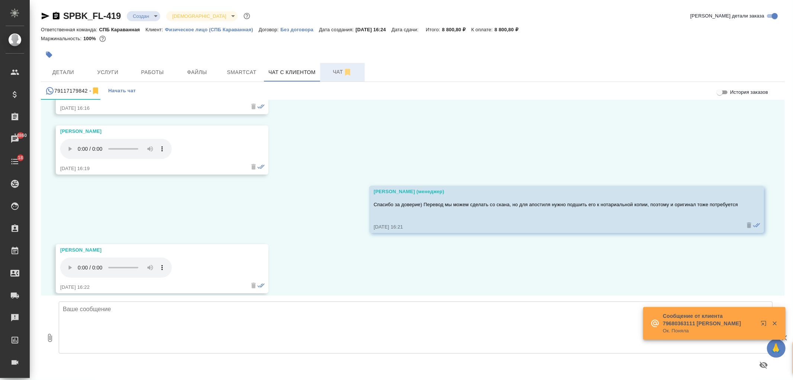
click at [51, 337] on icon "button" at bounding box center [50, 338] width 4 height 8
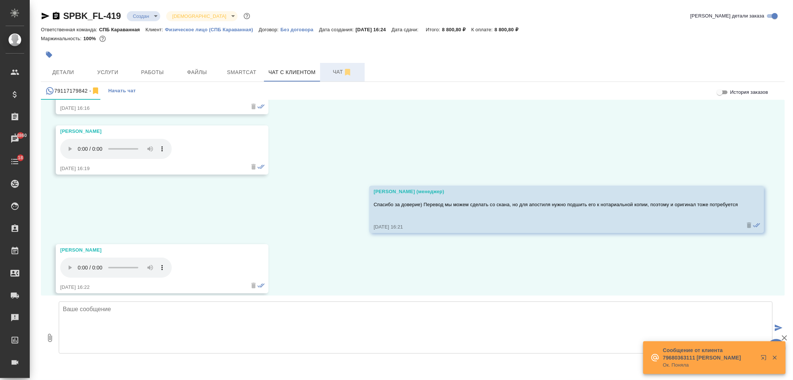
type input "C:\fakepath\Proposal_SPBK_FL-419.pdf"
click at [157, 321] on textarea at bounding box center [416, 327] width 714 height 52
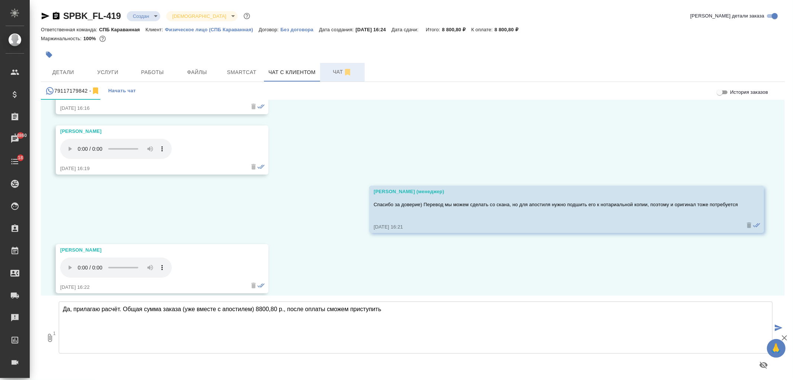
type textarea "Да, прилагаю расчёт. Общая сумма заказа (уже вместе с апостилем) 8800,80 р., по…"
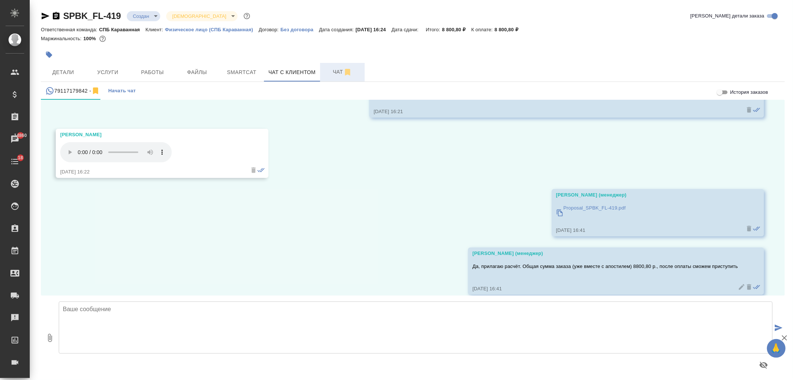
scroll to position [5868, 0]
type textarea "И"
type textarea "А"
click at [65, 68] on span "Детали" at bounding box center [63, 72] width 36 height 9
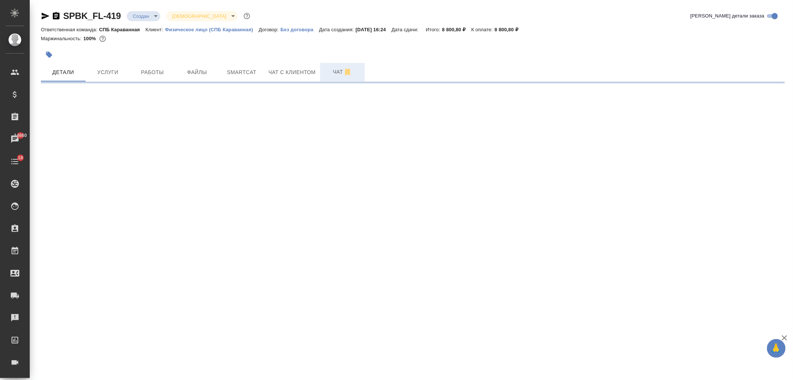
select select "RU"
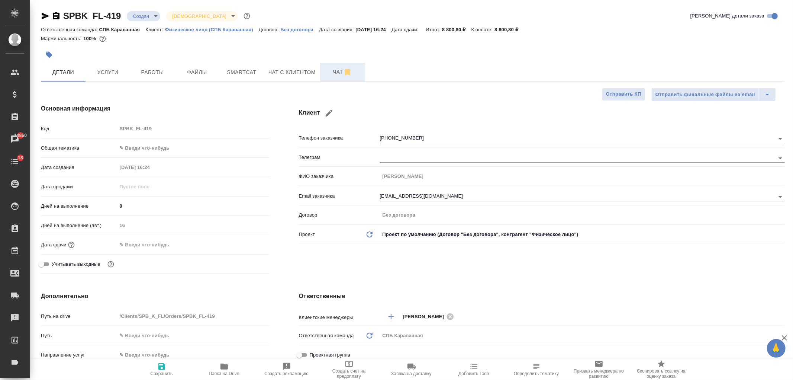
type textarea "x"
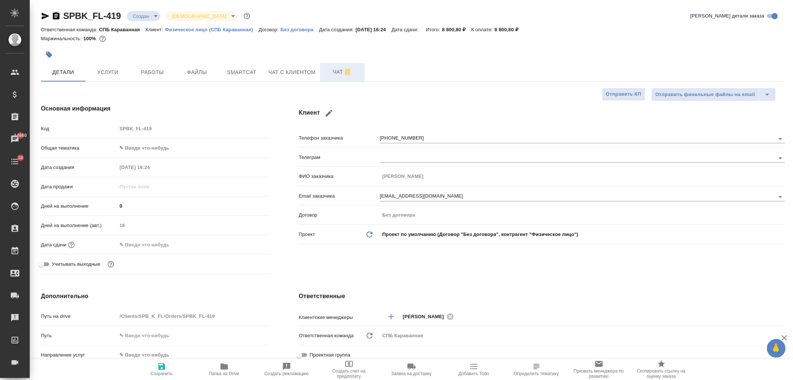
type textarea "x"
click at [270, 71] on span "Чат с клиентом" at bounding box center [292, 72] width 47 height 9
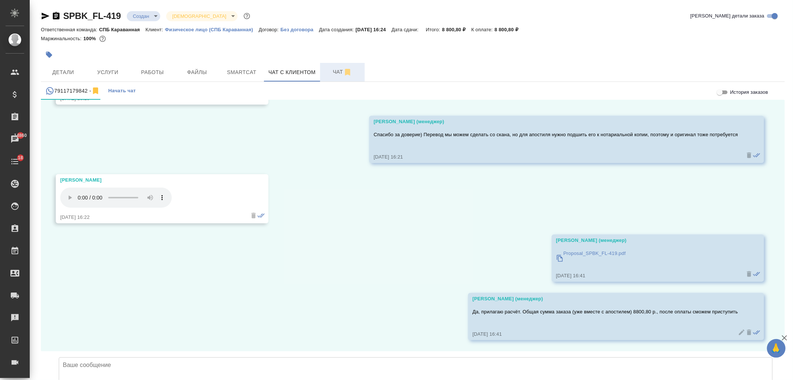
scroll to position [5868, 0]
click at [247, 357] on textarea at bounding box center [416, 383] width 714 height 52
click at [339, 357] on textarea at bounding box center [416, 383] width 714 height 52
click at [474, 357] on textarea at bounding box center [416, 383] width 714 height 52
paste textarea "[URL][DOMAIN_NAME]"
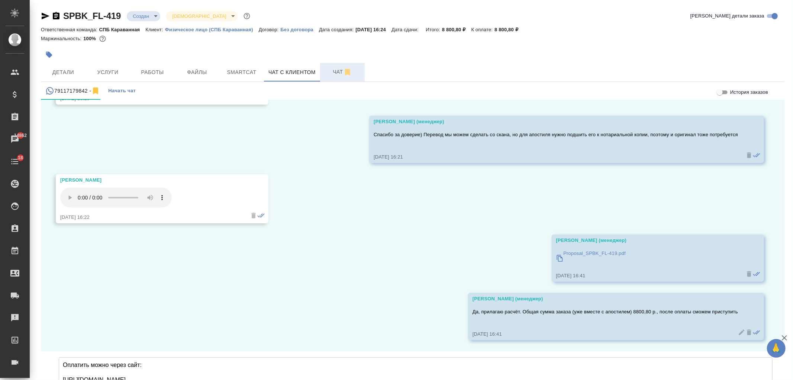
type textarea "Оплатить можно через сайт: https://www.traktat.com/price/online-payment/ номер …"
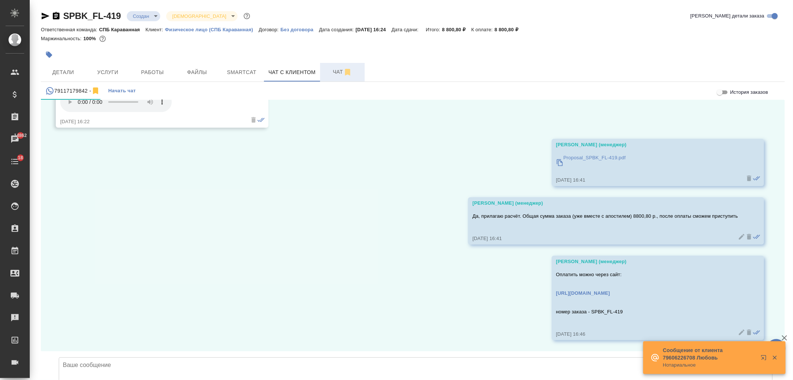
scroll to position [5964, 0]
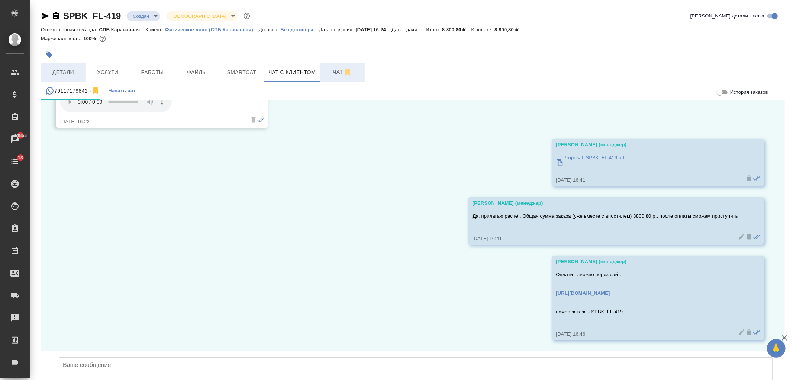
click at [65, 70] on span "Детали" at bounding box center [63, 72] width 36 height 9
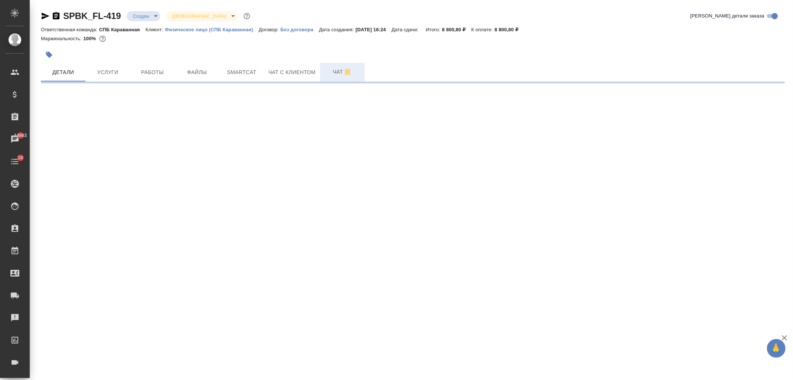
select select "RU"
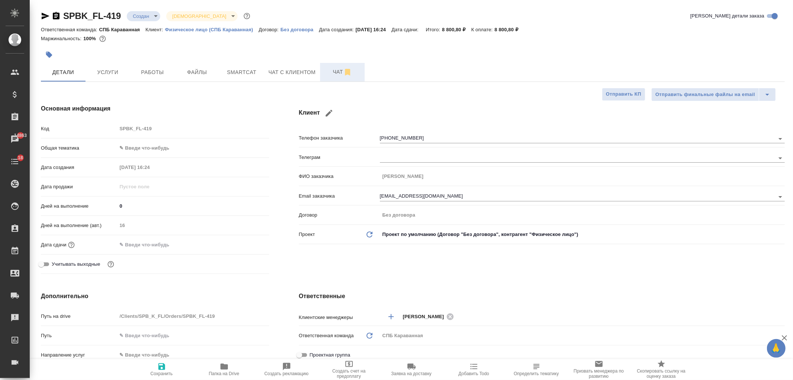
type textarea "x"
click at [291, 68] on span "Чат с клиентом" at bounding box center [292, 72] width 47 height 9
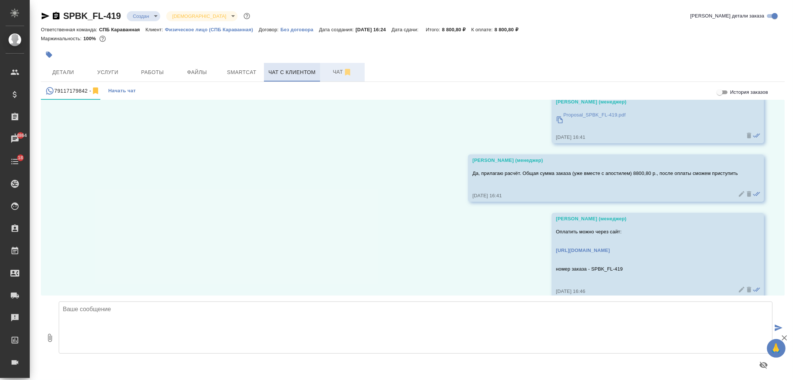
scroll to position [5964, 0]
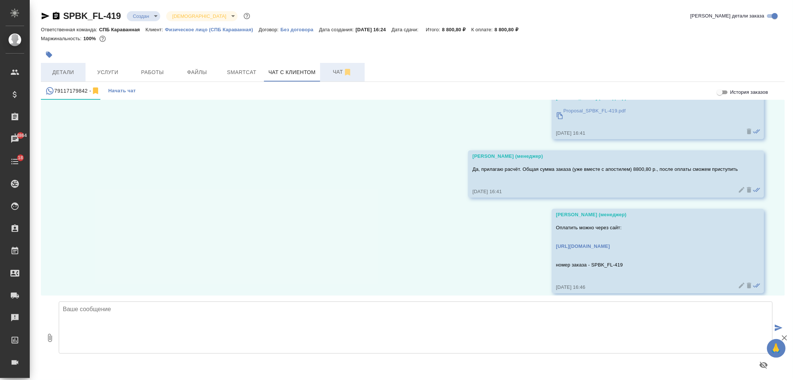
click at [69, 70] on span "Детали" at bounding box center [63, 72] width 36 height 9
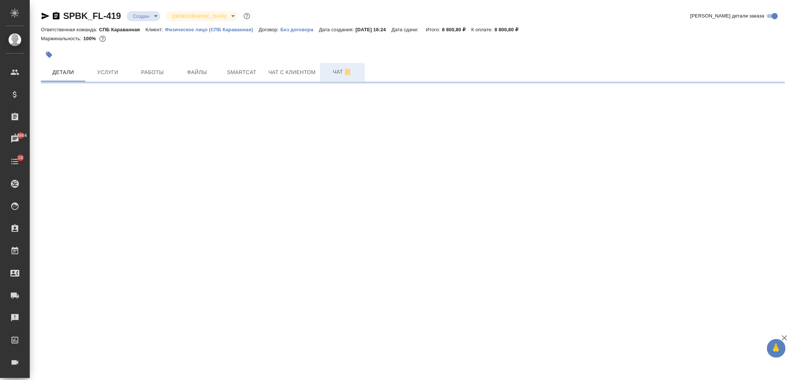
select select "RU"
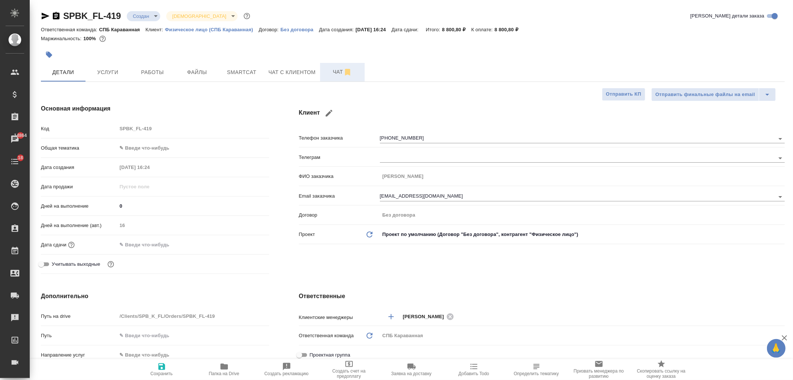
type textarea "x"
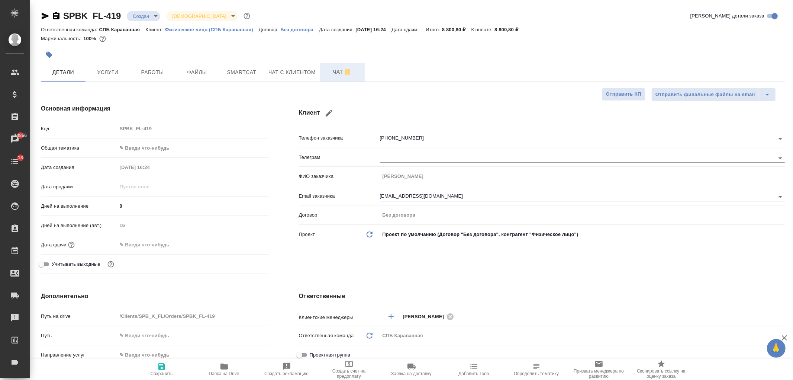
type textarea "x"
click at [287, 63] on button "Чат с клиентом" at bounding box center [292, 72] width 56 height 19
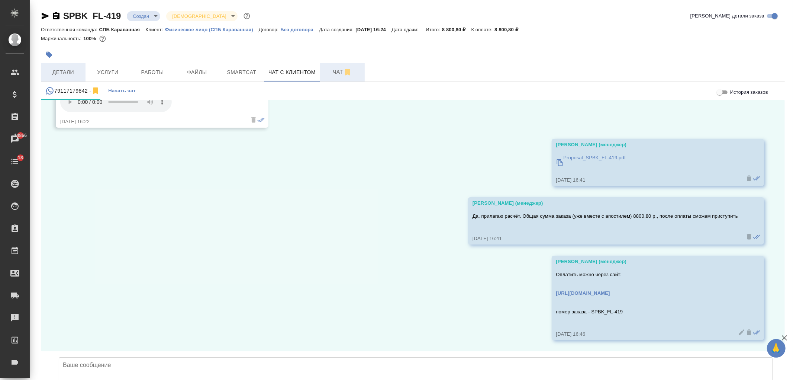
scroll to position [5964, 0]
click at [68, 68] on span "Детали" at bounding box center [63, 72] width 36 height 9
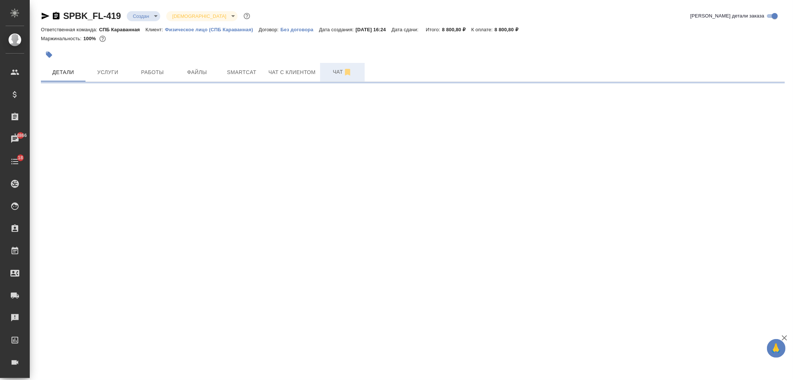
select select "RU"
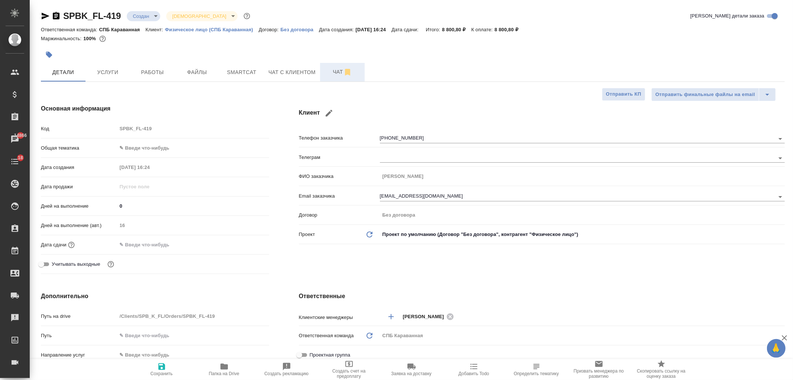
type textarea "x"
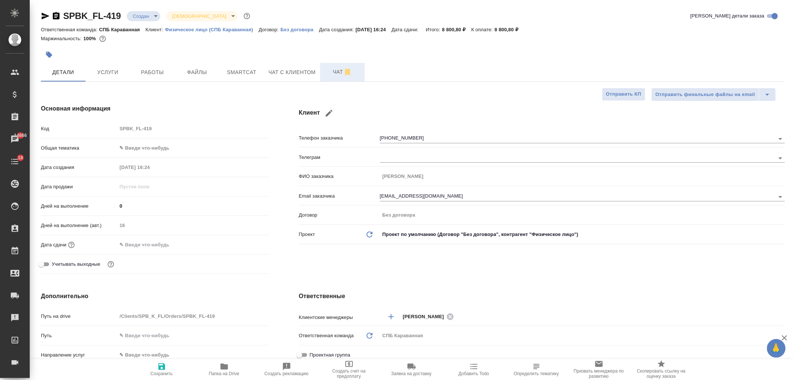
type textarea "x"
click at [284, 71] on span "Чат с клиентом" at bounding box center [292, 72] width 47 height 9
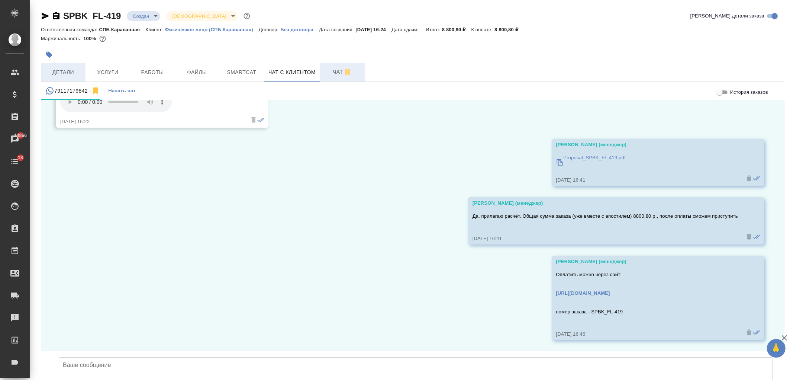
scroll to position [5964, 0]
click at [63, 71] on span "Детали" at bounding box center [63, 72] width 36 height 9
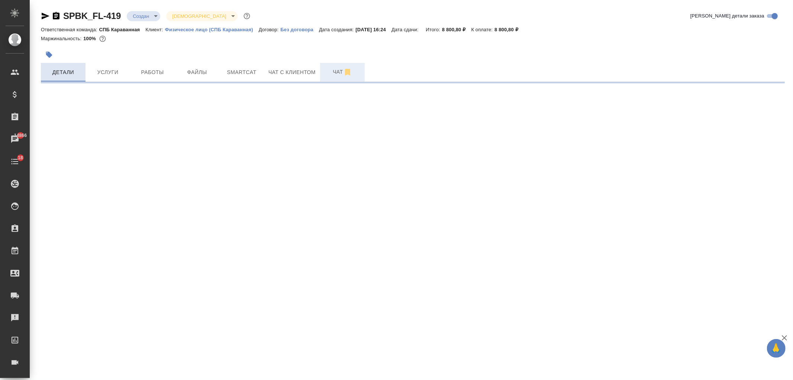
select select "RU"
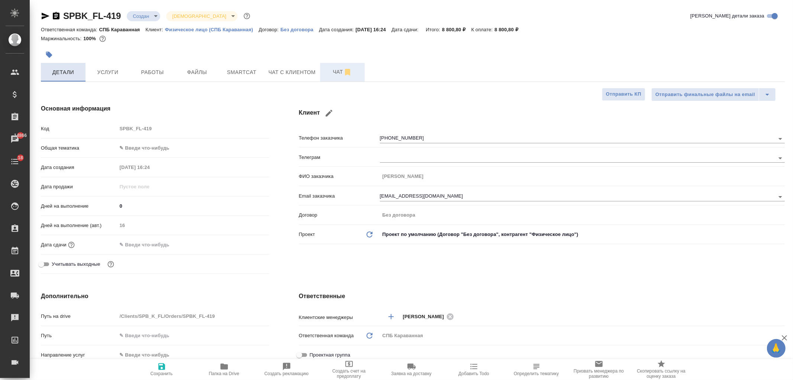
type textarea "x"
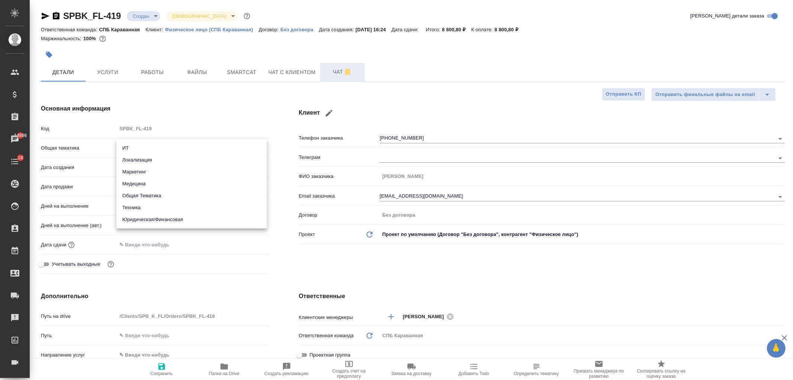
click at [139, 144] on body "🙏 .cls-1 fill:#fff; AWATERA Ivanova Arina Клиенты Спецификации Заказы 14866 Чат…" at bounding box center [396, 190] width 793 height 380
click at [178, 217] on li "Юридическая/Финансовая" at bounding box center [191, 220] width 151 height 12
type input "yr-fn"
type textarea "x"
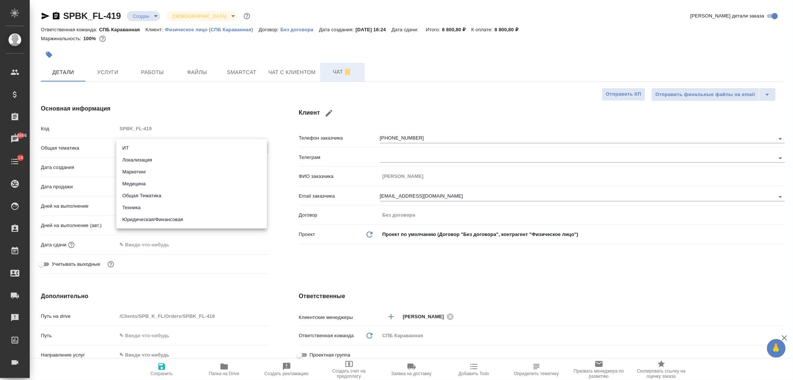
type textarea "x"
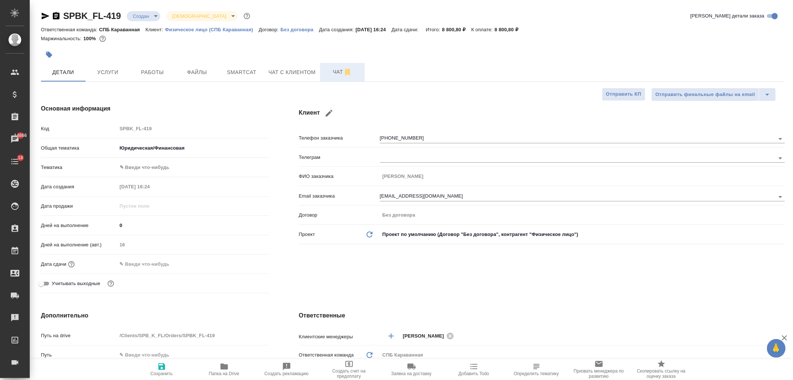
click at [153, 169] on body "🙏 .cls-1 fill:#fff; AWATERA Ivanova Arina Клиенты Спецификации Заказы 14866 Чат…" at bounding box center [396, 190] width 793 height 380
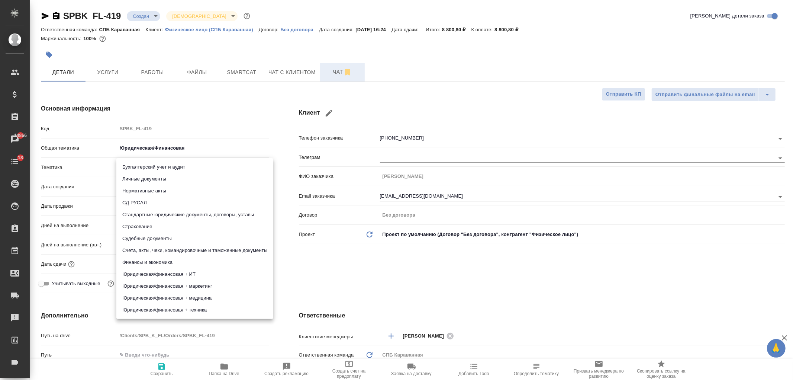
click at [164, 177] on li "Личные документы" at bounding box center [194, 179] width 157 height 12
type textarea "x"
type input "5a8b8b956a9677013d343cfe"
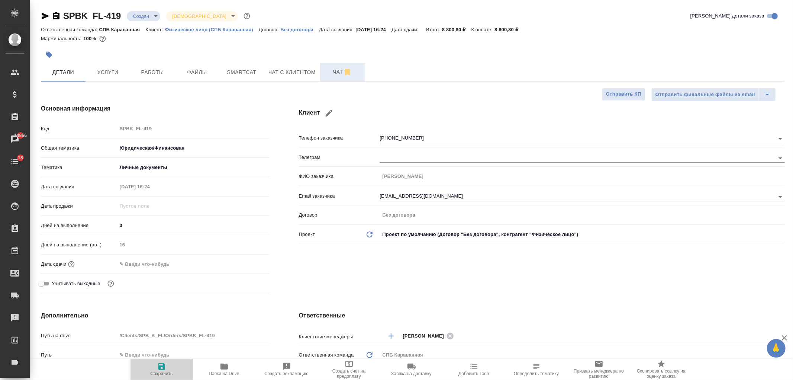
click at [160, 372] on span "Сохранить" at bounding box center [162, 373] width 22 height 5
type textarea "x"
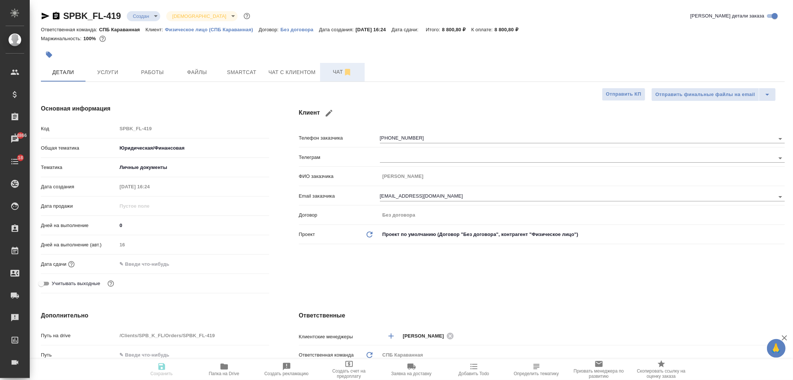
type textarea "x"
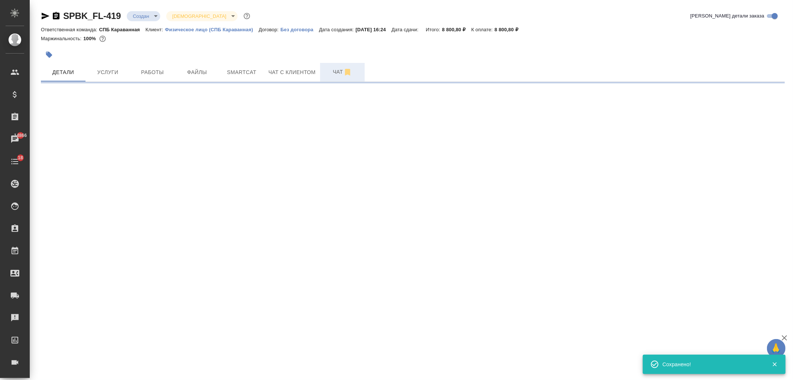
select select "RU"
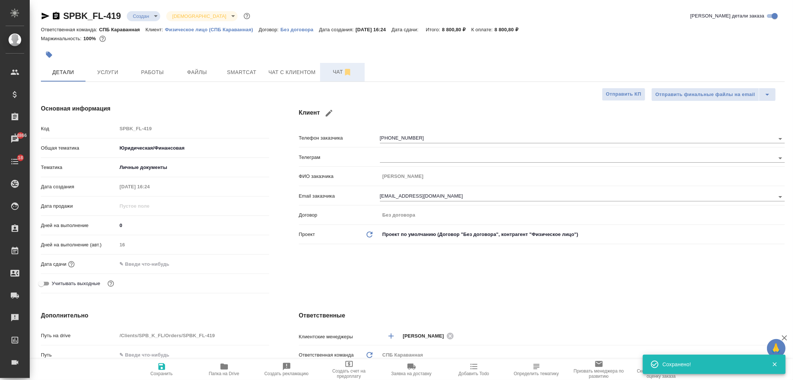
type textarea "x"
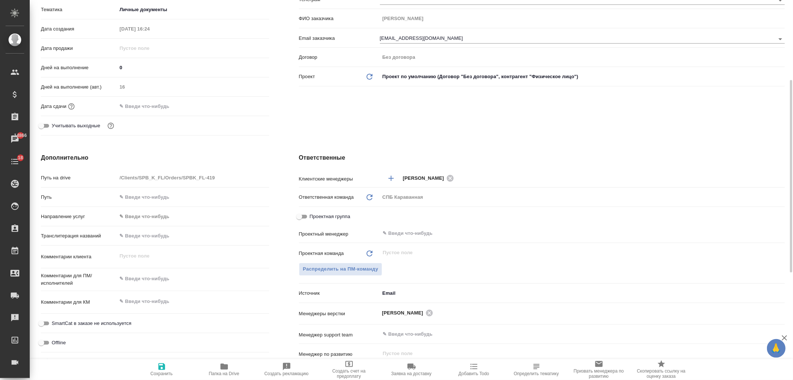
scroll to position [189, 0]
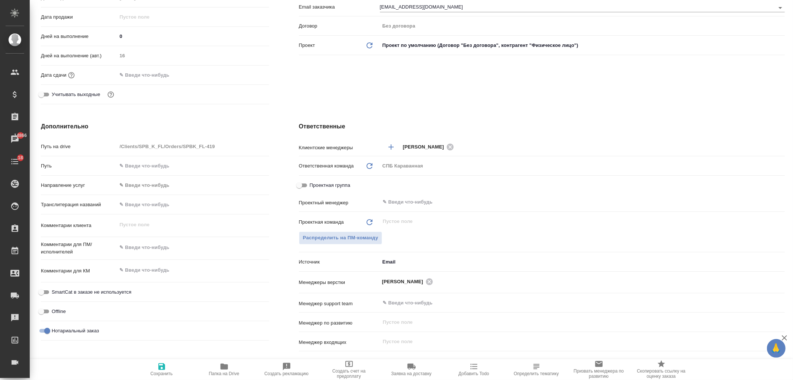
click at [391, 257] on body "🙏 .cls-1 fill:#fff; AWATERA Ivanova Arina Клиенты Спецификации Заказы 14866 Чат…" at bounding box center [396, 190] width 793 height 380
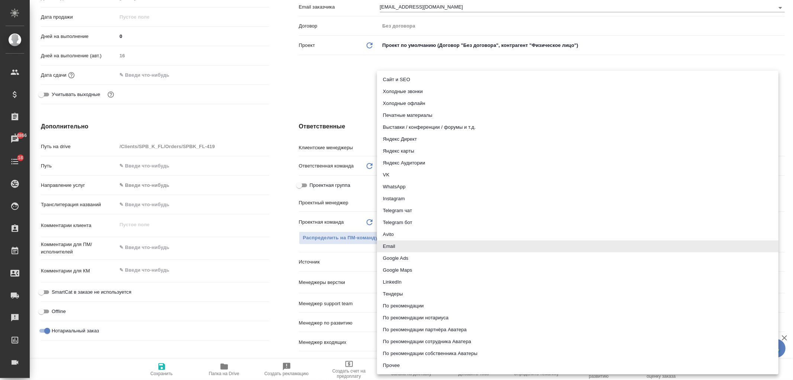
click at [418, 189] on li "WhatsApp" at bounding box center [578, 187] width 402 height 12
type textarea "x"
type input "whatsapp"
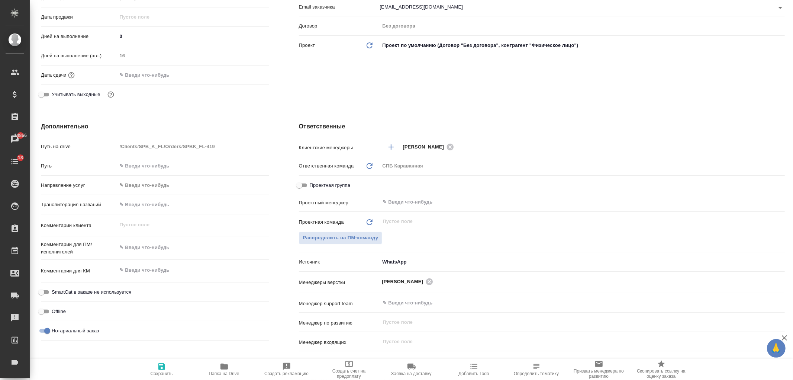
click at [164, 367] on icon "button" at bounding box center [161, 366] width 7 height 7
type textarea "x"
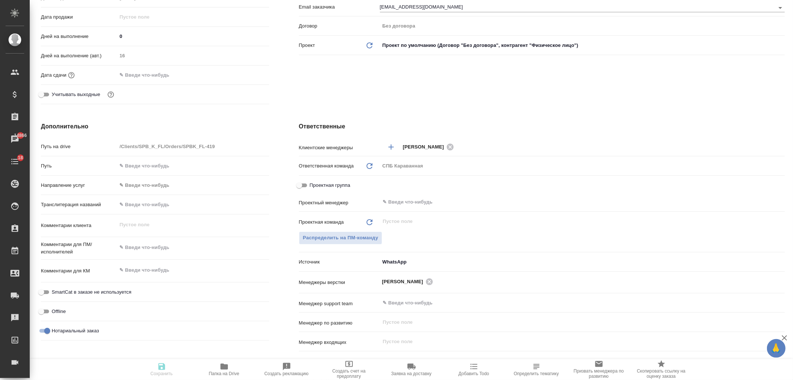
type textarea "x"
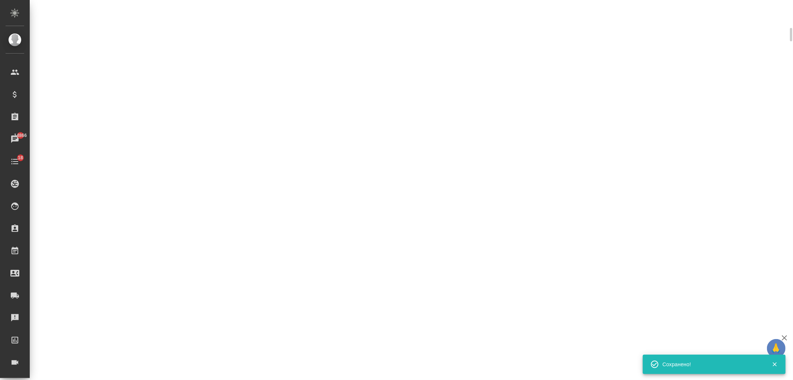
scroll to position [183, 0]
select select "RU"
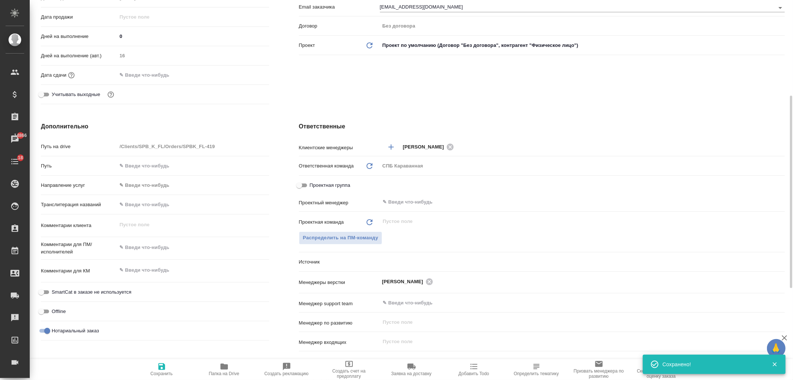
type textarea "x"
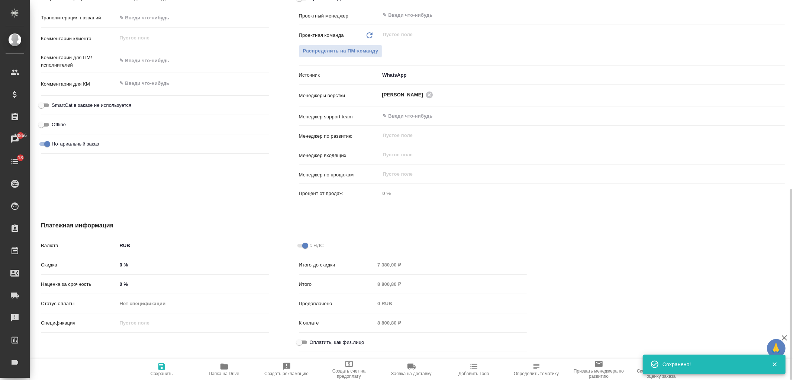
scroll to position [376, 0]
drag, startPoint x: 782, startPoint y: 233, endPoint x: 787, endPoint y: 224, distance: 10.5
click at [787, 224] on div "SPBK_FL-419 Создан new Святая троица holyTrinity Кратко детали заказа Ответстве…" at bounding box center [412, 190] width 764 height 380
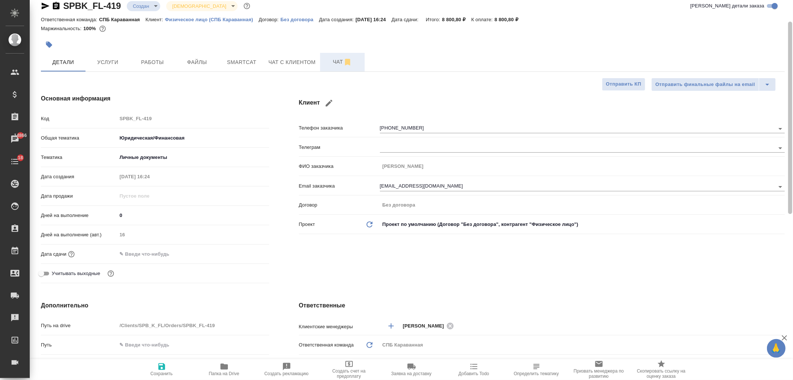
scroll to position [0, 0]
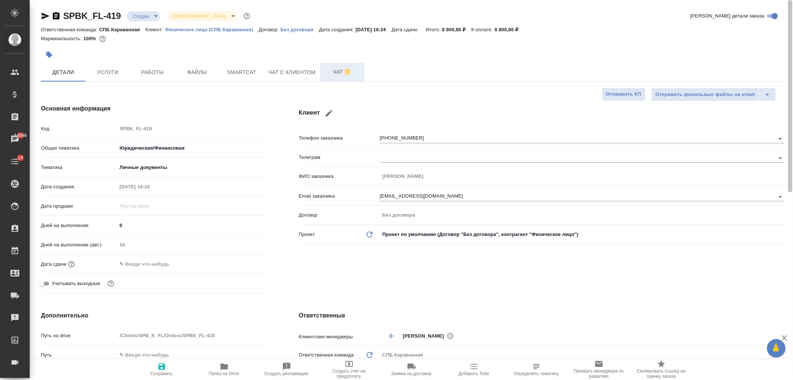
drag, startPoint x: 785, startPoint y: 242, endPoint x: 730, endPoint y: 10, distance: 238.8
click at [788, 25] on div at bounding box center [791, 190] width 6 height 380
type textarea "x"
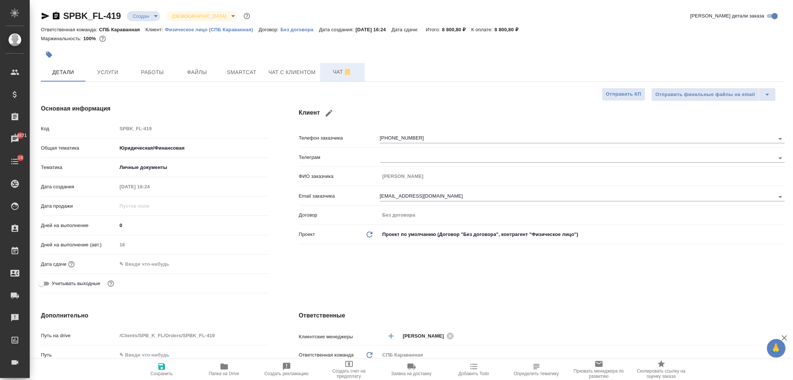
type textarea "x"
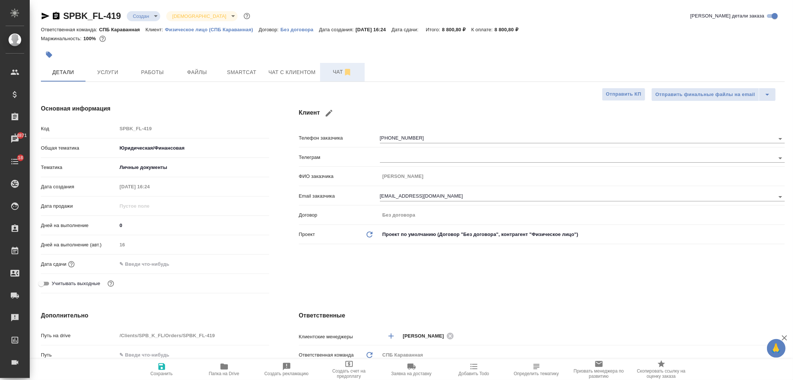
type textarea "x"
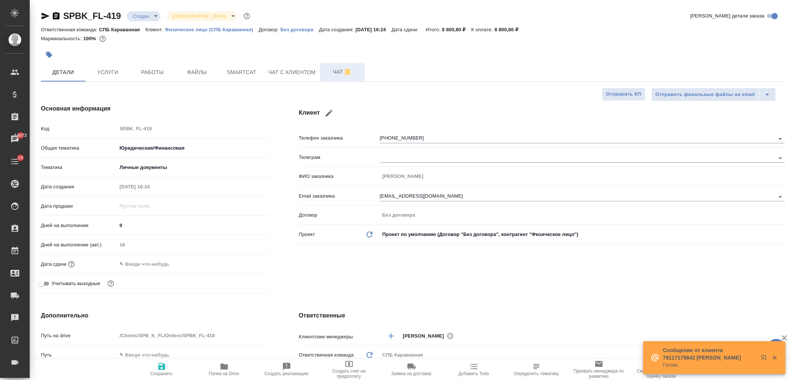
type textarea "x"
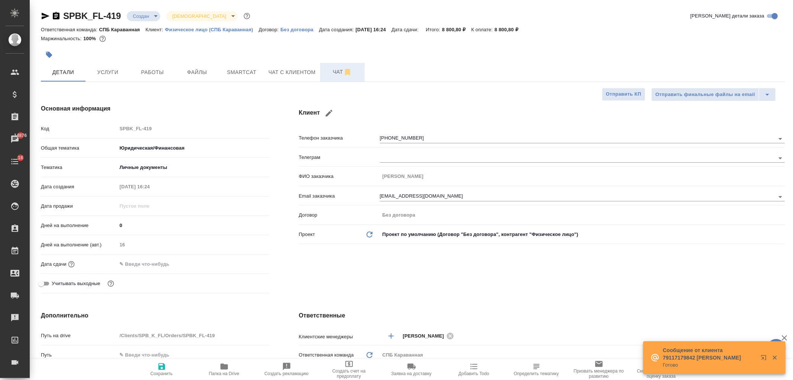
type textarea "x"
click at [292, 63] on button "Чат с клиентом" at bounding box center [292, 72] width 56 height 19
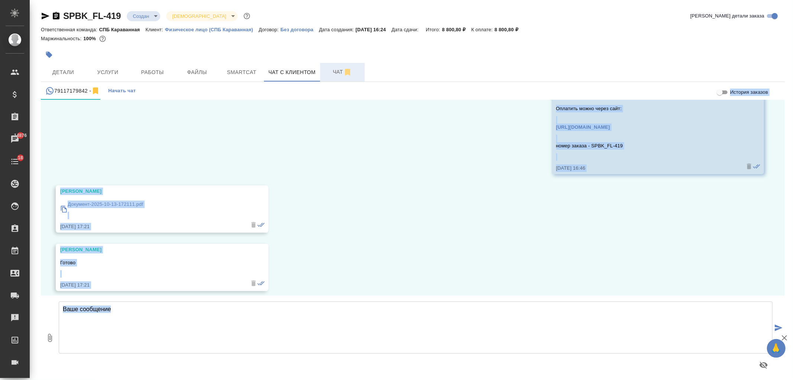
scroll to position [6138, 0]
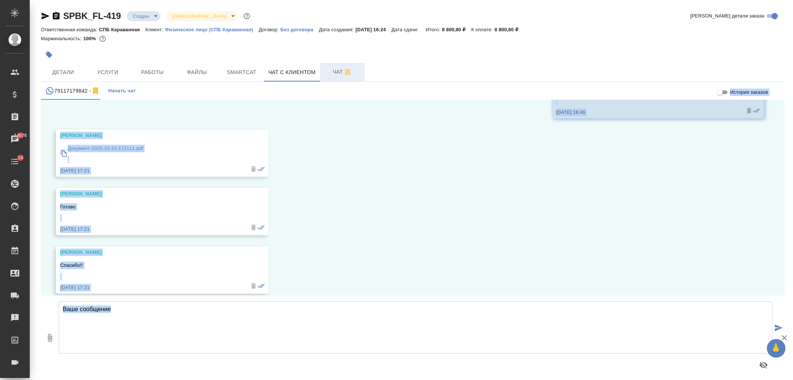
click at [367, 323] on textarea at bounding box center [416, 327] width 714 height 52
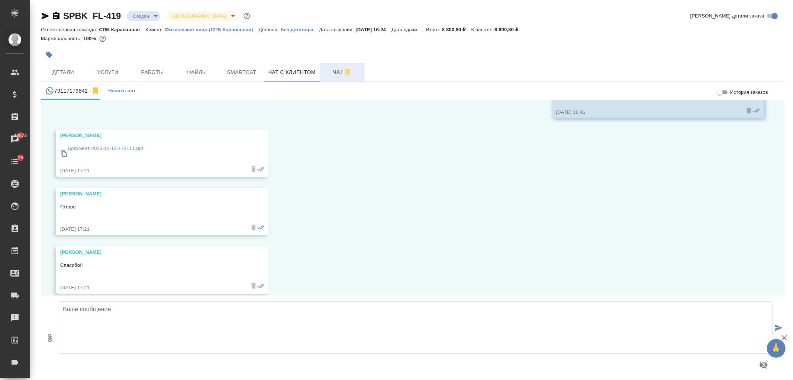
click at [134, 145] on p "Документ-2025-10-13-172111.pdf" at bounding box center [106, 148] width 76 height 7
click at [110, 68] on span "Услуги" at bounding box center [108, 72] width 36 height 9
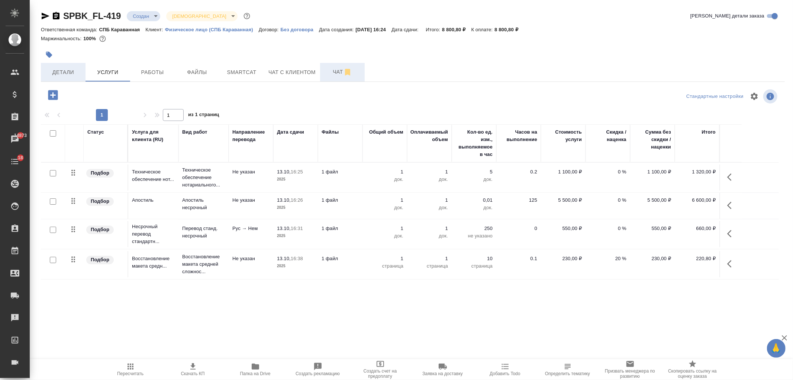
click at [74, 77] on button "Детали" at bounding box center [63, 72] width 45 height 19
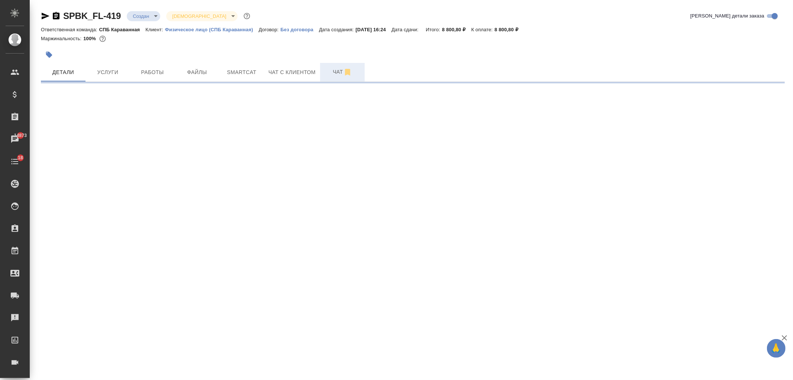
select select "RU"
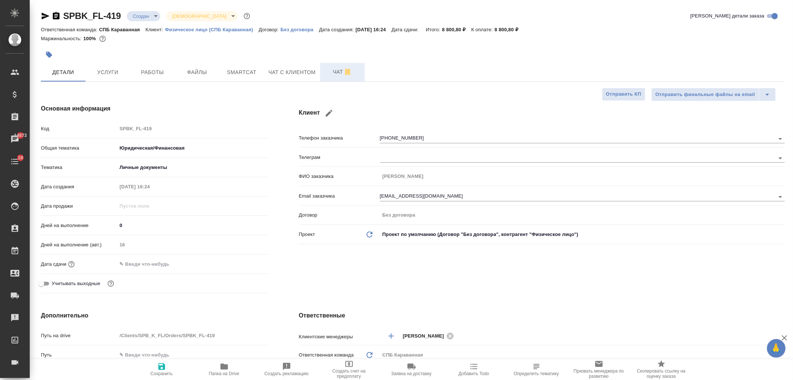
type textarea "x"
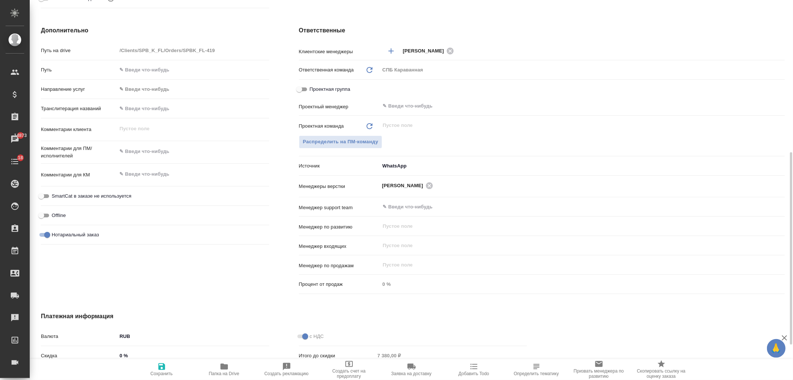
scroll to position [290, 0]
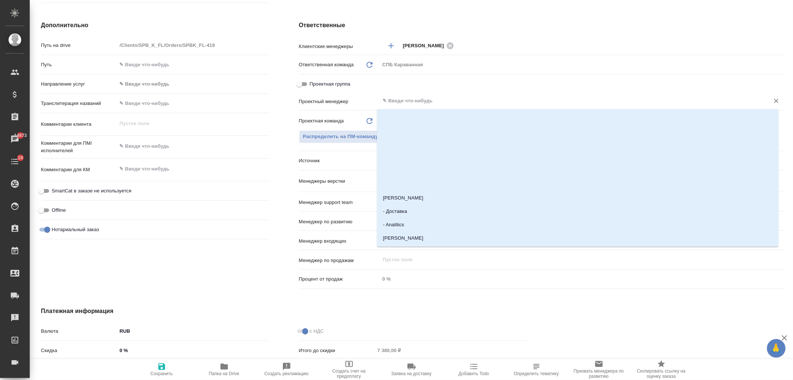
click at [393, 104] on input "text" at bounding box center [570, 100] width 376 height 9
click at [352, 138] on span "Распределить на ПМ-команду" at bounding box center [341, 136] width 76 height 9
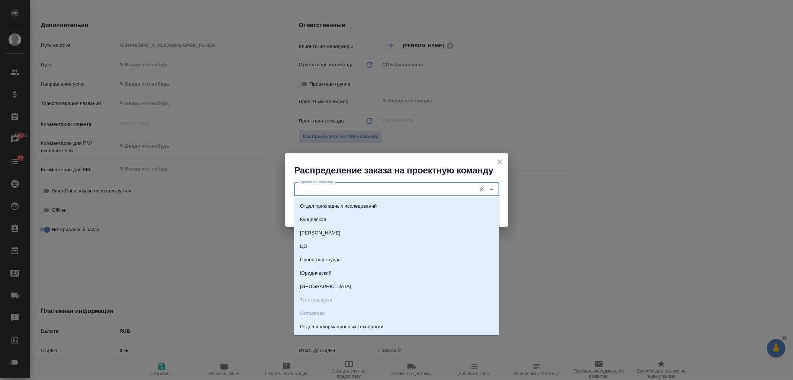
click at [357, 189] on input "Проектная команда" at bounding box center [384, 188] width 176 height 9
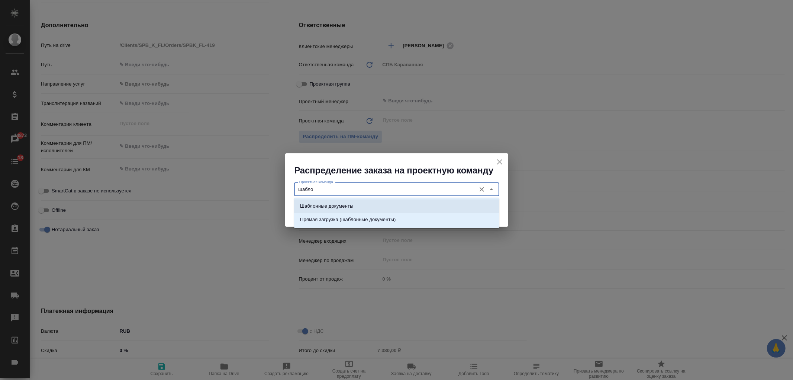
click at [341, 211] on li "Шаблонные документы" at bounding box center [396, 205] width 205 height 13
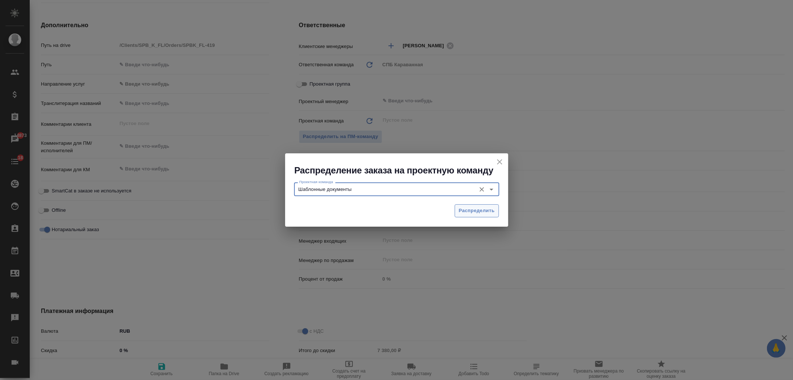
type input "Шаблонные документы"
click at [492, 211] on span "Распределить" at bounding box center [477, 210] width 36 height 9
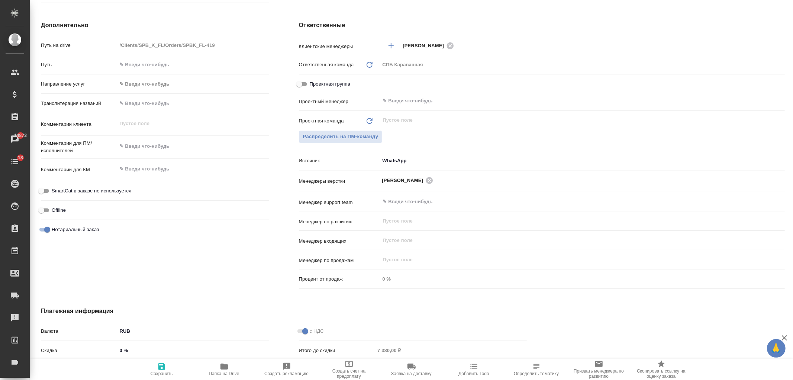
type textarea "x"
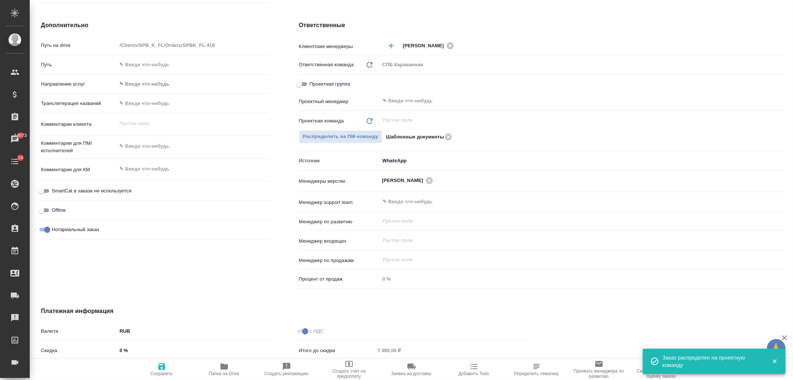
click at [164, 369] on icon "button" at bounding box center [161, 366] width 7 height 7
type textarea "x"
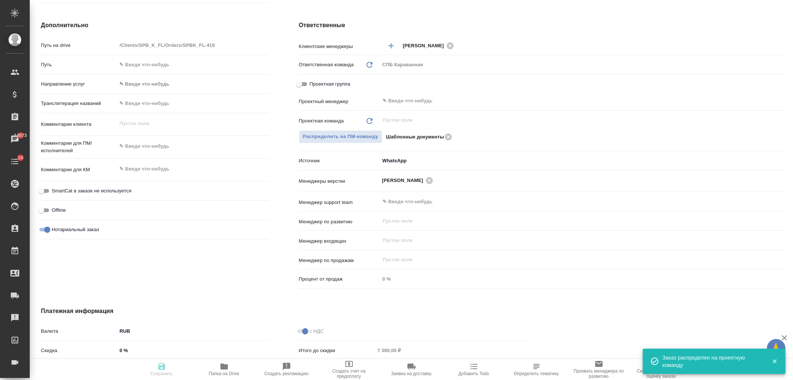
type textarea "x"
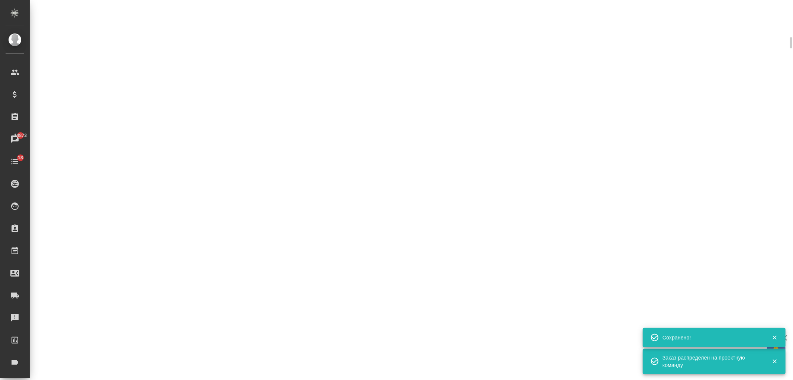
select select "RU"
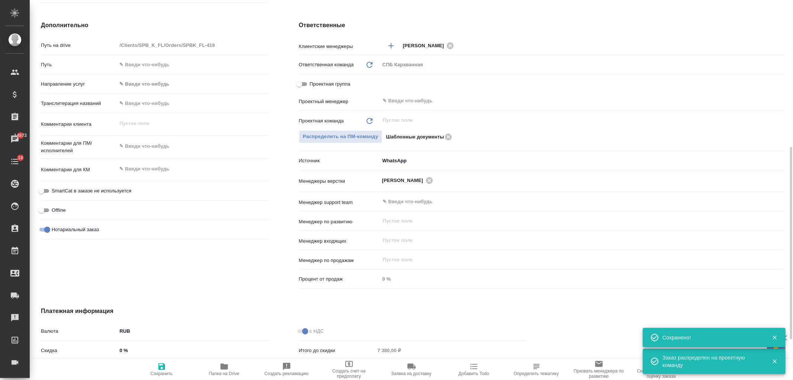
type textarea "x"
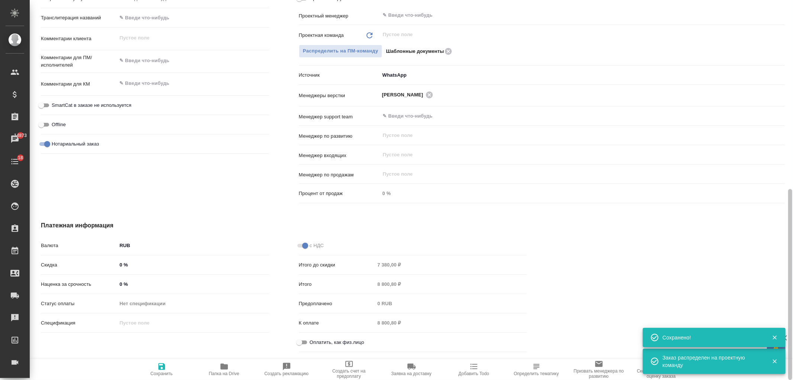
drag, startPoint x: 787, startPoint y: 265, endPoint x: 787, endPoint y: 240, distance: 24.5
click at [788, 240] on div at bounding box center [791, 190] width 6 height 380
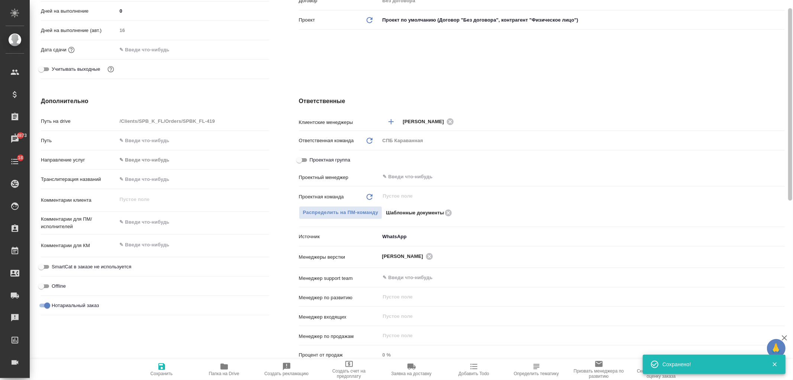
scroll to position [0, 0]
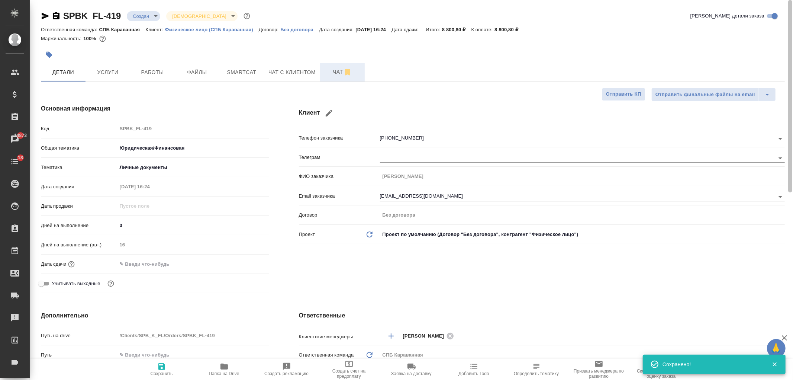
drag, startPoint x: 783, startPoint y: 244, endPoint x: 776, endPoint y: 29, distance: 214.8
click at [776, 31] on div "SPBK_FL-419 Создан new Святая троица holyTrinity Кратко детали заказа Ответстве…" at bounding box center [412, 190] width 764 height 380
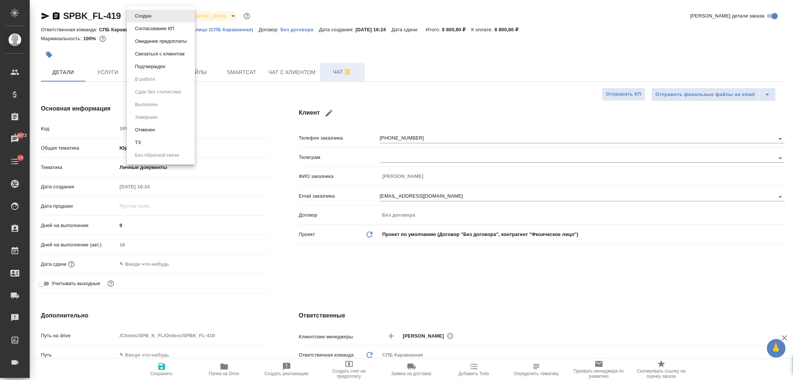
click at [152, 16] on body "🙏 .cls-1 fill:#fff; AWATERA Ivanova Arina Клиенты Спецификации Заказы 14873 Чат…" at bounding box center [396, 190] width 793 height 380
click at [149, 277] on div at bounding box center [396, 190] width 793 height 380
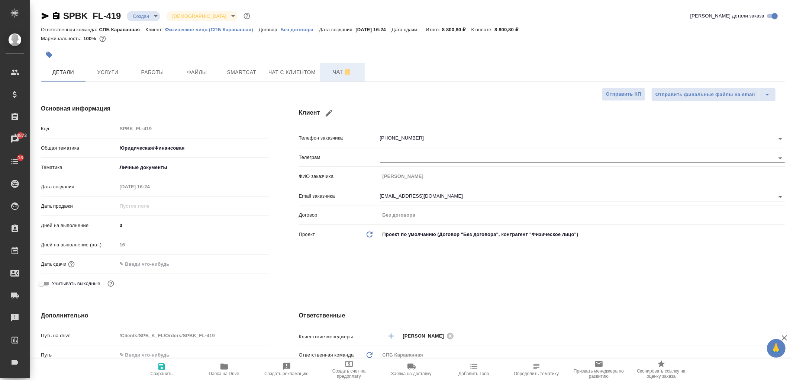
click at [161, 264] on input "text" at bounding box center [149, 264] width 65 height 11
click at [245, 263] on icon "button" at bounding box center [247, 263] width 9 height 9
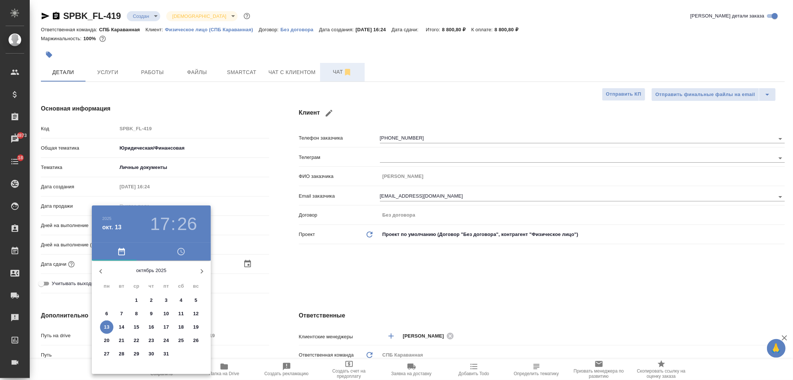
click at [170, 328] on span "17" at bounding box center [166, 326] width 13 height 7
type input "17.10.2025 17:26"
type textarea "x"
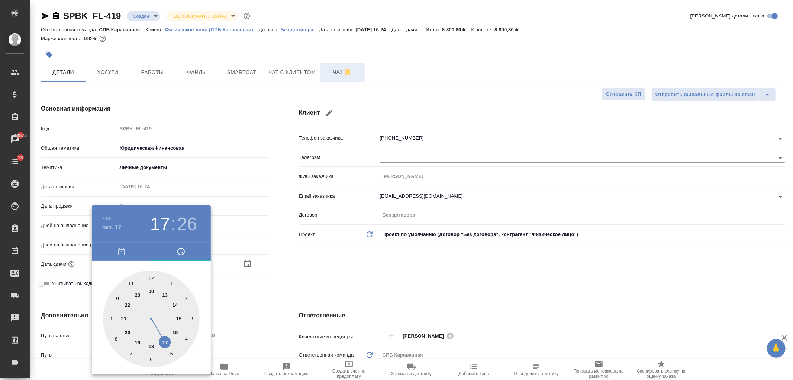
type textarea "x"
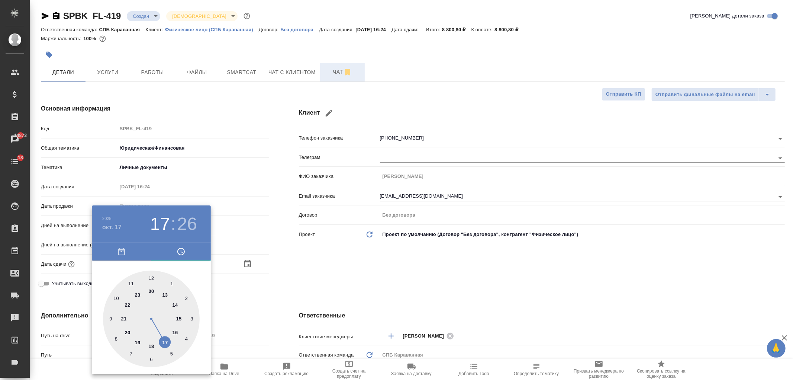
type textarea "x"
click at [340, 272] on div at bounding box center [396, 190] width 793 height 380
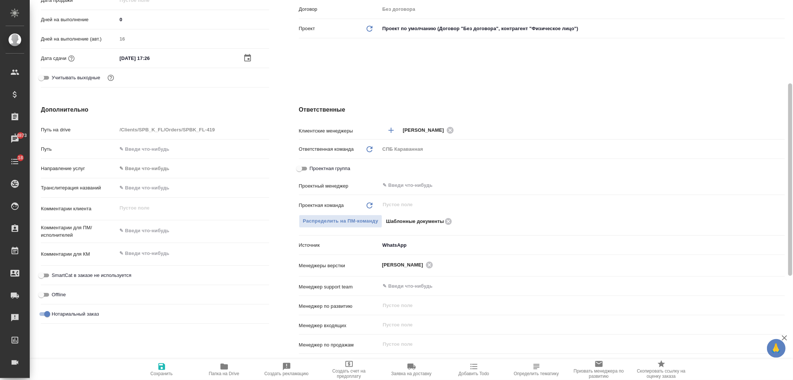
scroll to position [188, 0]
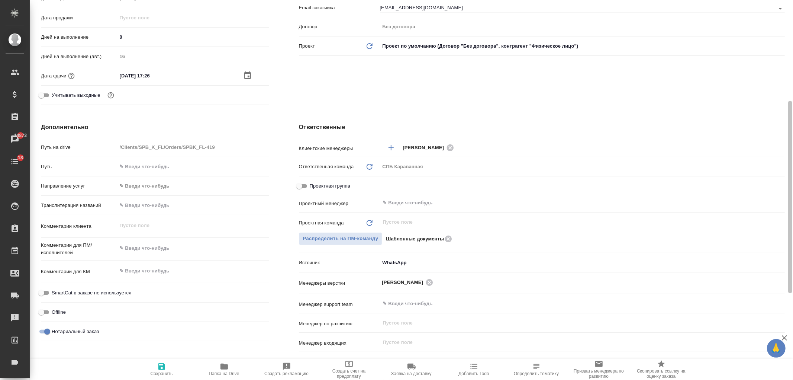
drag, startPoint x: 784, startPoint y: 88, endPoint x: 627, endPoint y: 189, distance: 186.5
click at [777, 183] on div "SPBK_FL-419 Создан new Святая троица holyTrinity Кратко детали заказа Ответстве…" at bounding box center [412, 190] width 764 height 380
type textarea "x"
click at [150, 246] on textarea at bounding box center [193, 248] width 152 height 13
type textarea "з"
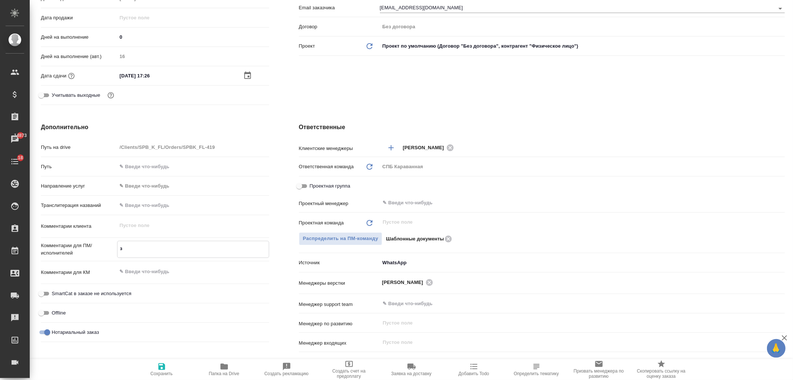
type textarea "x"
type textarea "за"
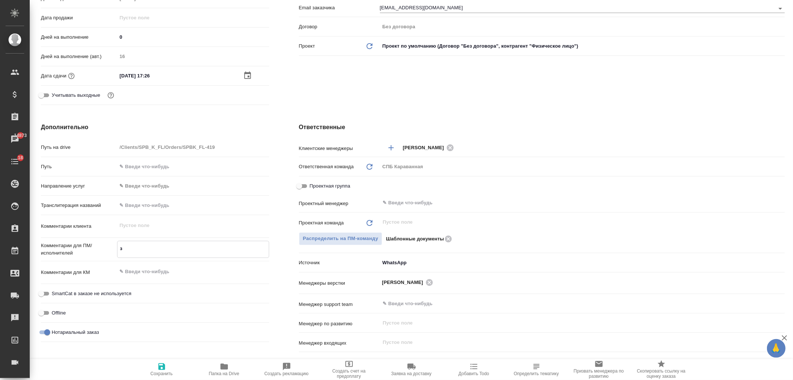
type textarea "x"
type textarea "зав"
type textarea "x"
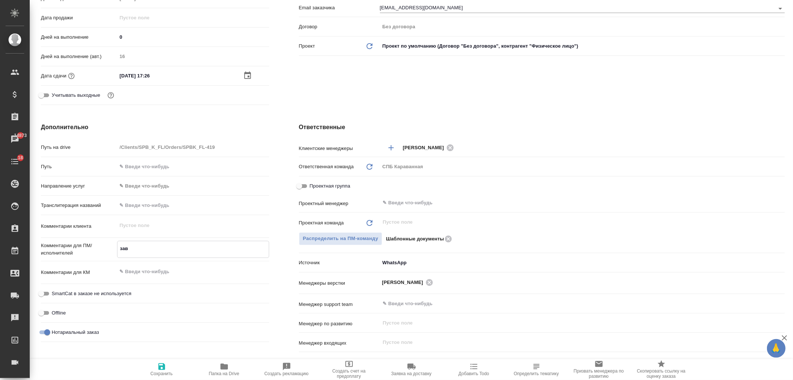
type textarea "x"
type textarea "завтра"
type textarea "x"
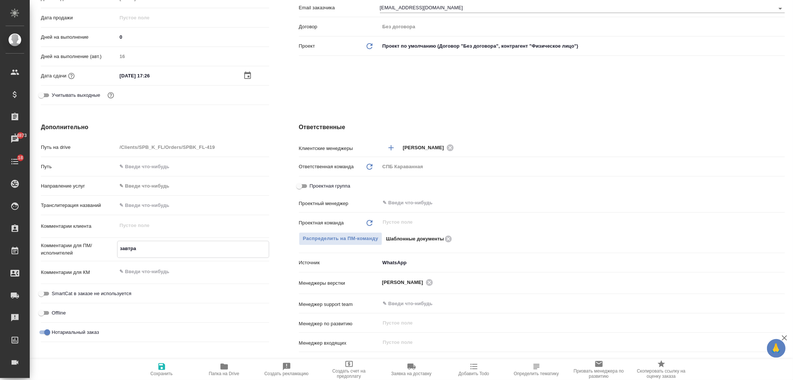
type textarea "завтра"
type textarea "x"
type textarea "завтра-"
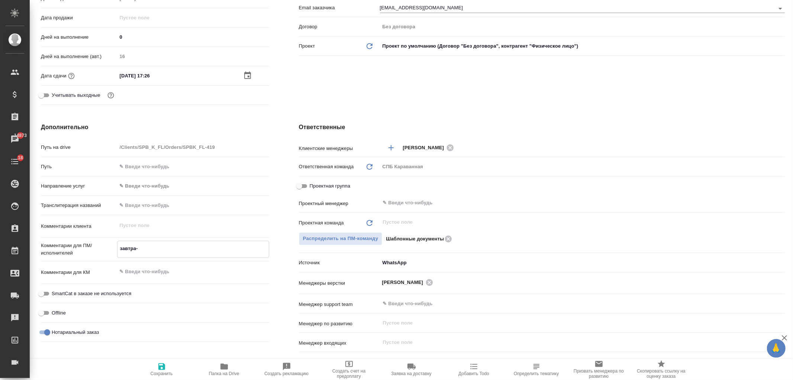
type textarea "x"
type textarea "завтра-п"
type textarea "x"
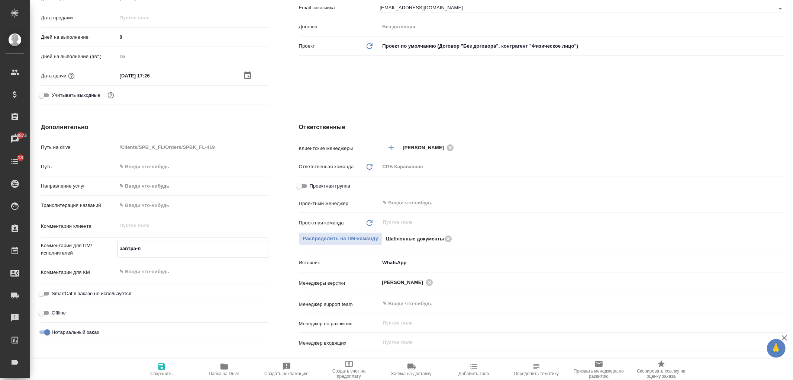
type textarea "x"
type textarea "завтра-по"
type textarea "x"
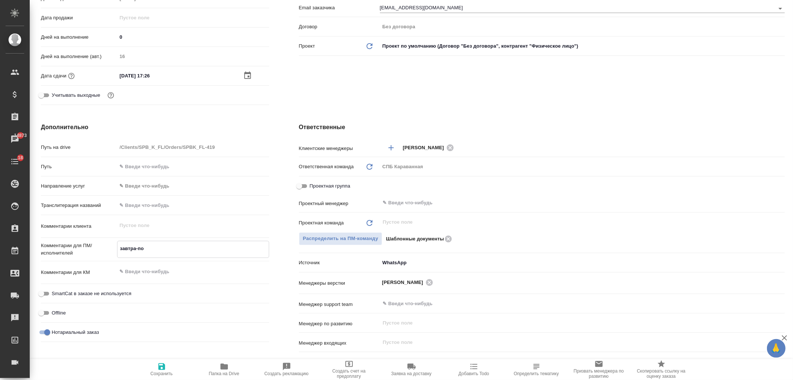
type textarea "x"
type textarea "завтра-пос"
type textarea "x"
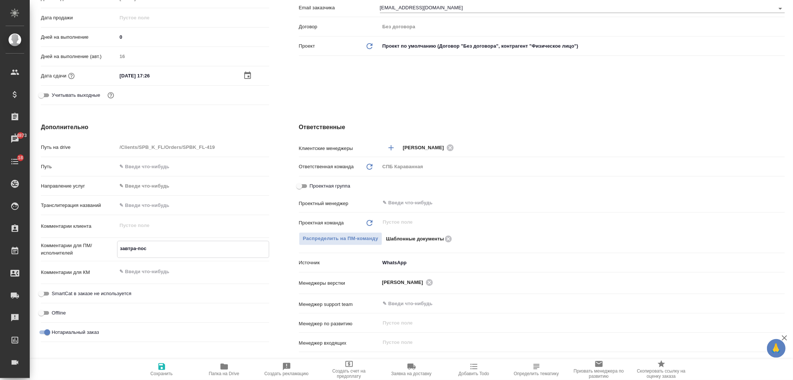
type textarea "завтра-посл"
type textarea "x"
type textarea "завтра-после"
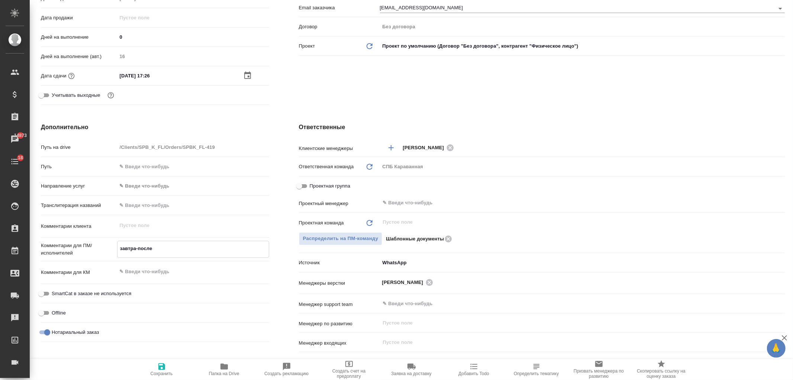
type textarea "x"
type textarea "завтра-послез"
type textarea "x"
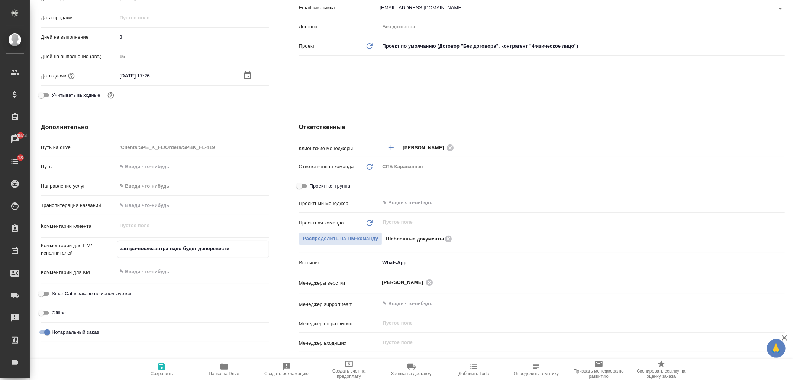
click at [237, 250] on textarea "завтра-послезавтра надо будет доперевести" at bounding box center [193, 248] width 151 height 13
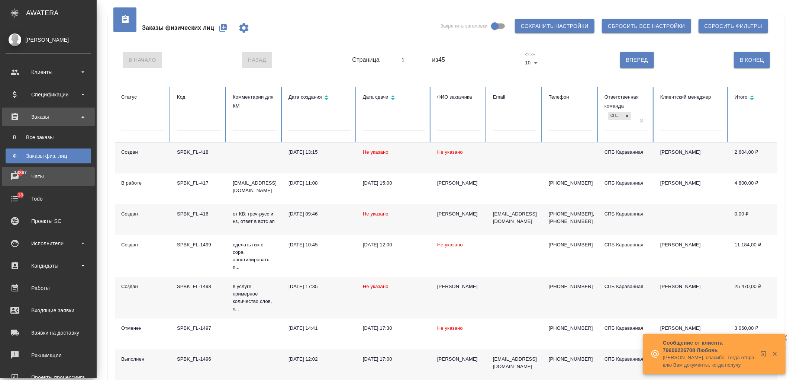
click at [45, 172] on div "Чаты" at bounding box center [49, 176] width 86 height 11
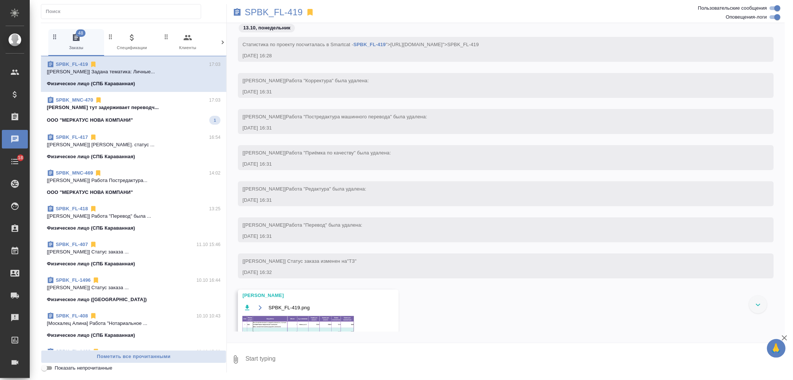
scroll to position [126, 0]
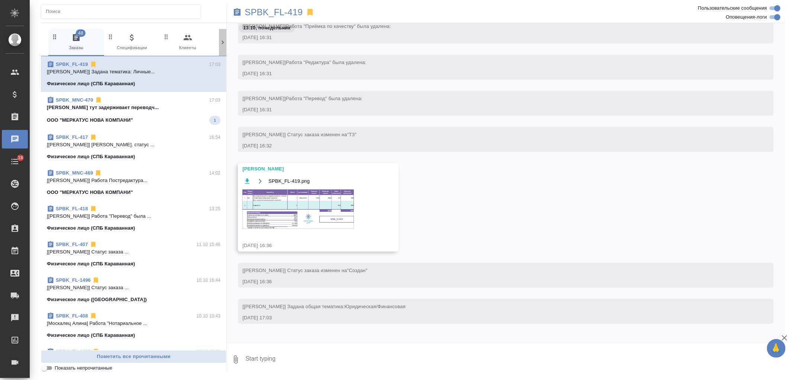
click at [222, 42] on icon at bounding box center [222, 42] width 7 height 7
click at [193, 45] on span "99+ Мессенджеры" at bounding box center [193, 42] width 50 height 18
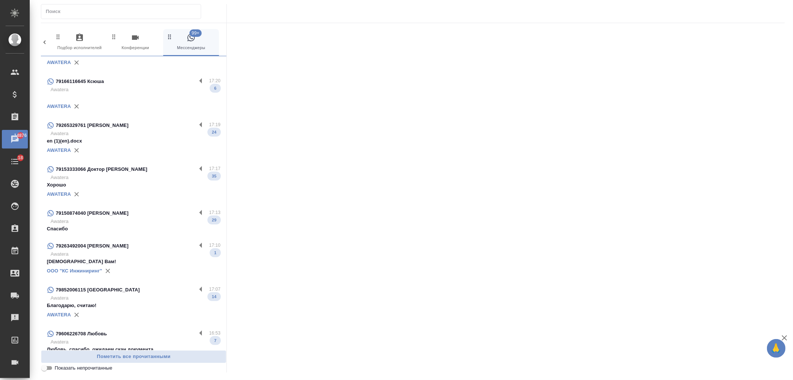
scroll to position [0, 0]
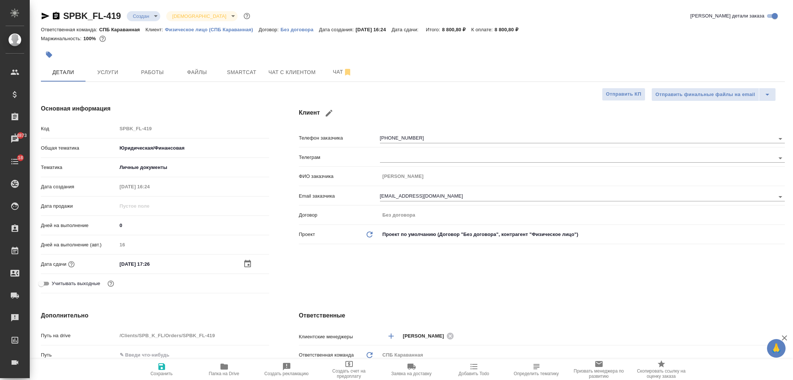
select select "RU"
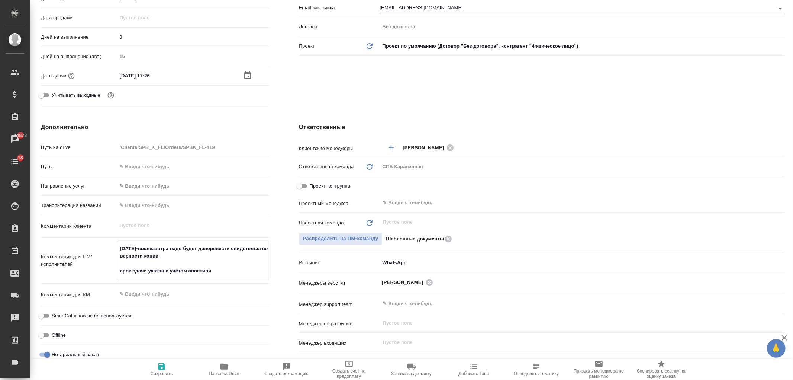
type textarea "завтра-послезавтра надо будет доперевести свидетельство верности копии срок сда…"
click at [158, 367] on icon "button" at bounding box center [161, 366] width 9 height 9
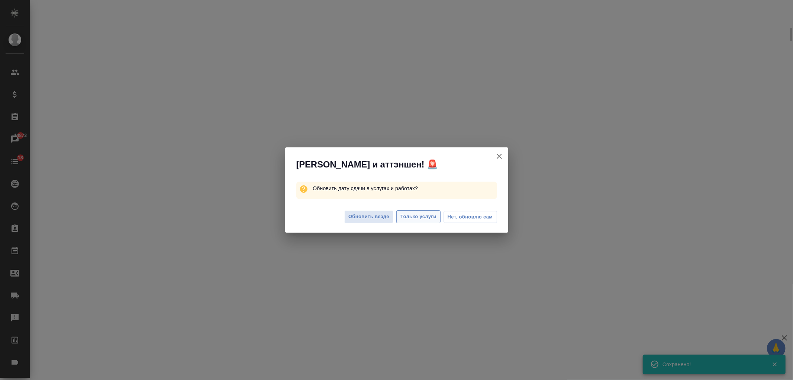
select select "RU"
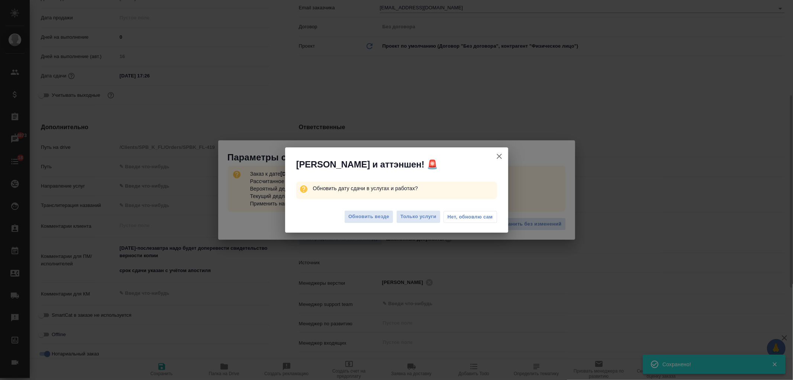
type textarea "x"
click at [373, 216] on span "Обновить везде" at bounding box center [369, 216] width 41 height 9
type textarea "x"
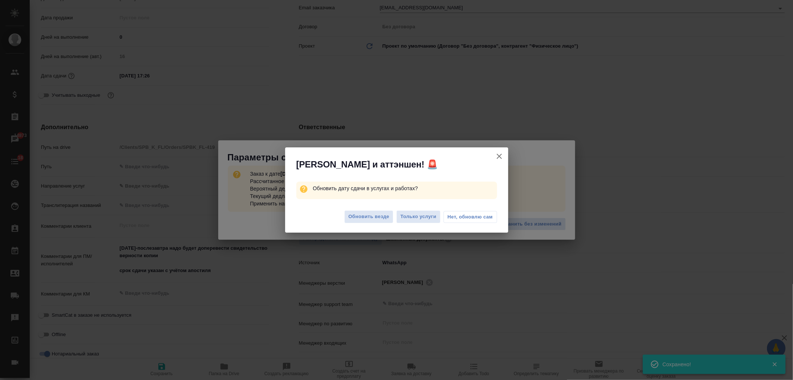
type textarea "x"
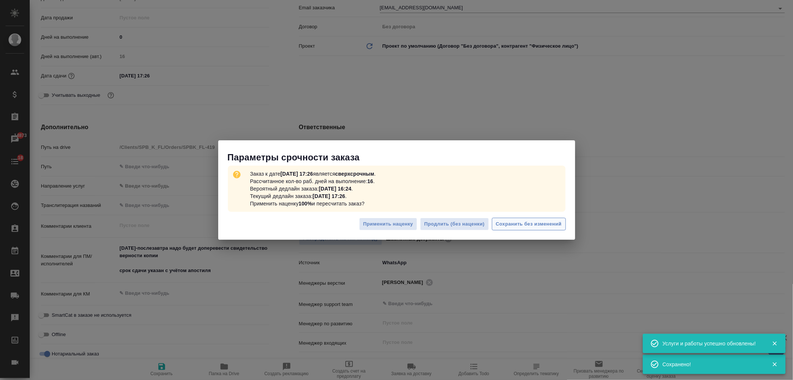
click at [540, 225] on span "Сохранить без изменений" at bounding box center [529, 224] width 66 height 9
type textarea "x"
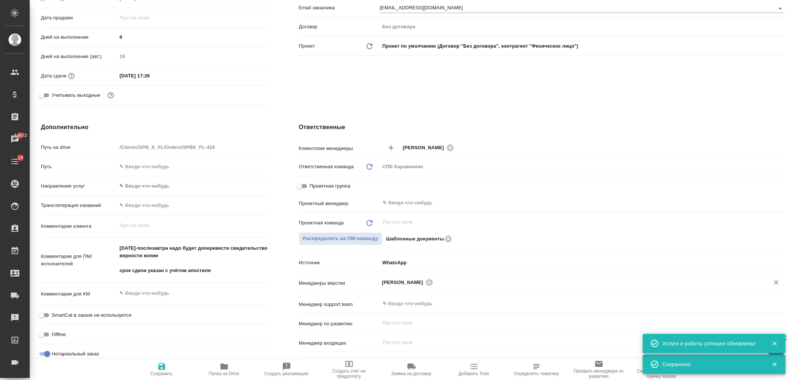
type textarea "x"
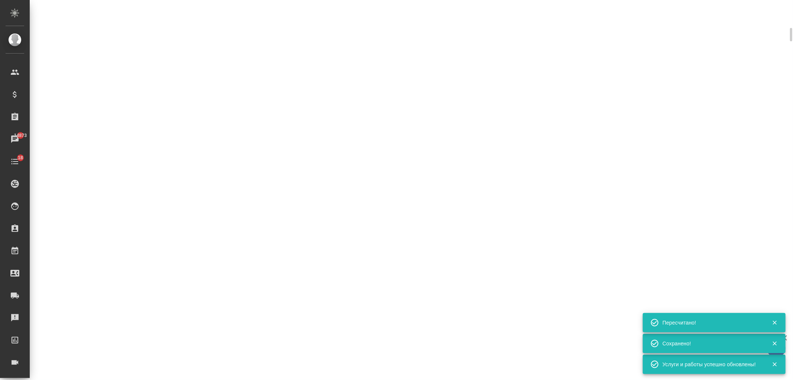
type input "urgent"
select select "RU"
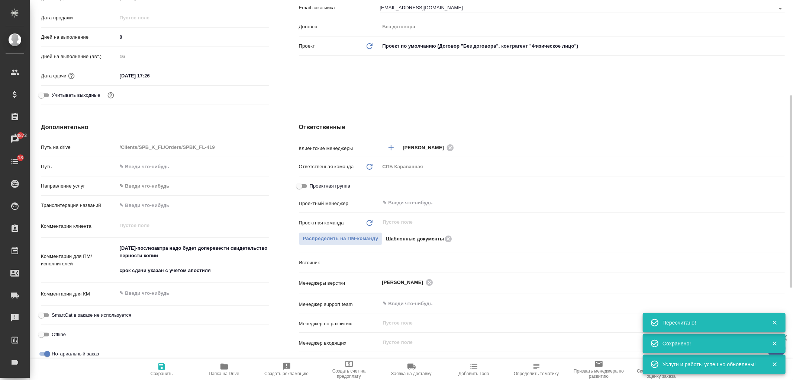
type textarea "x"
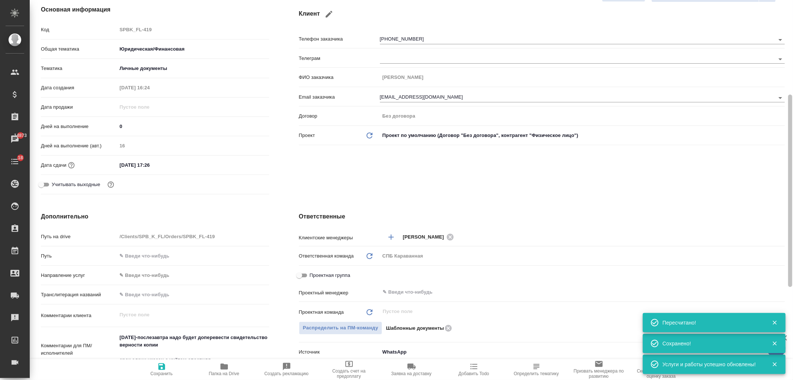
drag, startPoint x: 782, startPoint y: 262, endPoint x: 363, endPoint y: 131, distance: 439.5
click at [774, 119] on div "SPBK_FL-419 Создан new Срочный urgent Кратко детали заказа Ответственная команд…" at bounding box center [412, 190] width 764 height 380
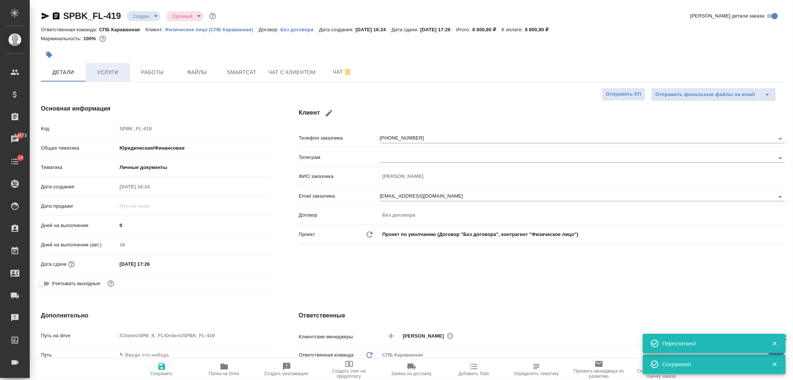
click at [114, 71] on span "Услуги" at bounding box center [108, 72] width 36 height 9
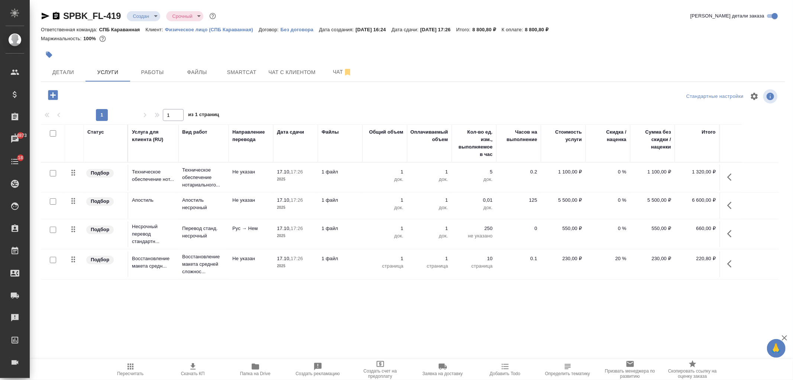
click at [734, 233] on icon "button" at bounding box center [732, 233] width 9 height 9
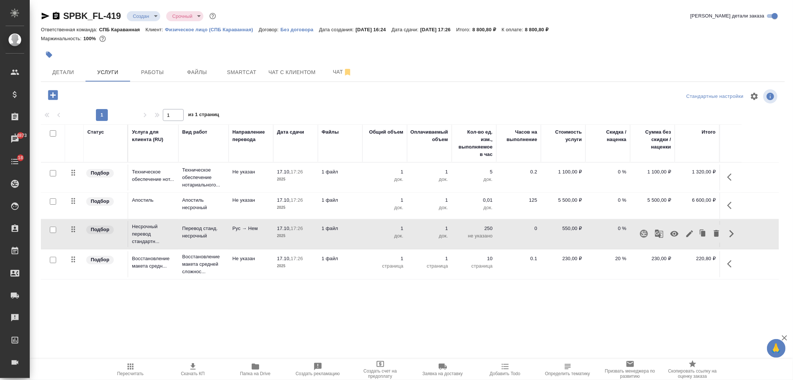
click at [691, 235] on icon "button" at bounding box center [690, 233] width 9 height 9
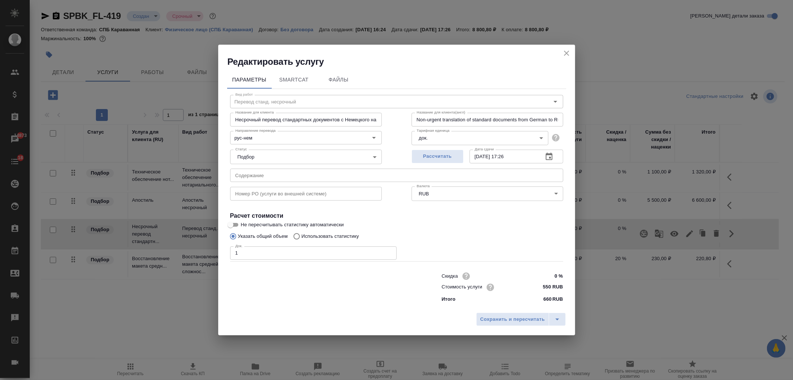
click at [535, 157] on input "17.10.2025 17:26" at bounding box center [504, 156] width 68 height 13
click at [553, 156] on icon "button" at bounding box center [549, 156] width 9 height 9
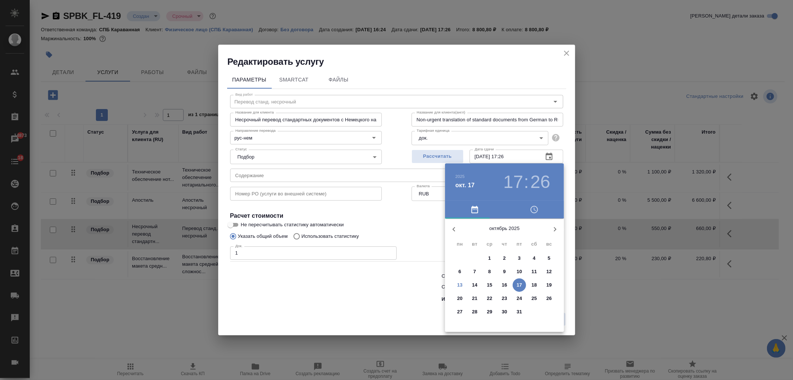
click at [475, 286] on p "14" at bounding box center [475, 284] width 6 height 7
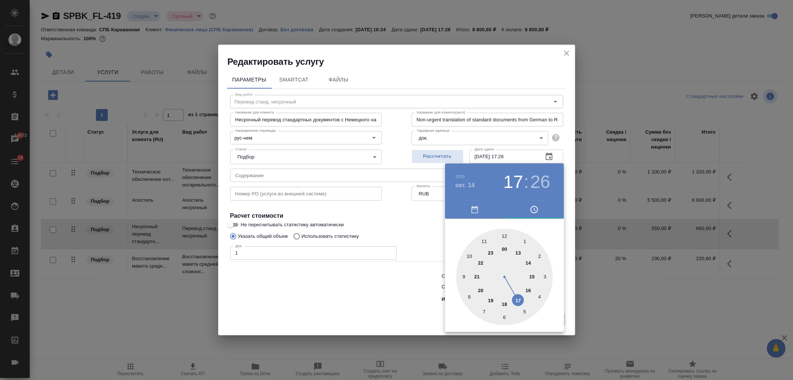
click at [534, 276] on div at bounding box center [504, 276] width 97 height 97
type input "14.10.2025 15:26"
click at [405, 292] on div at bounding box center [396, 190] width 793 height 380
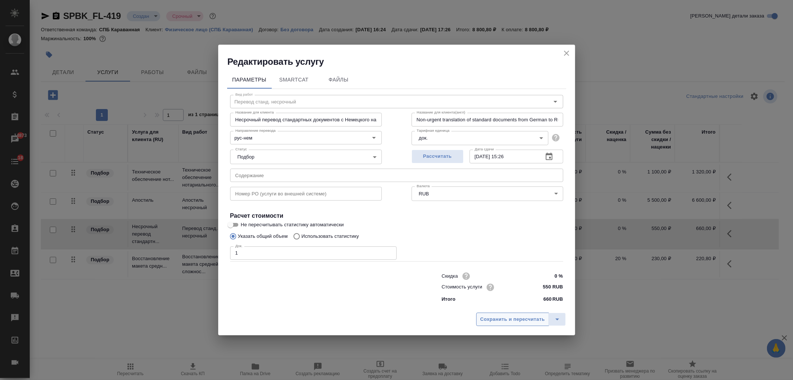
click at [524, 317] on span "Сохранить и пересчитать" at bounding box center [513, 319] width 65 height 9
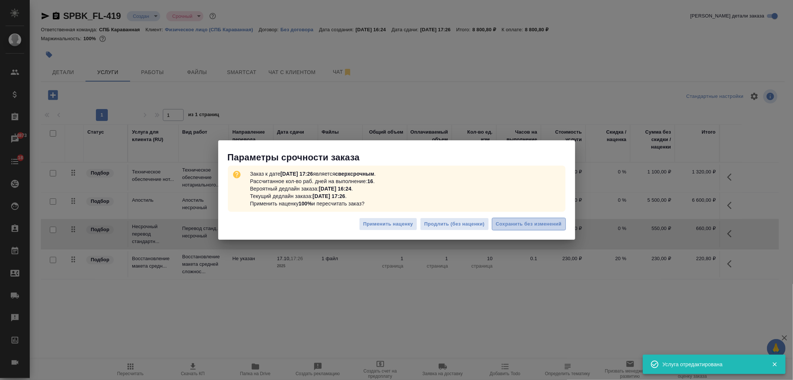
click at [528, 220] on span "Сохранить без изменений" at bounding box center [529, 224] width 66 height 9
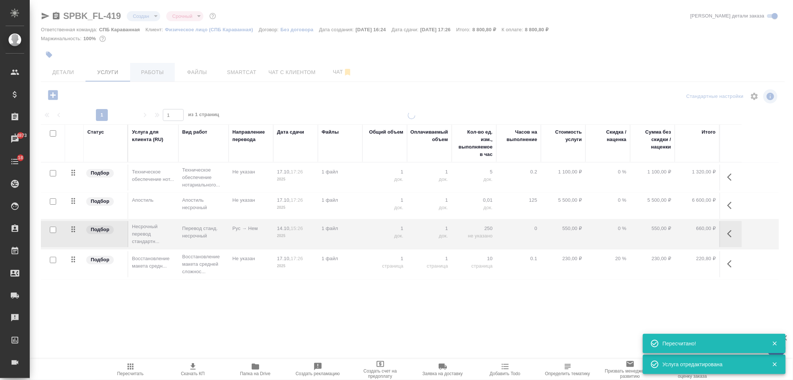
click at [157, 76] on div at bounding box center [412, 151] width 764 height 303
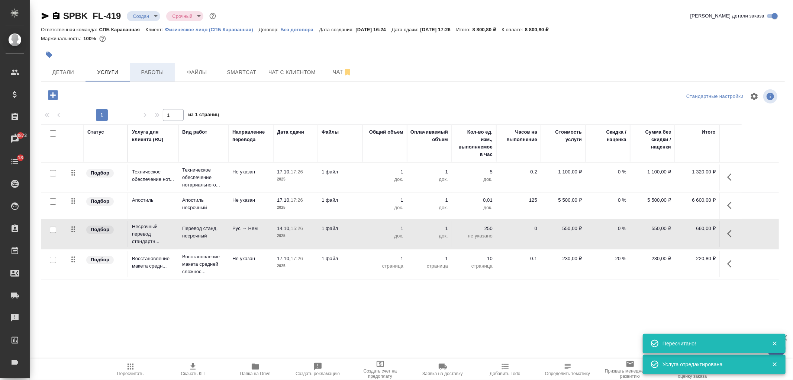
click at [157, 76] on span "Работы" at bounding box center [153, 72] width 36 height 9
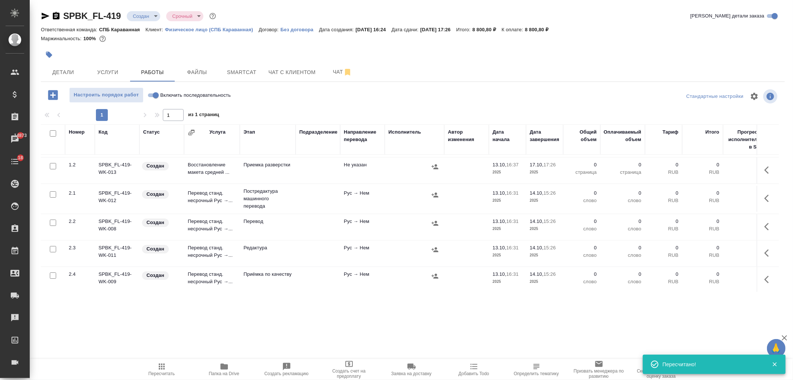
scroll to position [33, 0]
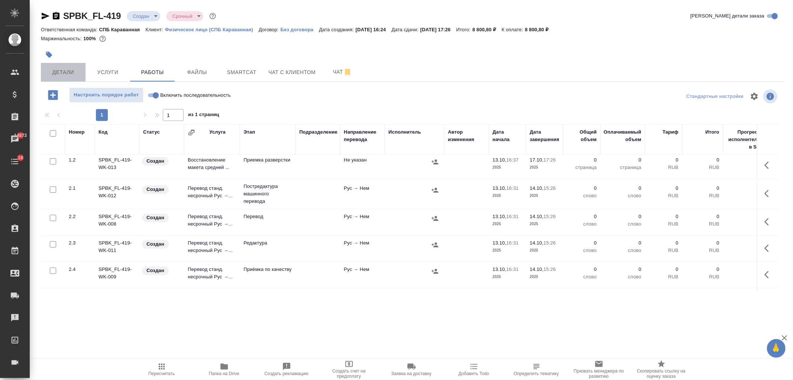
click at [79, 76] on span "Детали" at bounding box center [63, 72] width 36 height 9
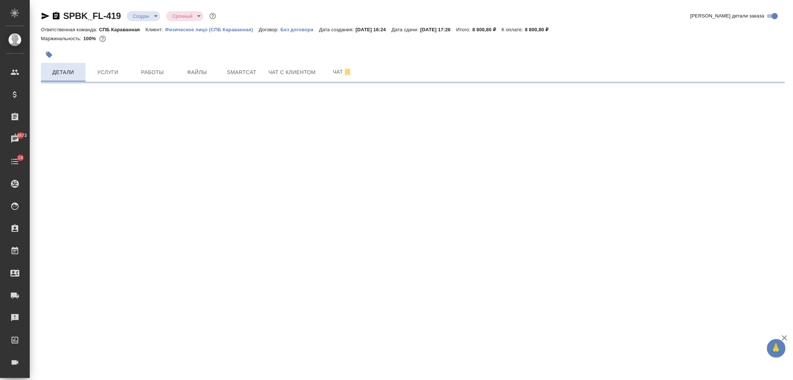
select select "RU"
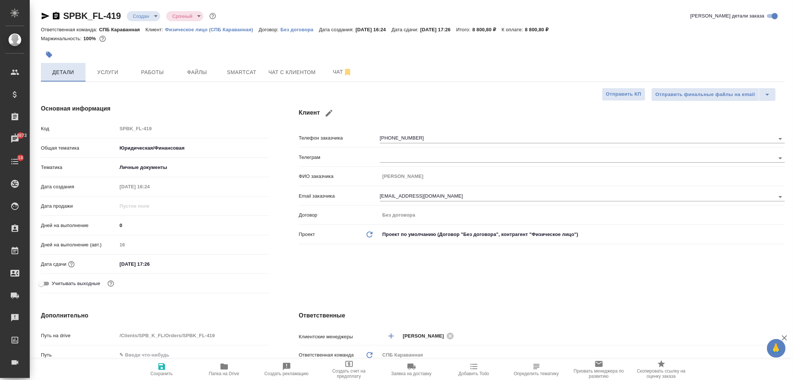
type textarea "x"
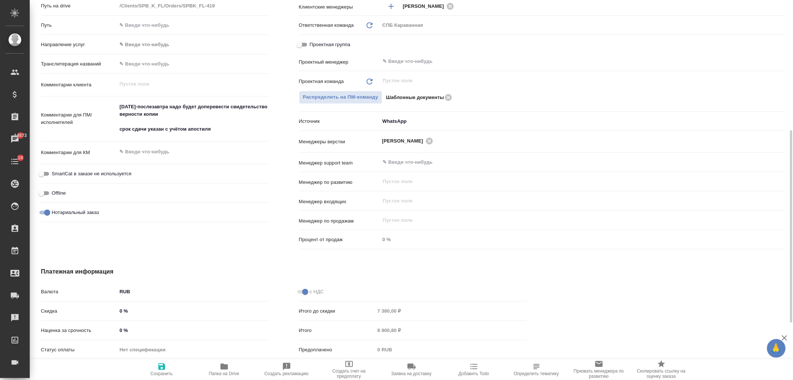
scroll to position [283, 0]
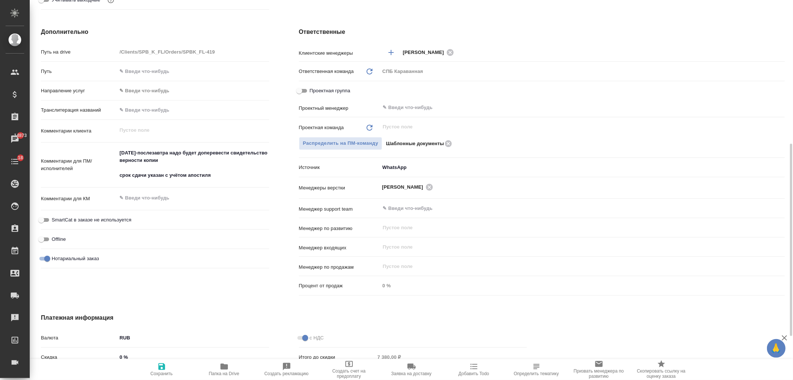
type textarea "x"
click at [236, 172] on textarea "завтра-послезавтра надо будет доперевести свидетельство верности копии срок сда…" at bounding box center [193, 164] width 151 height 35
type textarea "завтра-послезавтра надо будет доперевести свидетельство верности копии срок сда…"
type textarea "x"
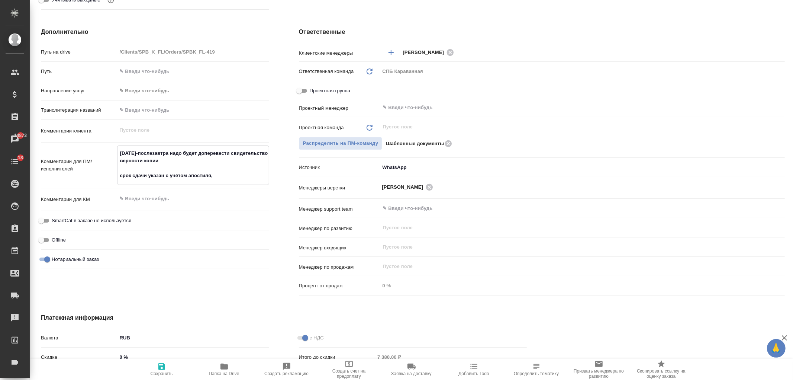
type textarea "x"
type textarea "завтра-послезавтра надо будет доперевести свидетельство верности копии срок сда…"
type textarea "x"
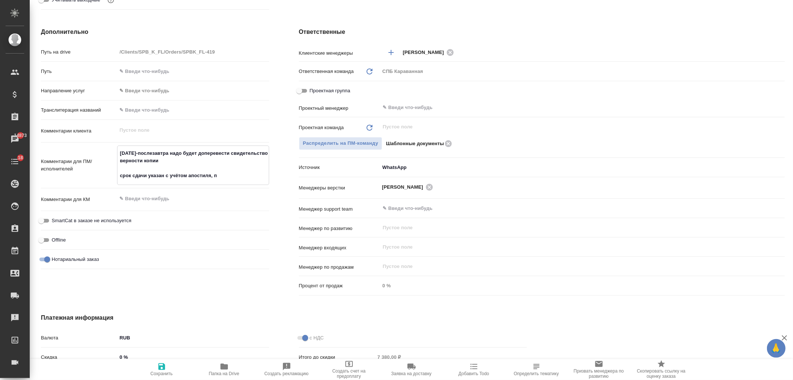
type textarea "завтра-послезавтра надо будет доперевести свидетельство верности копии срок сда…"
type textarea "x"
type textarea "завтра-послезавтра надо будет доперевести свидетельство верности копии срок сда…"
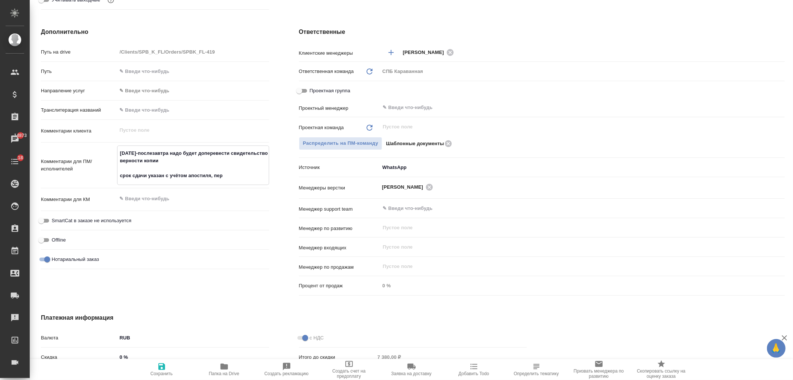
type textarea "x"
type textarea "завтра-послезавтра надо будет доперевести свидетельство верности копии срок сда…"
type textarea "x"
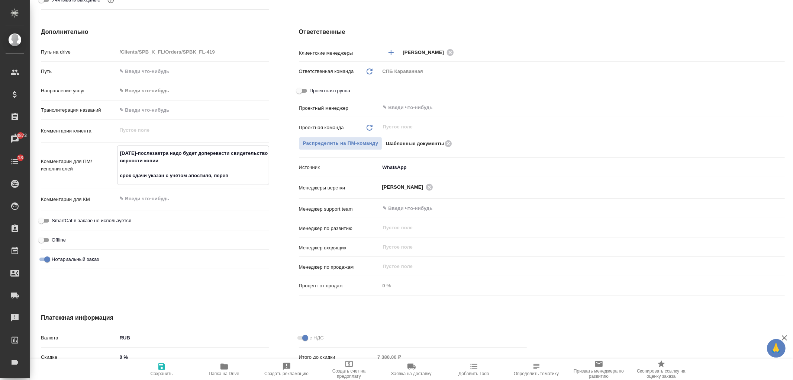
type textarea "x"
type textarea "завтра-послезавтра надо будет доперевести свидетельство верности копии срок сда…"
type textarea "x"
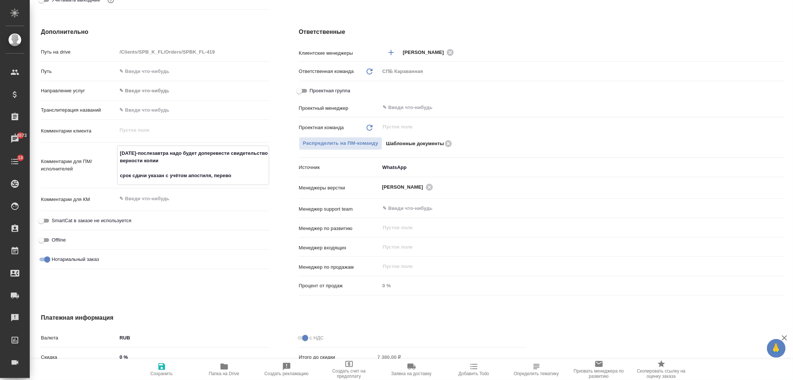
type textarea "x"
type textarea "завтра-послезавтра надо будет доперевести свидетельство верности копии срок сда…"
type textarea "x"
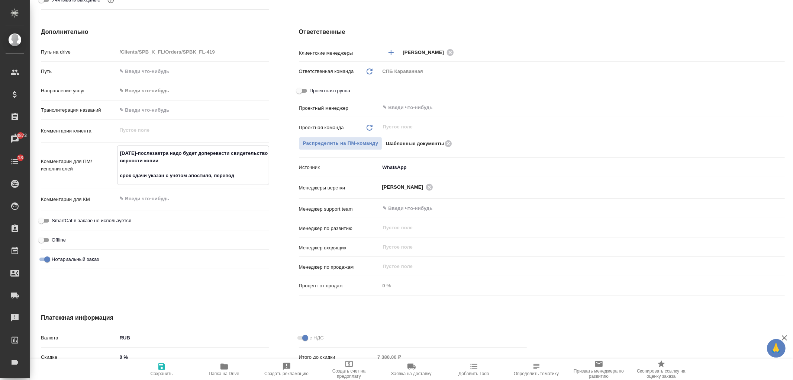
type textarea "завтра-послезавтра надо будет доперевести свидетельство верности копии срок сда…"
type textarea "x"
type textarea "завтра-послезавтра надо будет доперевести свидетельство верности копии срок сда…"
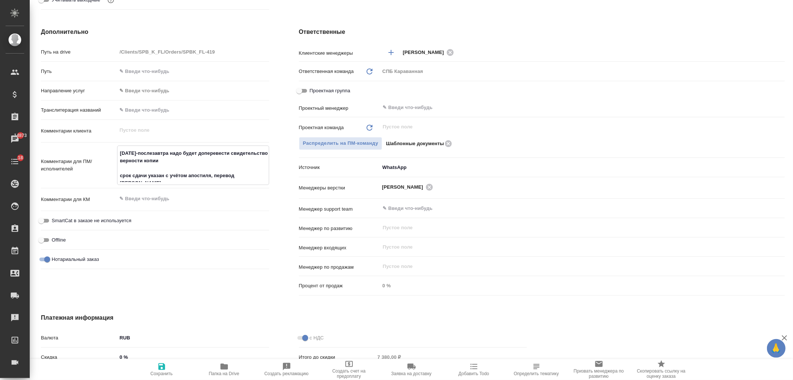
type textarea "x"
type textarea "завтра-послезавтра надо будет доперевести свидетельство верности копии срок сда…"
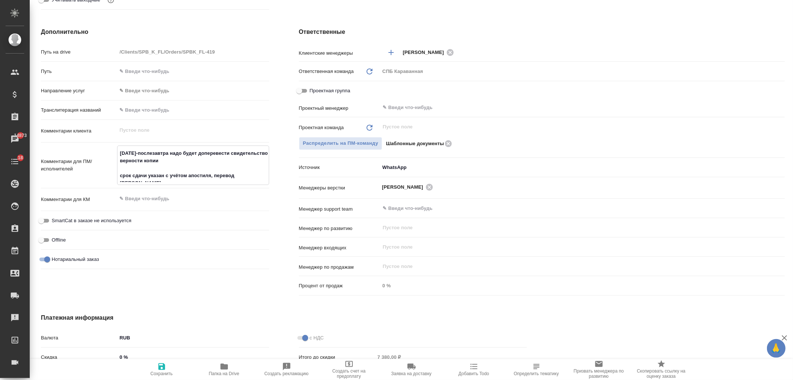
type textarea "x"
type textarea "завтра-послезавтра надо будет доперевести свидетельство верности копии срок сда…"
type textarea "x"
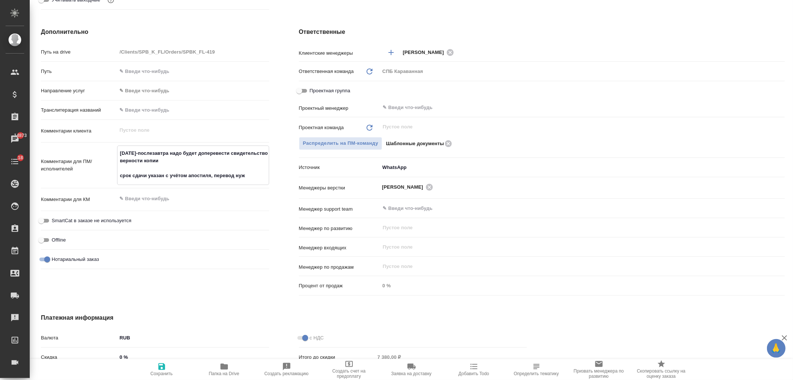
type textarea "x"
type textarea "завтра-послезавтра надо будет доперевести свидетельство верности копии срок сда…"
type textarea "x"
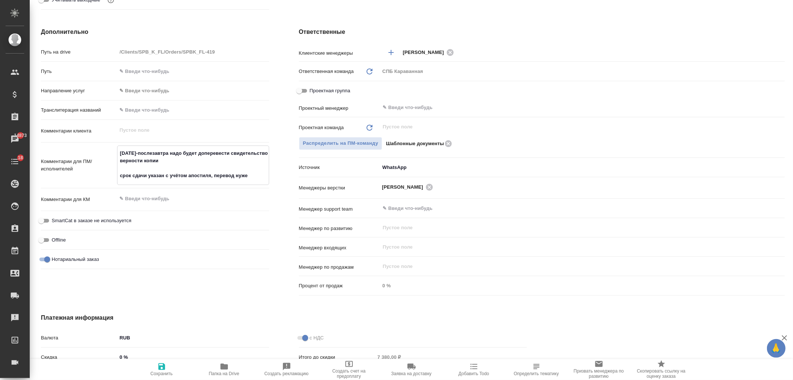
type textarea "завтра-послезавтра надо будет доперевести свидетельство верности копии срок сда…"
type textarea "x"
type textarea "завтра-послезавтра надо будет доперевести свидетельство верности копии срок сда…"
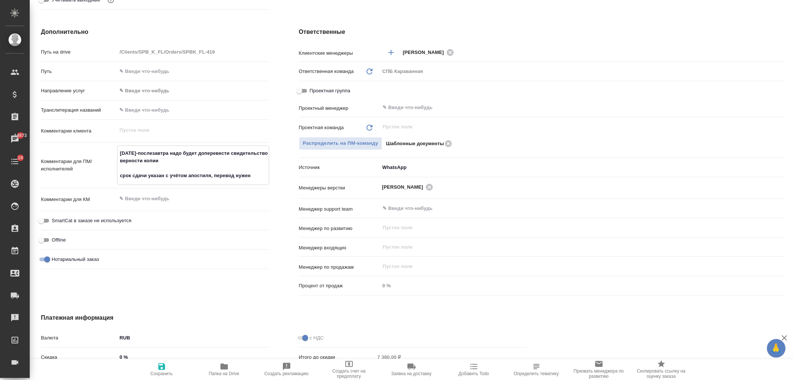
type textarea "x"
type textarea "завтра-послезавтра надо будет доперевести свидетельство верности копии срок сда…"
type textarea "x"
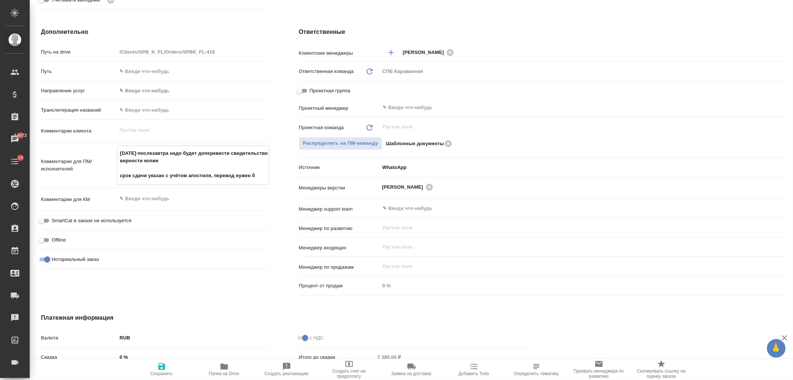
type textarea "x"
type textarea "завтра-послезавтра надо будет доперевести свидетельство верности копии срок сда…"
type textarea "x"
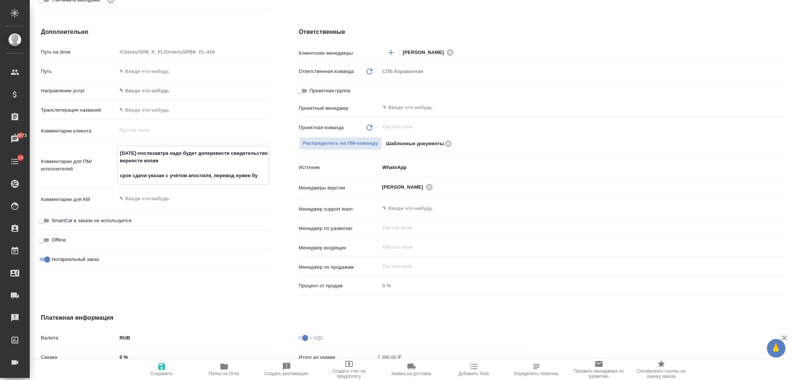
type textarea "x"
type textarea "завтра-послезавтра надо будет доперевести свидетельство верности копии срок сда…"
type textarea "x"
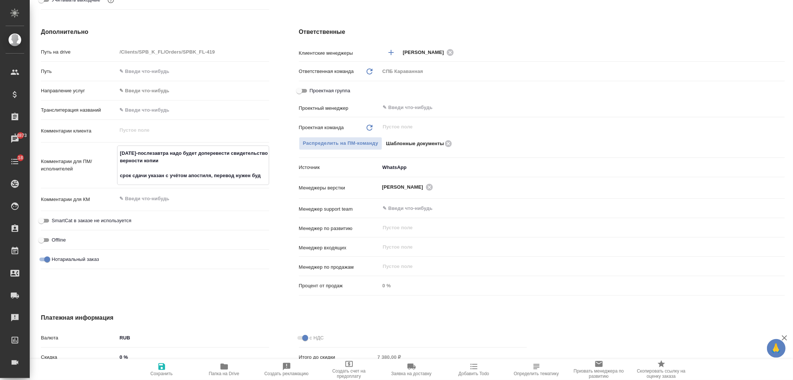
type textarea "завтра-послезавтра надо будет доперевести свидетельство верности копии срок сда…"
type textarea "x"
type textarea "завтра-послезавтра надо будет доперевести свидетельство верности копии срок сда…"
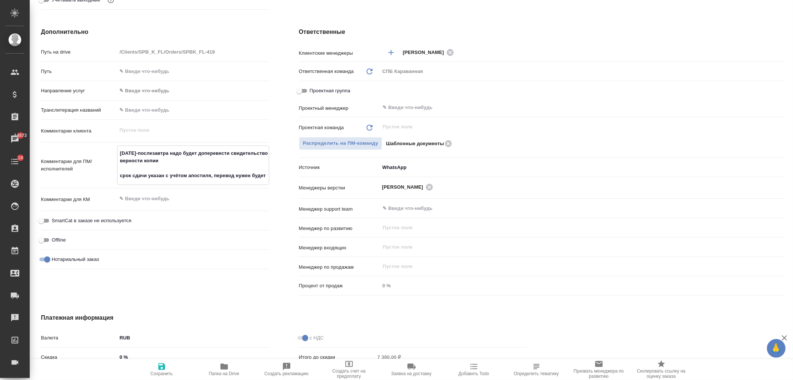
type textarea "x"
type textarea "завтра-послезавтра надо будет доперевести свидетельство верности копии срок сда…"
type textarea "x"
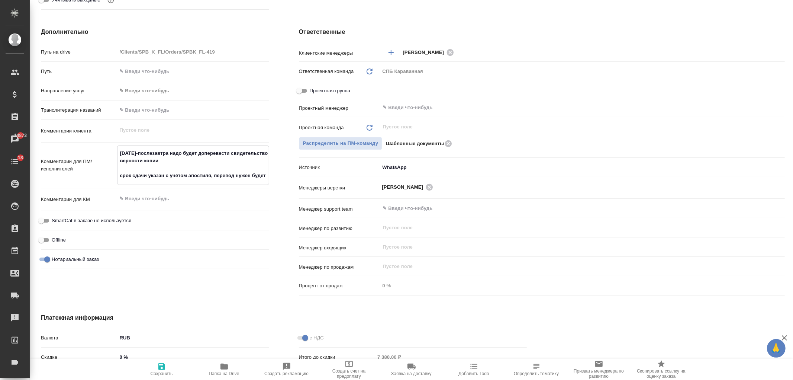
type textarea "x"
type textarea "завтра-послезавтра надо будет доперевести свидетельство верности копии срок сда…"
type textarea "x"
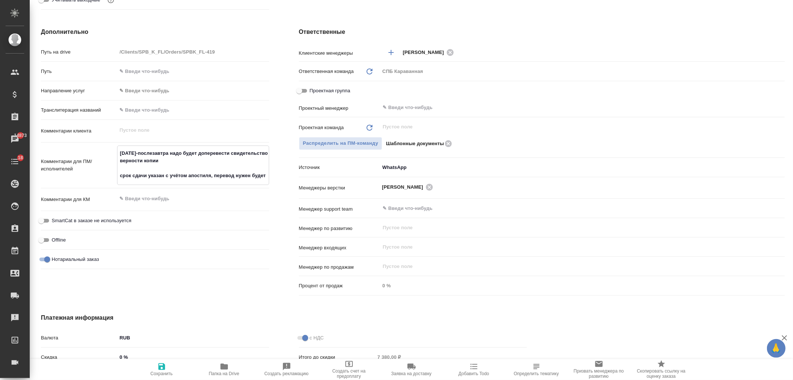
type textarea "x"
type textarea "завтра-послезавтра надо будет доперевести свидетельство верности копии срок сда…"
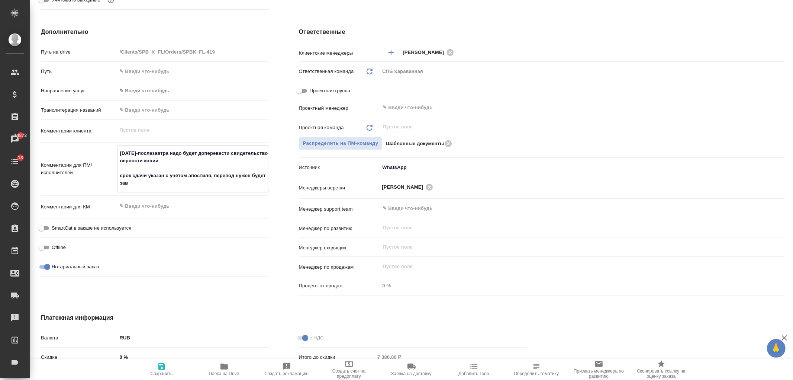
type textarea "x"
type textarea "завтра-послезавтра надо будет доперевести свидетельство верности копии срок сда…"
type textarea "x"
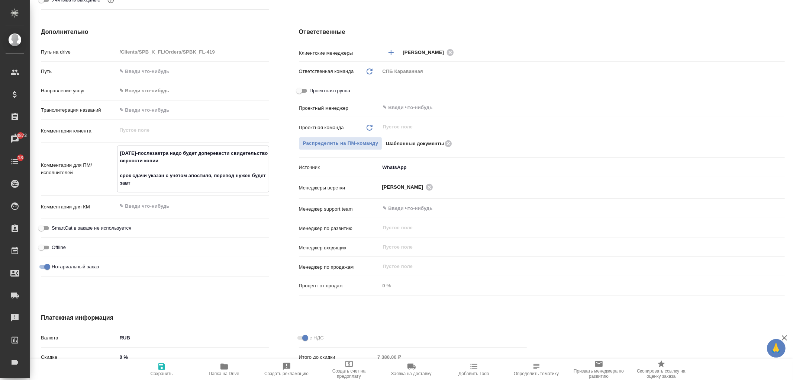
type textarea "x"
type textarea "завтра-послезавтра надо будет доперевести свидетельство верности копии срок сда…"
type textarea "x"
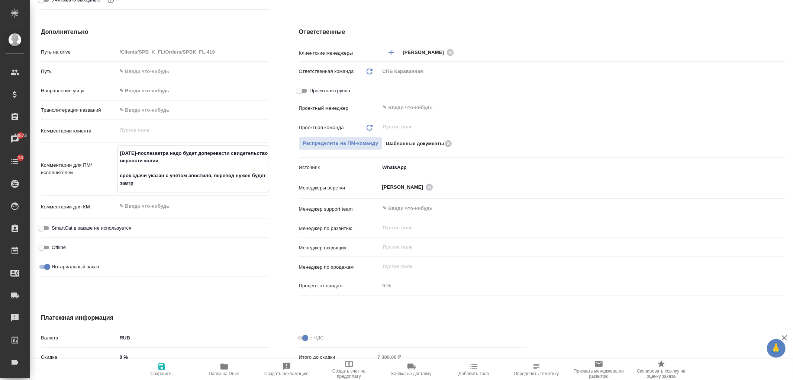
type textarea "x"
type textarea "завтра-послезавтра надо будет доперевести свидетельство верности копии срок сда…"
type textarea "x"
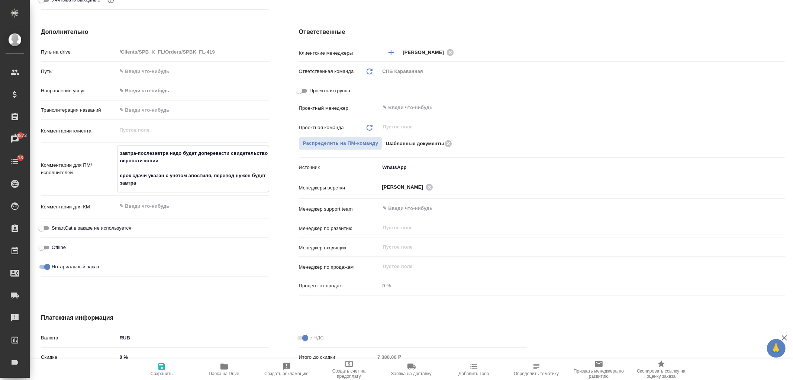
type textarea "завтра-послезавтра надо будет доперевести свидетельство верности копии срок сда…"
type textarea "x"
click at [164, 369] on icon "button" at bounding box center [161, 366] width 7 height 7
type textarea "x"
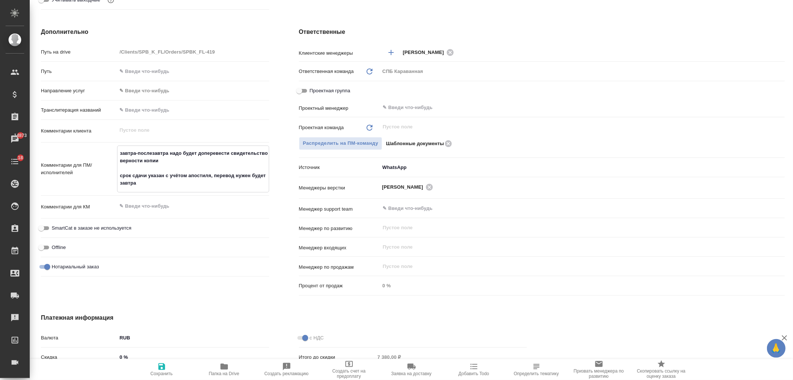
type textarea "x"
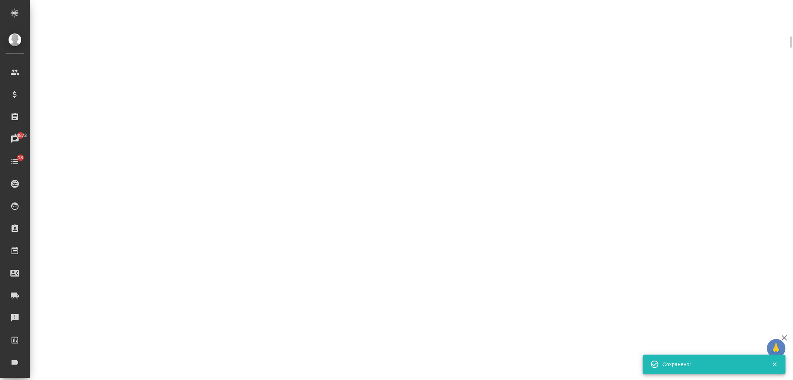
select select "RU"
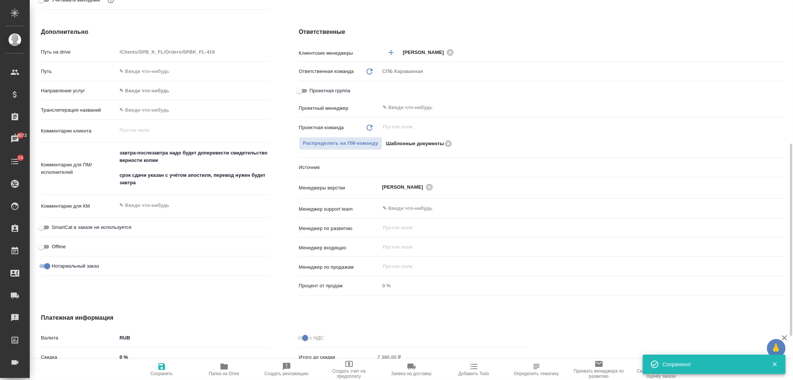
type textarea "x"
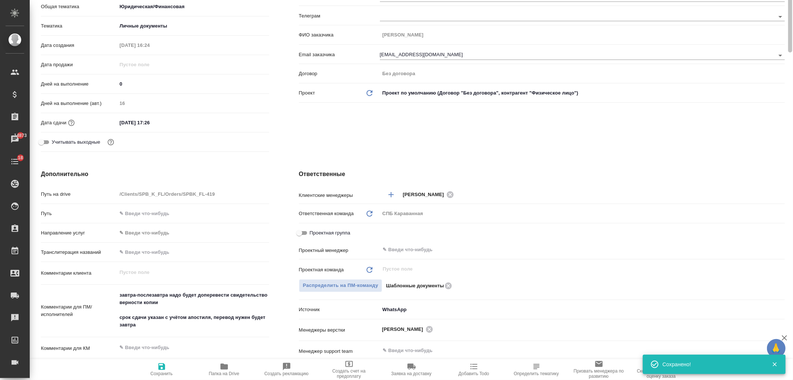
scroll to position [0, 0]
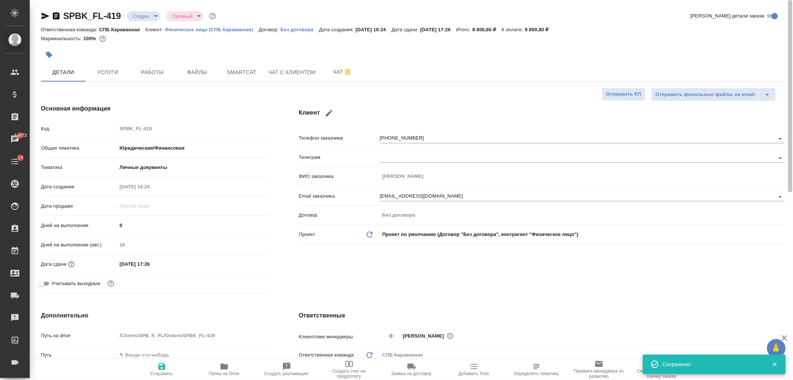
drag, startPoint x: 785, startPoint y: 288, endPoint x: 793, endPoint y: 135, distance: 153.8
click at [793, 135] on div "SPBK_FL-419 Создан new Срочный urgent Кратко детали заказа Ответственная команд…" at bounding box center [412, 190] width 764 height 380
type textarea "x"
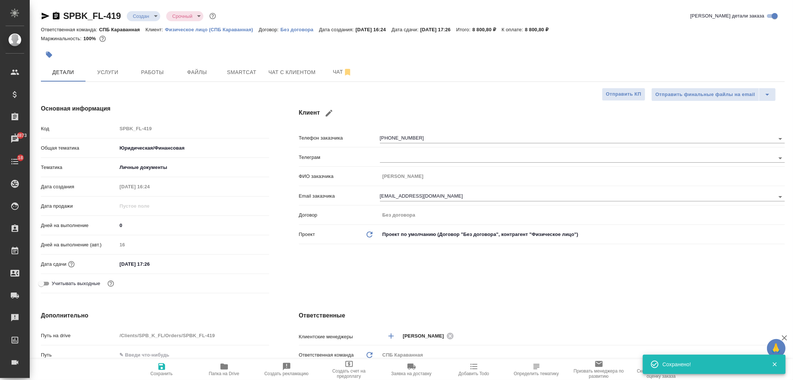
type textarea "x"
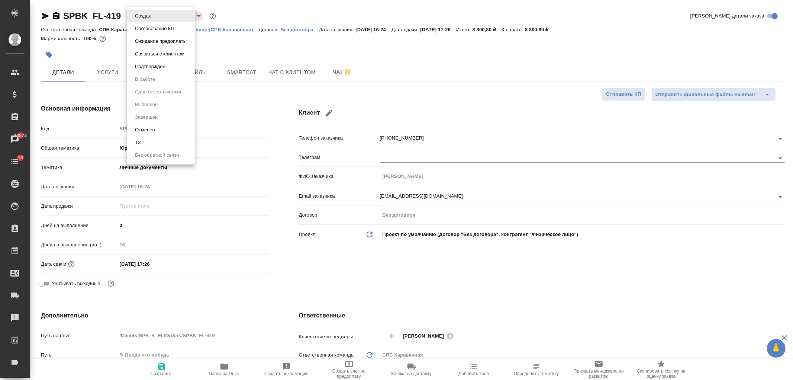
click at [144, 19] on body "🙏 .cls-1 fill:#fff; AWATERA Ivanova Arina Клиенты Спецификации Заказы 14873 Чат…" at bounding box center [396, 190] width 793 height 380
click at [162, 65] on button "Подтвержден" at bounding box center [150, 66] width 35 height 8
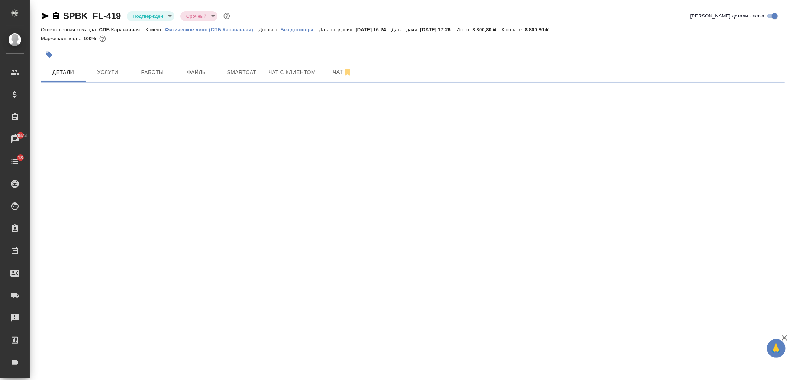
select select "RU"
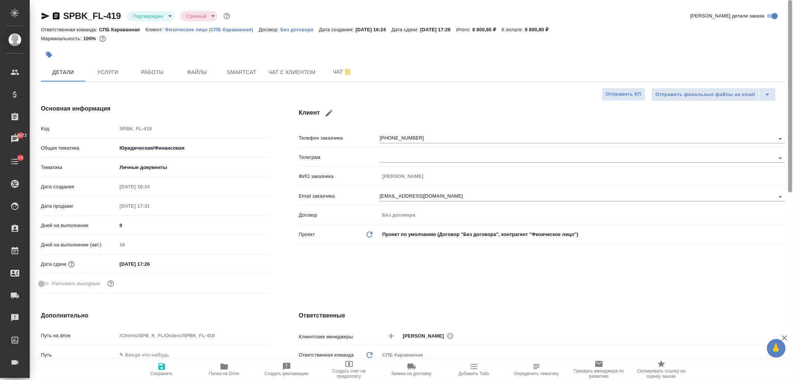
type textarea "x"
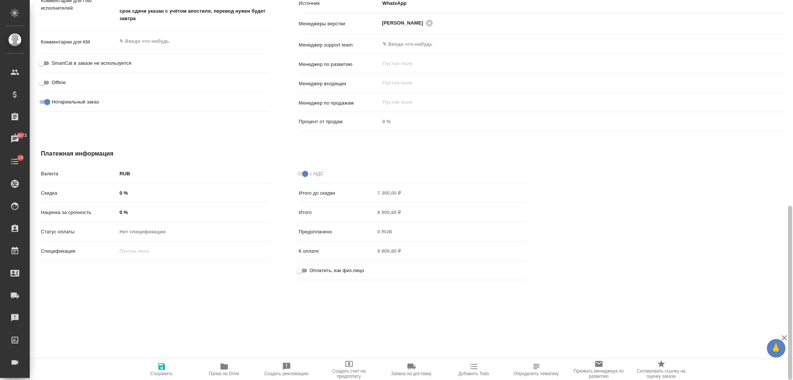
scroll to position [475, 0]
drag, startPoint x: 784, startPoint y: 65, endPoint x: 500, endPoint y: 309, distance: 374.8
click at [765, 306] on div "SPBK_FL-419 Подтвержден confirmed Срочный urgent Кратко детали заказа Ответстве…" at bounding box center [412, 190] width 764 height 380
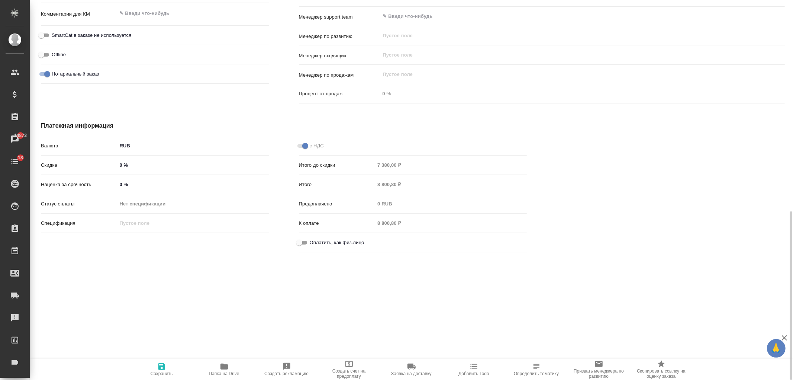
click at [304, 241] on input "Оплатить, как физ.лицо" at bounding box center [299, 242] width 27 height 9
checkbox input "true"
type textarea "x"
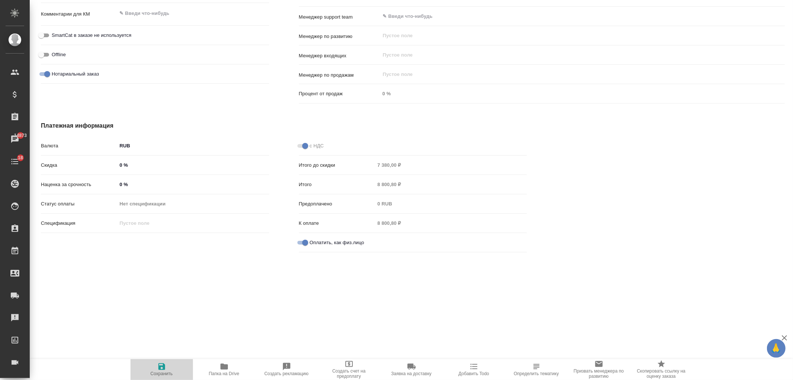
click at [165, 364] on icon "button" at bounding box center [161, 366] width 9 height 9
type textarea "x"
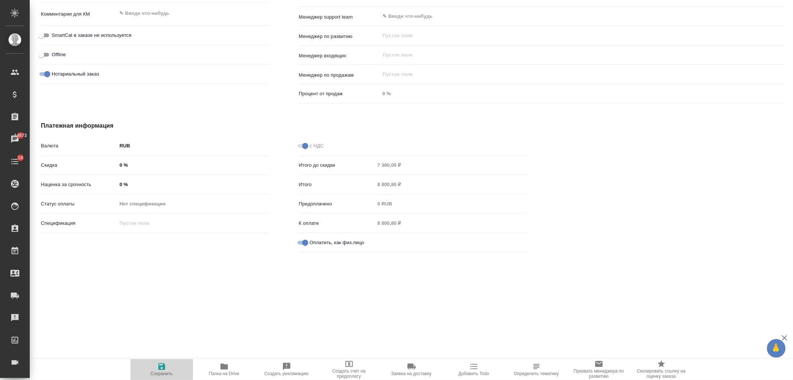
type textarea "x"
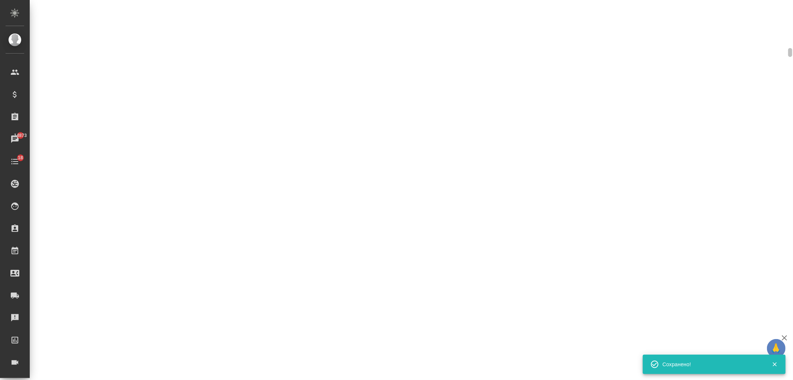
select select "RU"
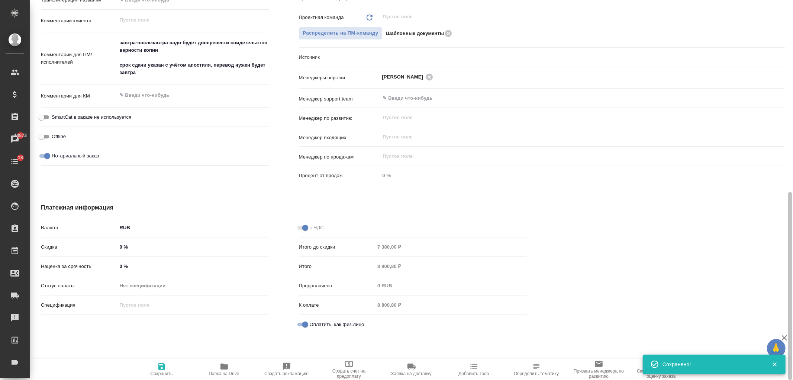
type textarea "x"
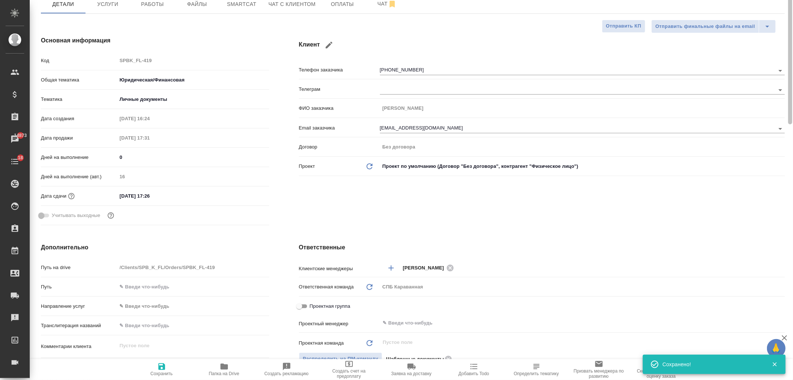
scroll to position [0, 0]
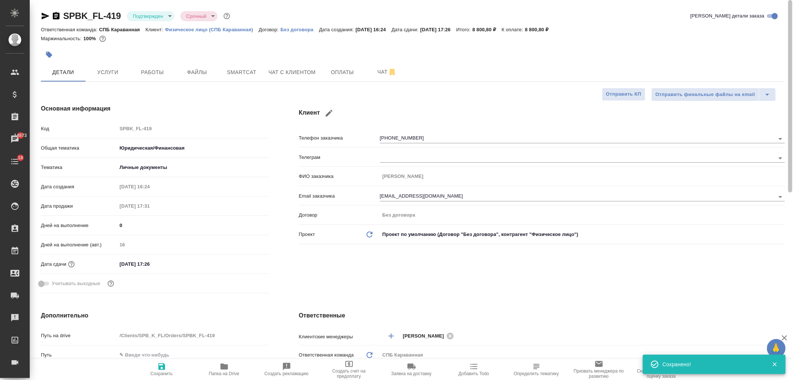
drag, startPoint x: 784, startPoint y: 295, endPoint x: 596, endPoint y: 26, distance: 328.3
click at [774, 29] on div "SPBK_FL-419 Подтвержден confirmed Срочный urgent Кратко детали заказа Ответстве…" at bounding box center [412, 190] width 764 height 380
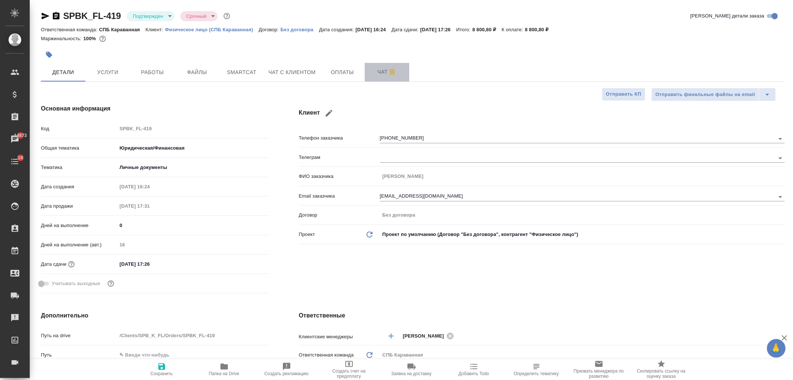
click at [367, 75] on button "Чат" at bounding box center [387, 72] width 45 height 19
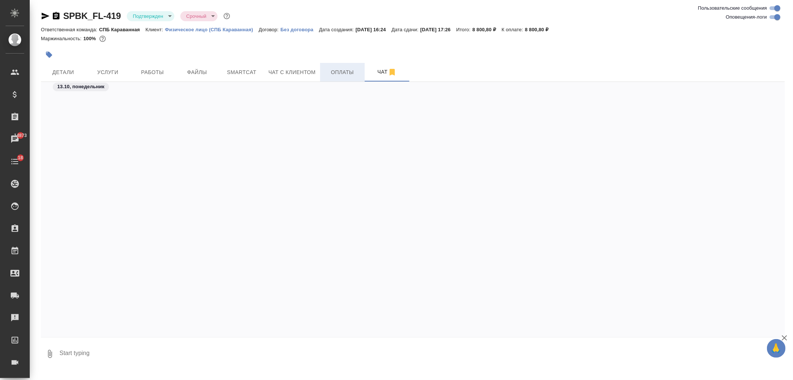
scroll to position [671, 0]
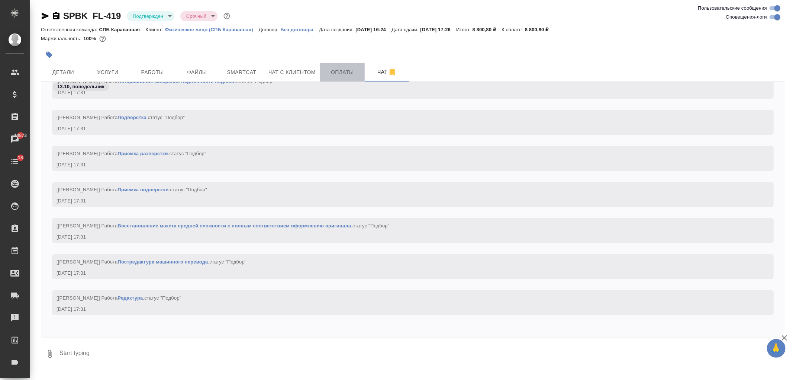
click at [351, 76] on span "Оплаты" at bounding box center [343, 72] width 36 height 9
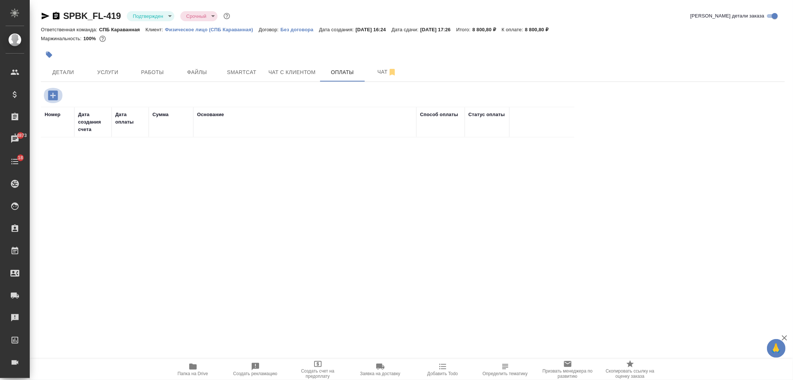
click at [49, 98] on icon "button" at bounding box center [53, 95] width 10 height 10
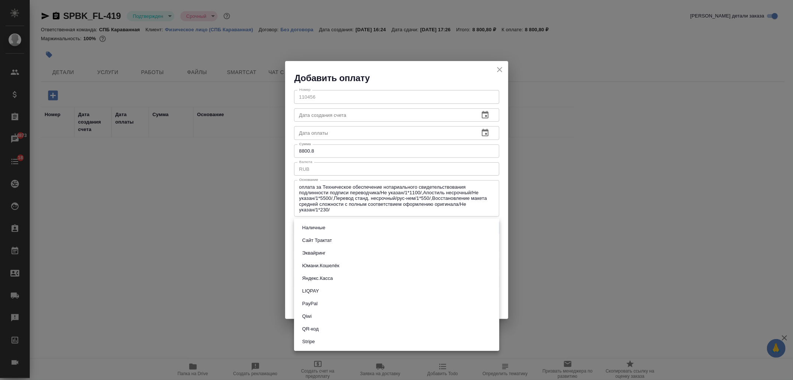
click at [355, 232] on body "🙏 .cls-1 fill:#fff; AWATERA Ivanova Arina Клиенты Спецификации Заказы 14873 Чат…" at bounding box center [396, 190] width 793 height 380
click at [336, 237] on li "Сайт Трактат" at bounding box center [396, 240] width 205 height 13
type input "site-traktat"
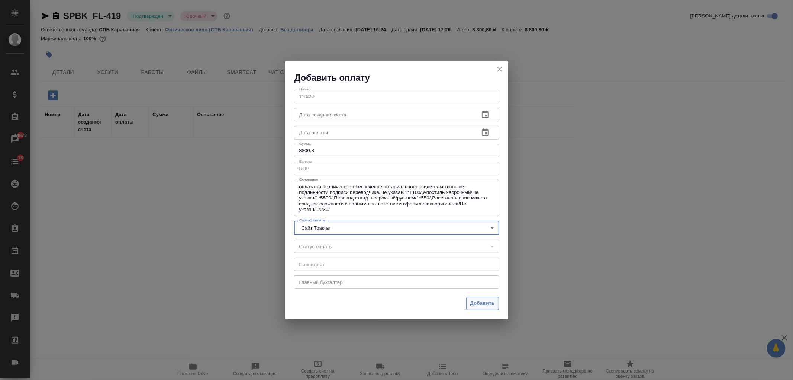
click at [488, 300] on span "Добавить" at bounding box center [483, 303] width 25 height 9
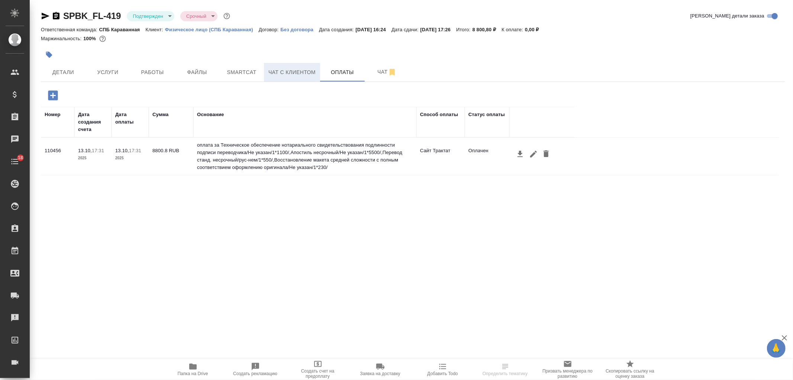
click at [296, 78] on button "Чат с клиентом" at bounding box center [292, 72] width 56 height 19
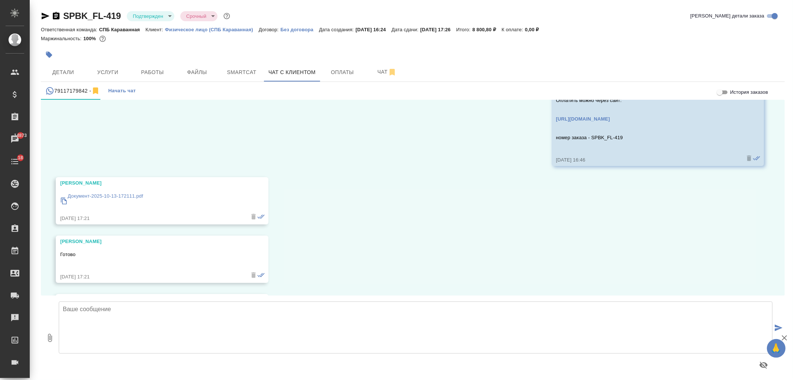
scroll to position [6138, 0]
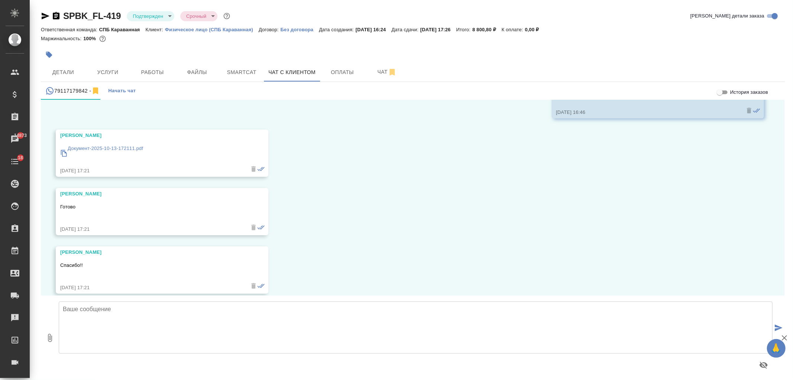
click at [389, 317] on textarea at bounding box center [416, 327] width 714 height 52
type textarea "Спасибо, передала в работу"
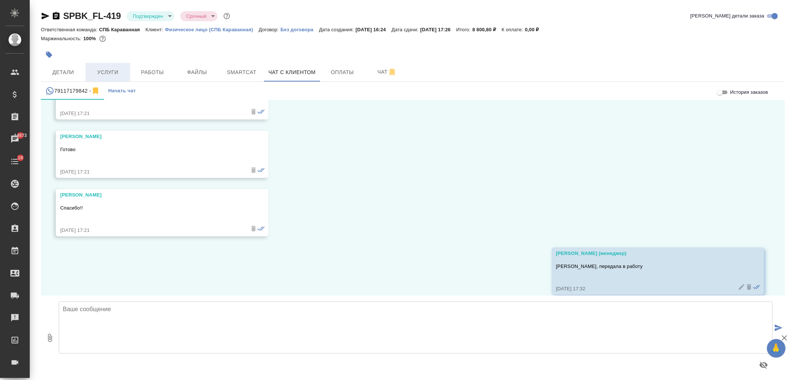
scroll to position [6197, 0]
click at [102, 69] on span "Услуги" at bounding box center [108, 72] width 36 height 9
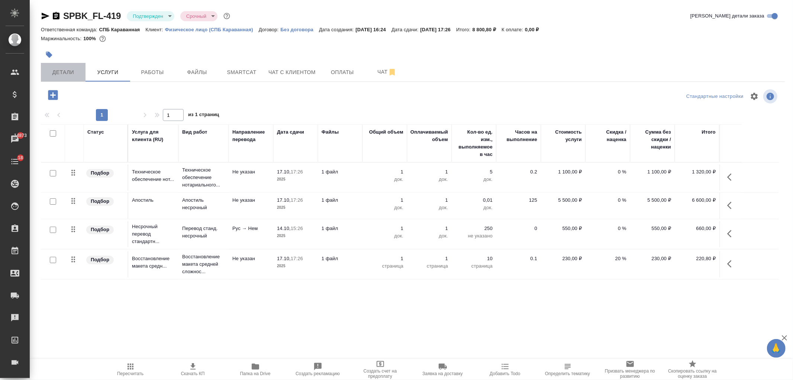
click at [55, 78] on button "Детали" at bounding box center [63, 72] width 45 height 19
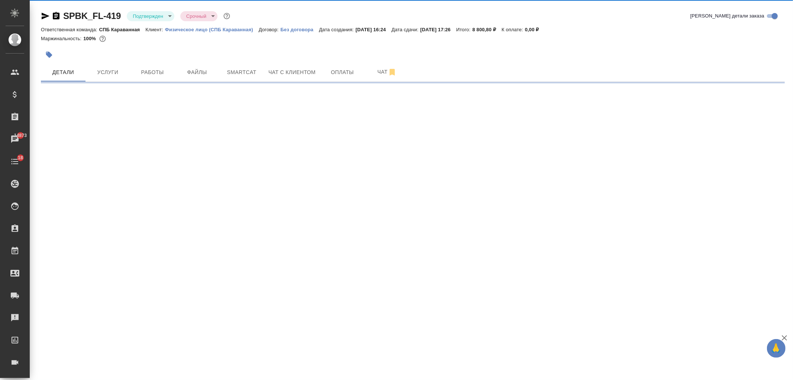
select select "RU"
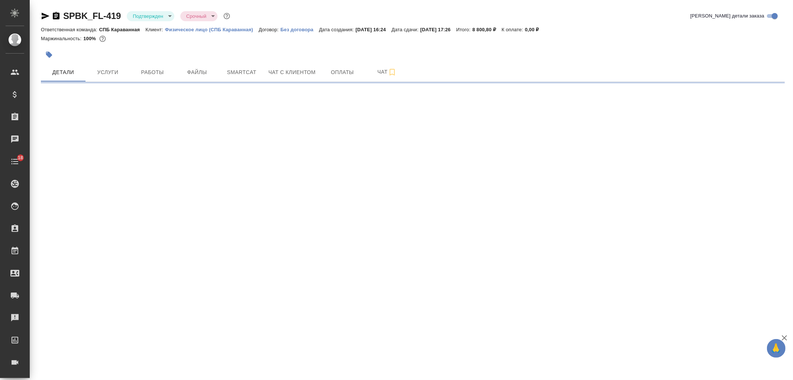
select select "RU"
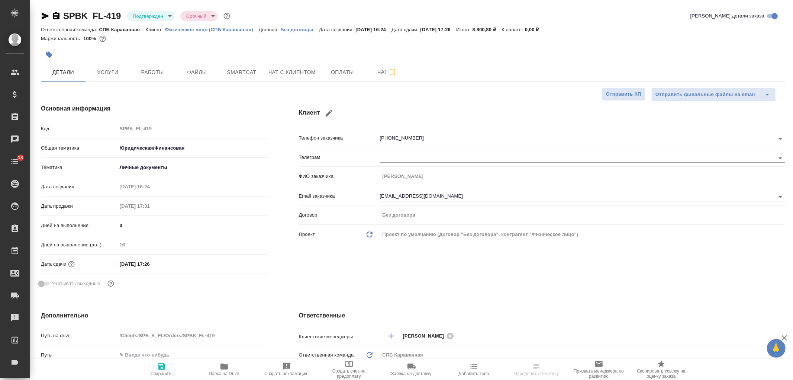
type textarea "x"
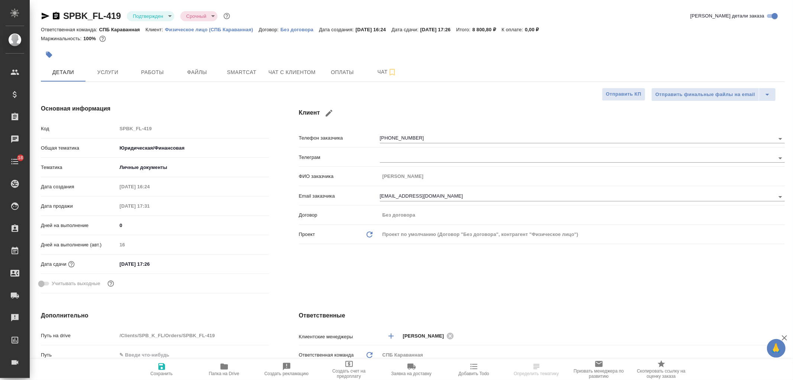
type textarea "x"
click at [588, 294] on div "Клиент Телефон заказчика [PHONE_NUMBER] Телеграм ФИО заказчика [PERSON_NAME] за…" at bounding box center [542, 200] width 516 height 222
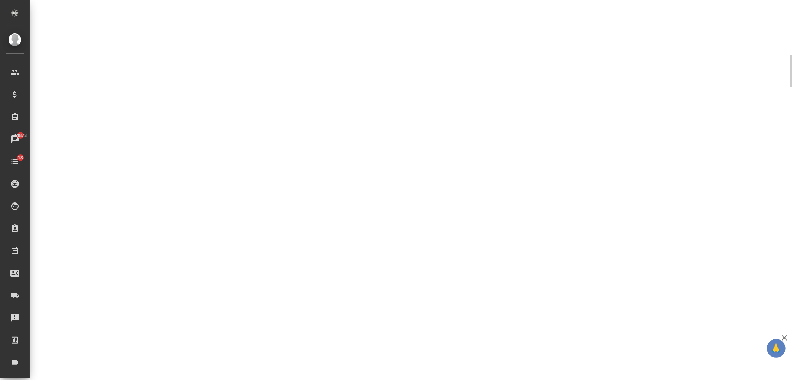
scroll to position [145, 0]
select select "RU"
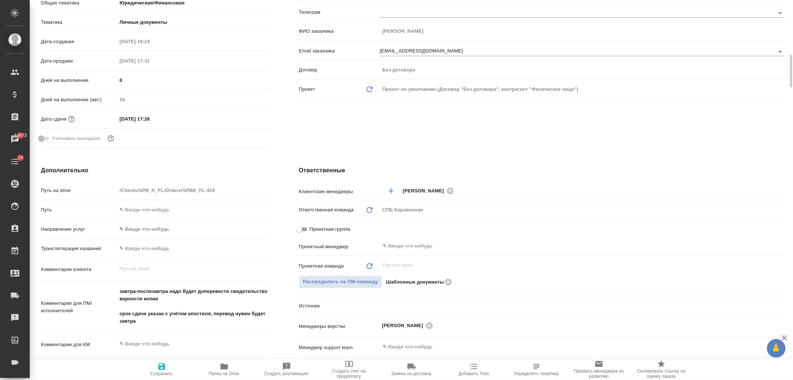
type textarea "x"
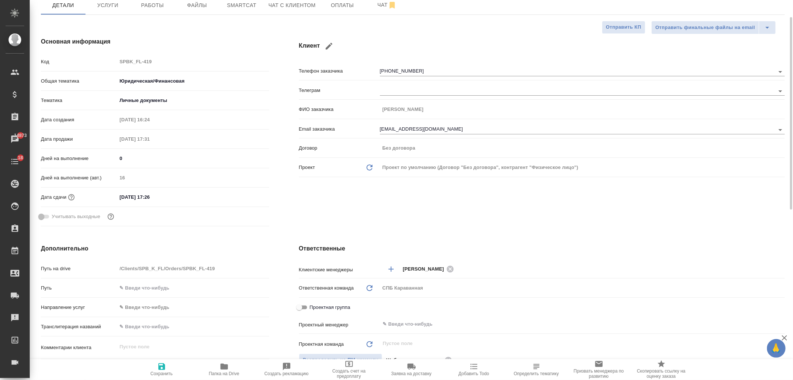
scroll to position [0, 0]
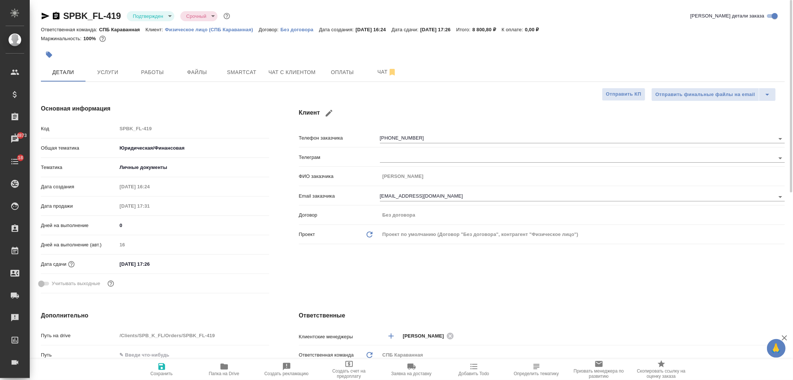
type textarea "x"
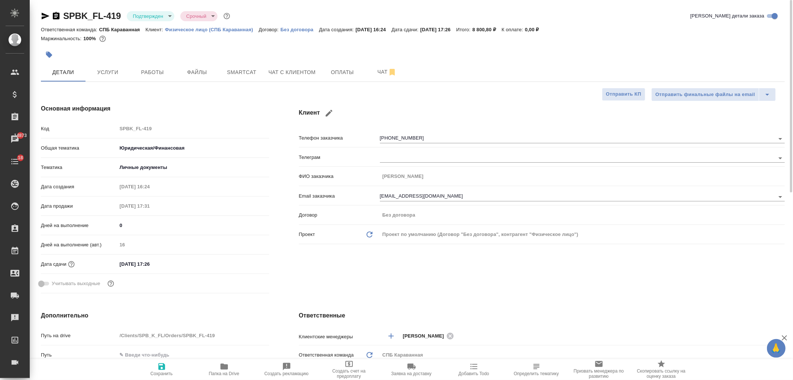
type textarea "x"
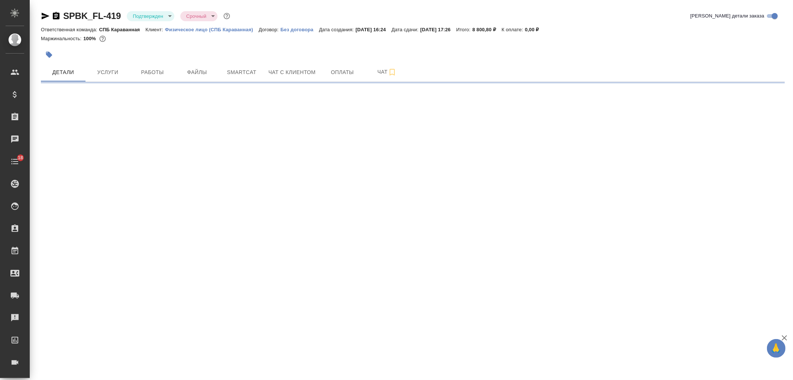
select select "RU"
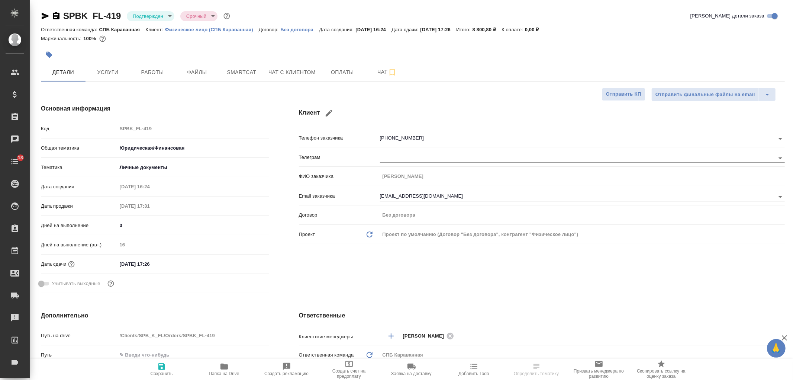
type textarea "x"
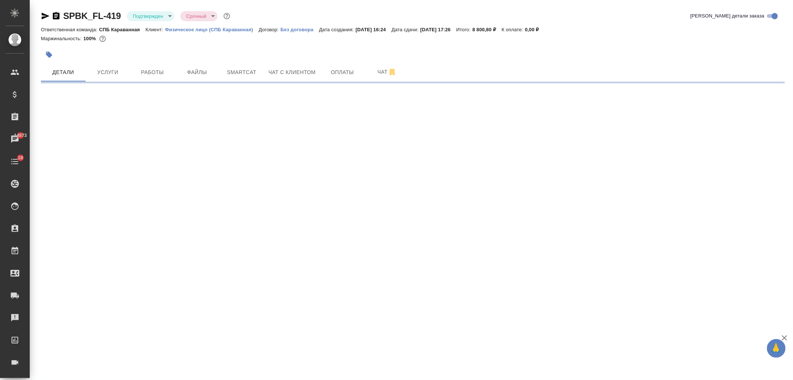
select select "RU"
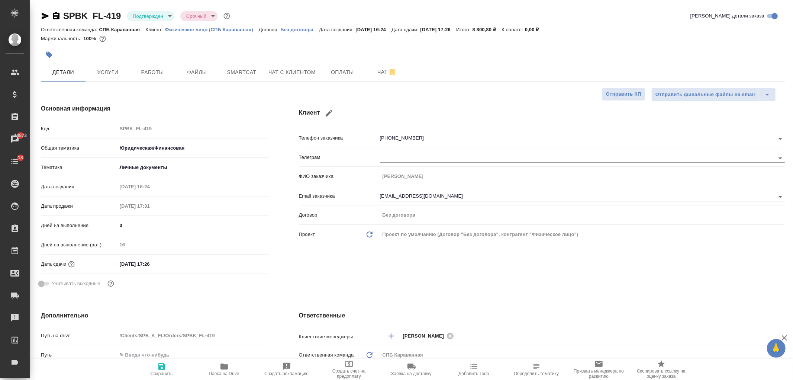
type textarea "x"
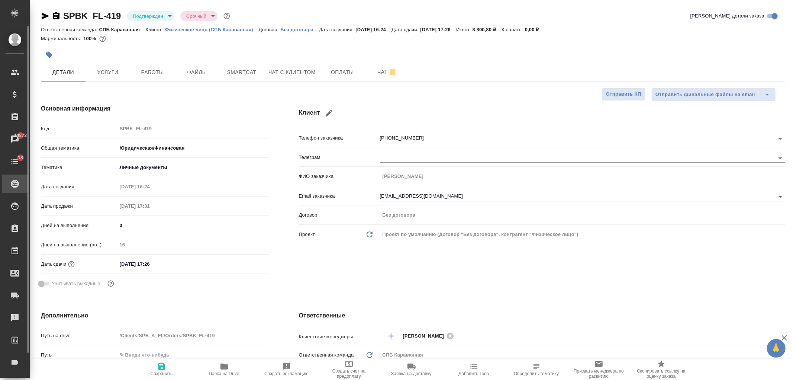
type textarea "x"
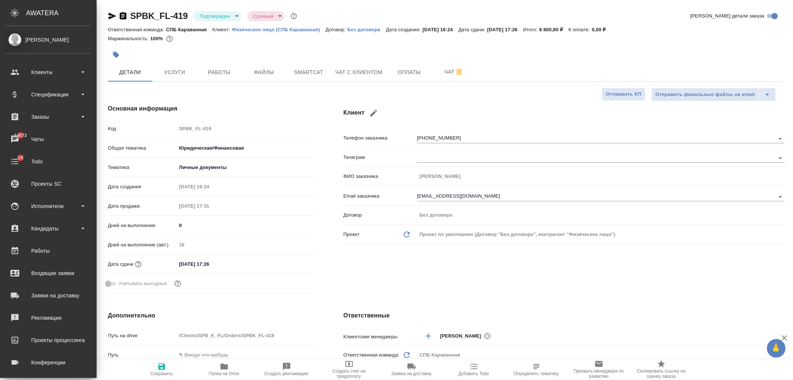
type textarea "x"
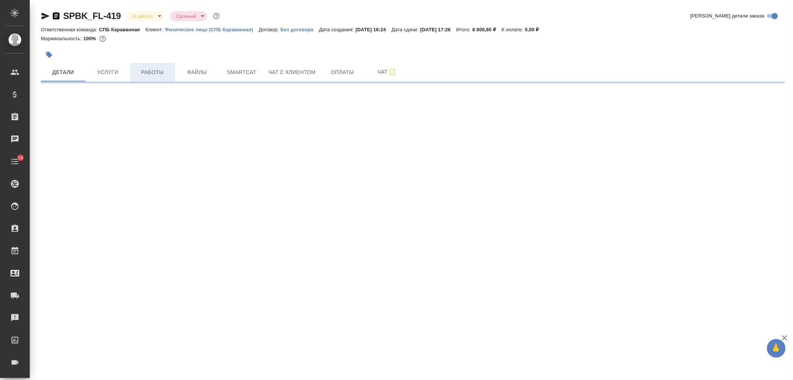
select select "RU"
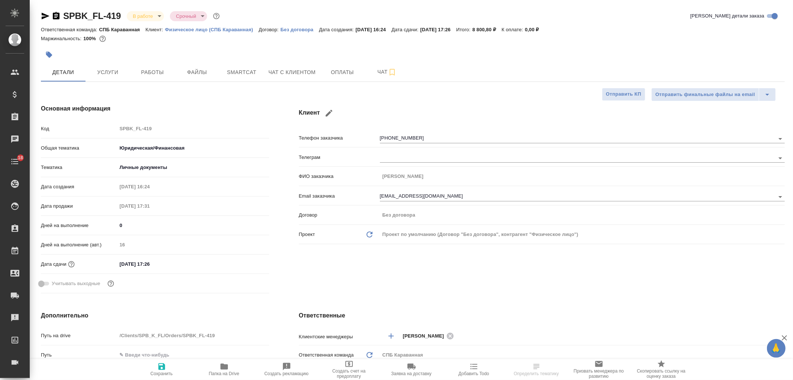
type textarea "x"
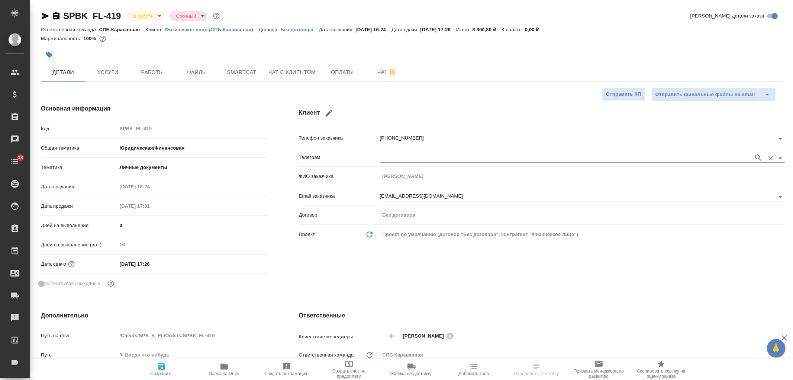
type textarea "x"
click at [623, 288] on div "Клиент Телефон заказчика +79117179842 Телеграм ФИО заказчика Александра Email з…" at bounding box center [542, 200] width 516 height 222
click at [112, 62] on div at bounding box center [289, 54] width 496 height 16
click at [125, 70] on span "Услуги" at bounding box center [108, 72] width 36 height 9
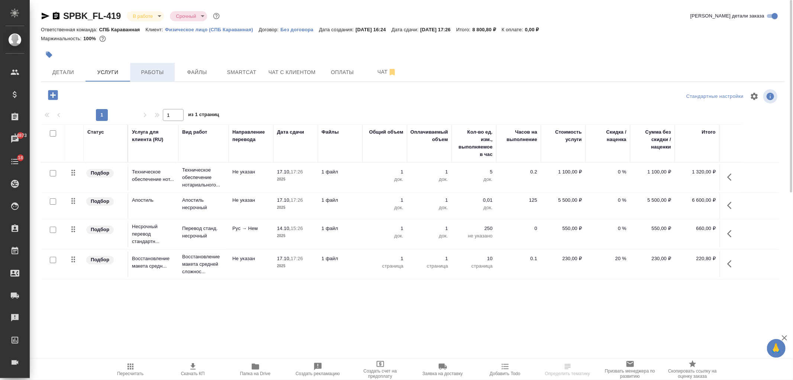
click at [149, 71] on span "Работы" at bounding box center [153, 72] width 36 height 9
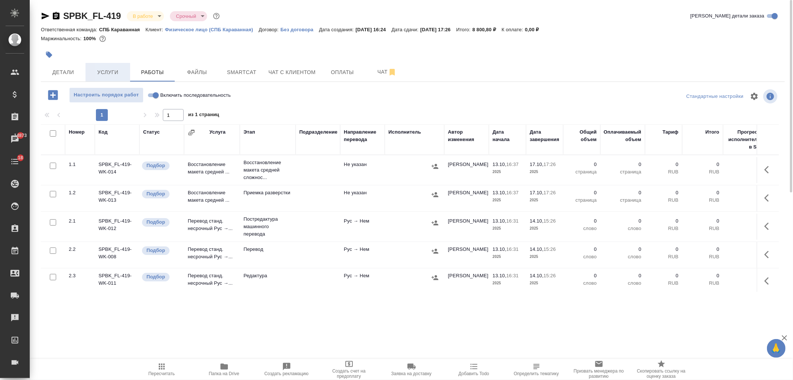
click at [111, 74] on span "Услуги" at bounding box center [108, 72] width 36 height 9
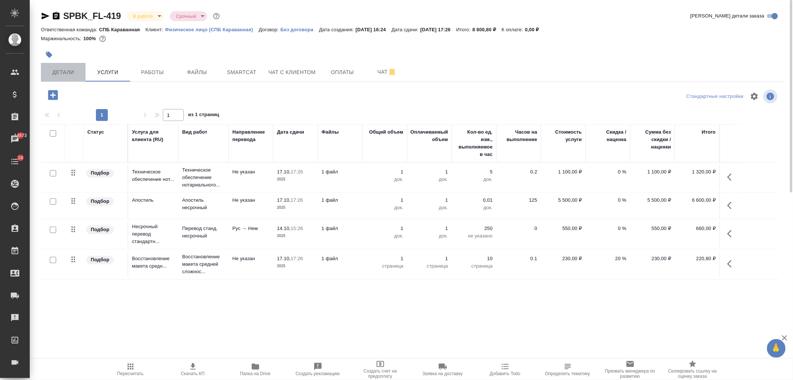
click at [71, 69] on span "Детали" at bounding box center [63, 72] width 36 height 9
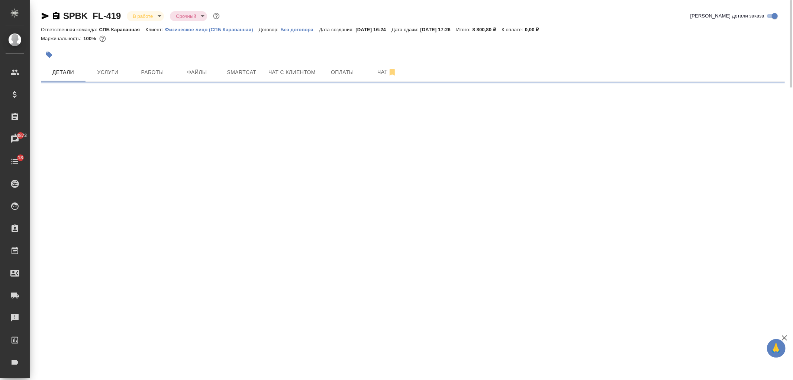
select select "RU"
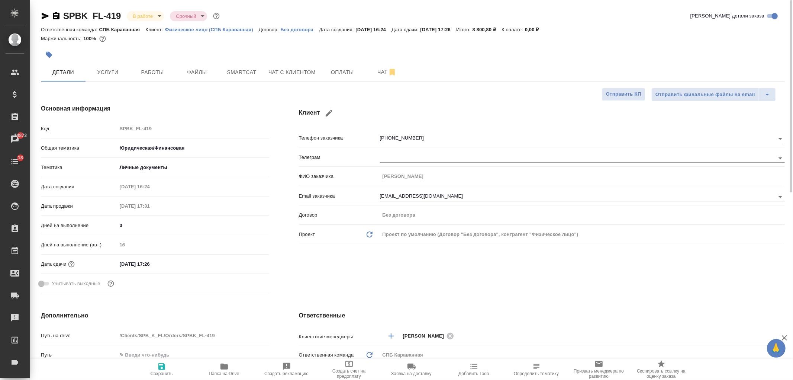
type textarea "x"
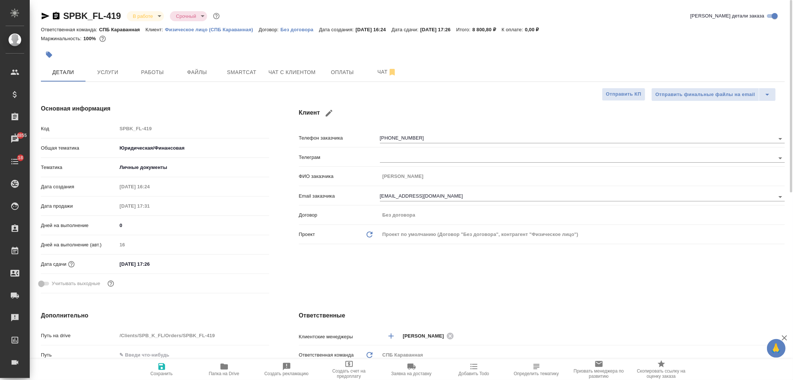
type textarea "x"
click at [312, 77] on button "Чат с клиентом" at bounding box center [292, 72] width 56 height 19
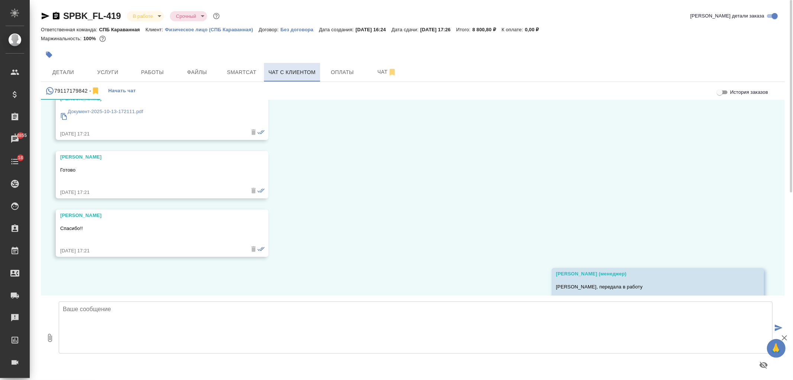
scroll to position [6197, 0]
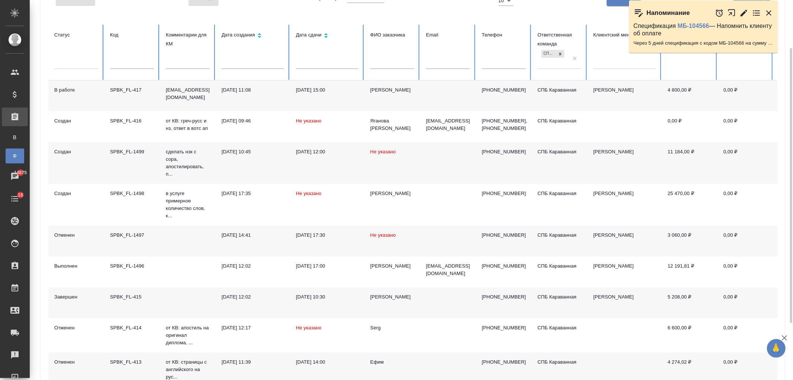
scroll to position [64, 0]
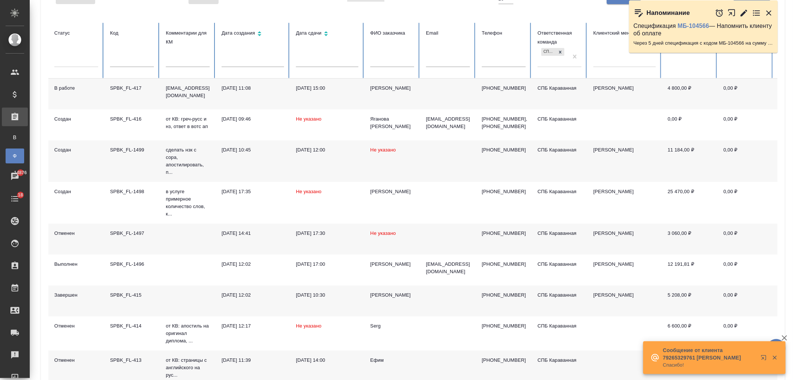
click at [144, 61] on input "text" at bounding box center [132, 62] width 44 height 10
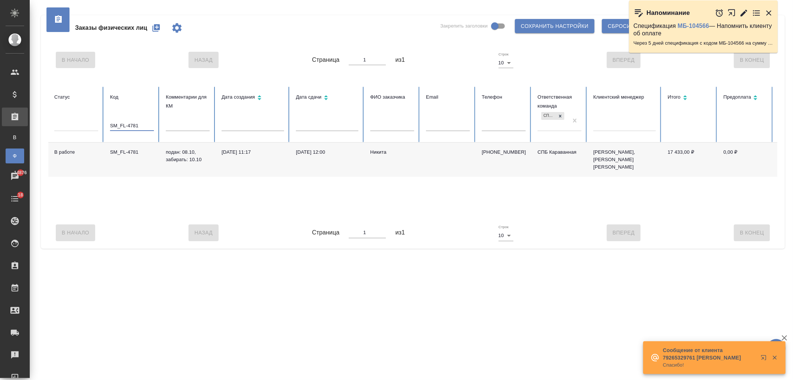
scroll to position [0, 0]
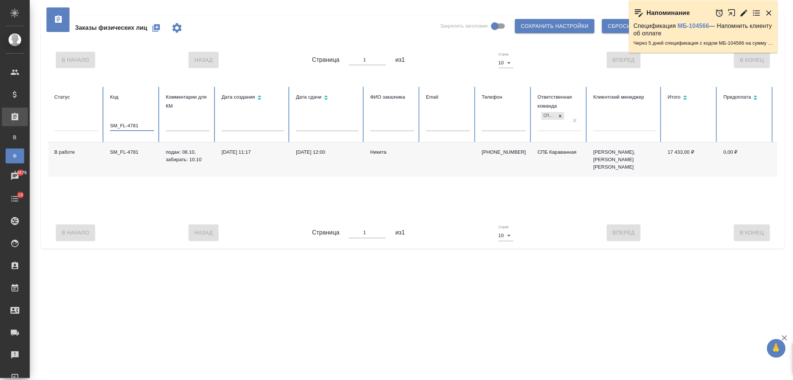
type input "SM_FL-4781"
click at [324, 161] on td "[DATE] 12:00" at bounding box center [327, 159] width 74 height 34
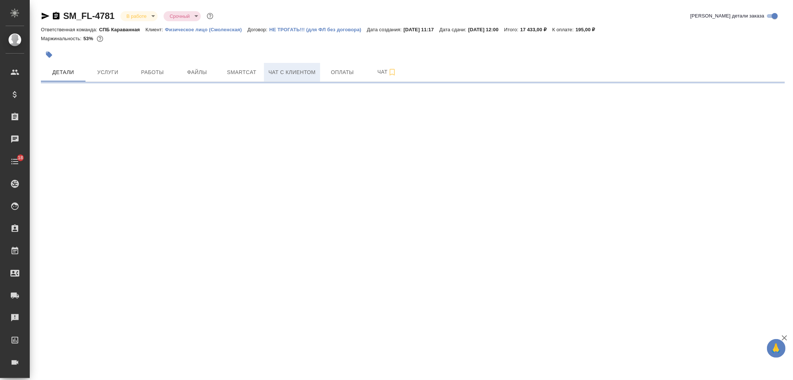
select select "RU"
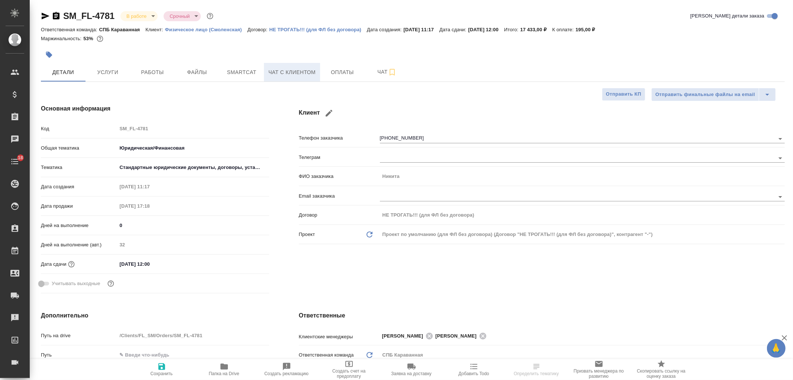
type textarea "x"
click at [296, 68] on span "Чат с клиентом" at bounding box center [292, 72] width 47 height 9
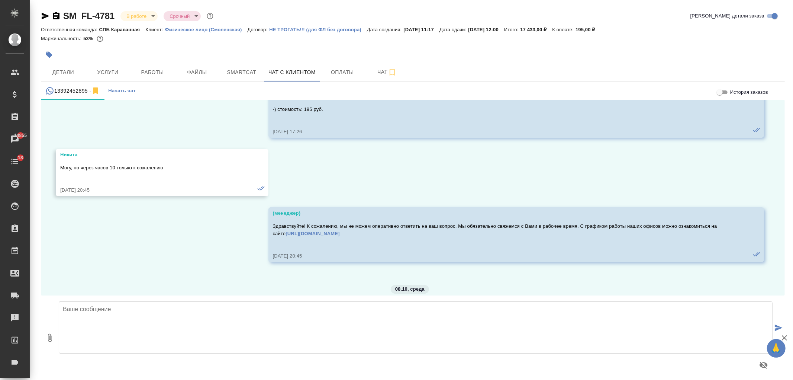
scroll to position [3559, 0]
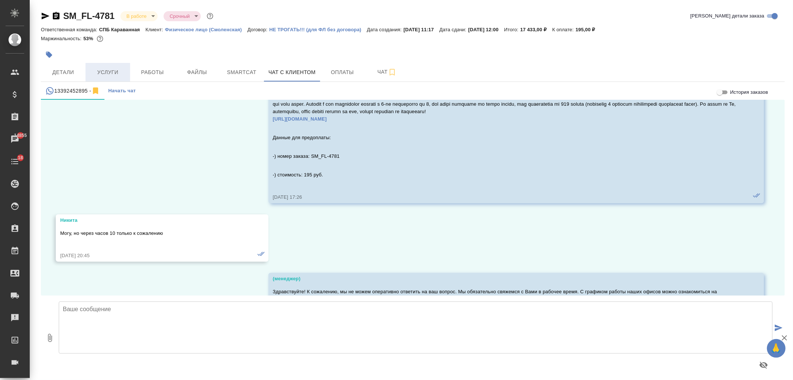
click at [100, 75] on span "Услуги" at bounding box center [108, 72] width 36 height 9
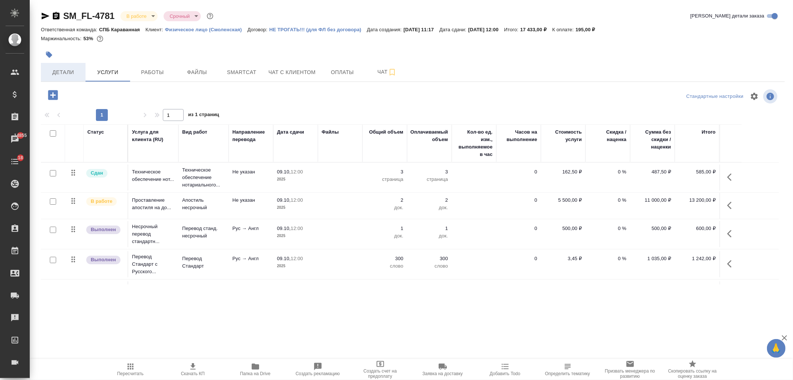
click at [65, 73] on span "Детали" at bounding box center [63, 72] width 36 height 9
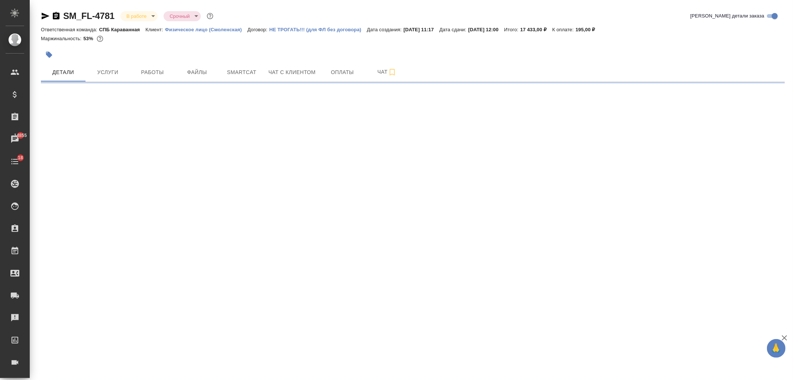
select select "RU"
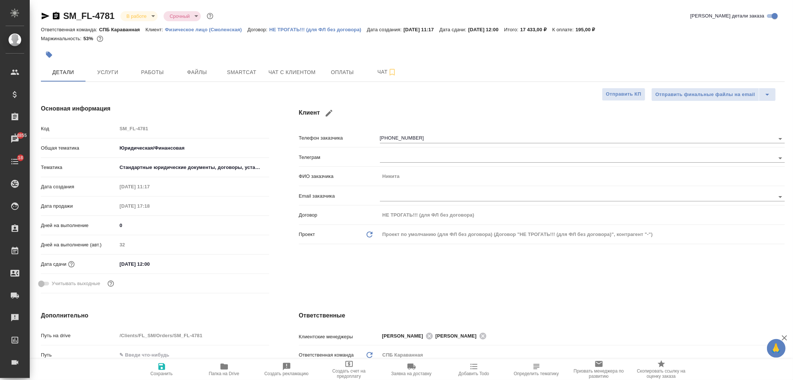
type textarea "x"
click at [675, 290] on div "Клиент Телефон заказчика [PHONE_NUMBER] Телеграм ФИО заказчика [PERSON_NAME] Em…" at bounding box center [542, 200] width 516 height 222
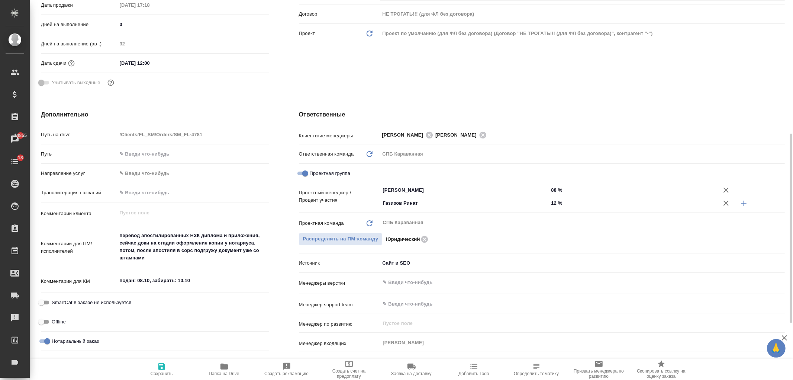
scroll to position [257, 0]
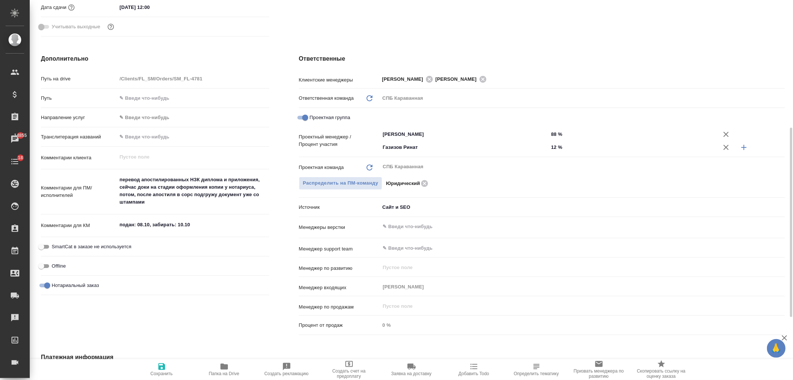
click at [161, 202] on textarea "перевод апостилированных НЗК диплома и приложения, сейчас доки на стадии оформл…" at bounding box center [193, 190] width 152 height 35
type textarea "x"
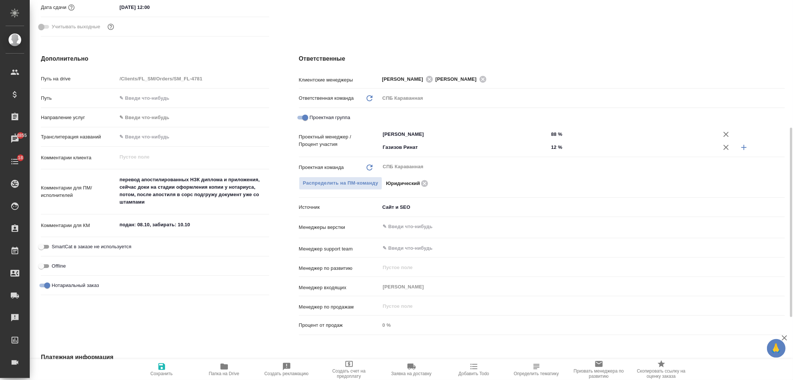
type textarea "x"
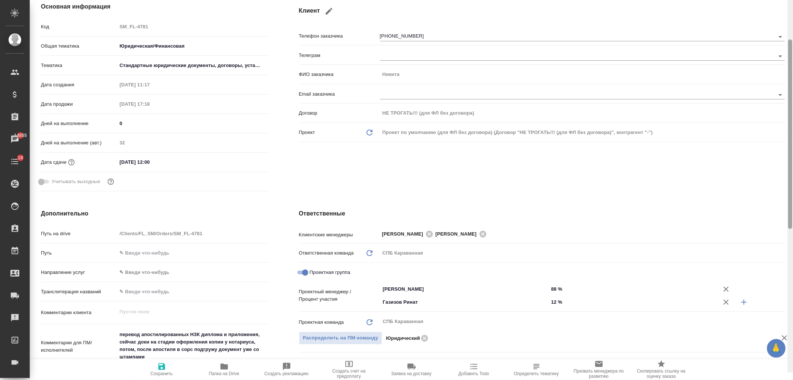
scroll to position [0, 0]
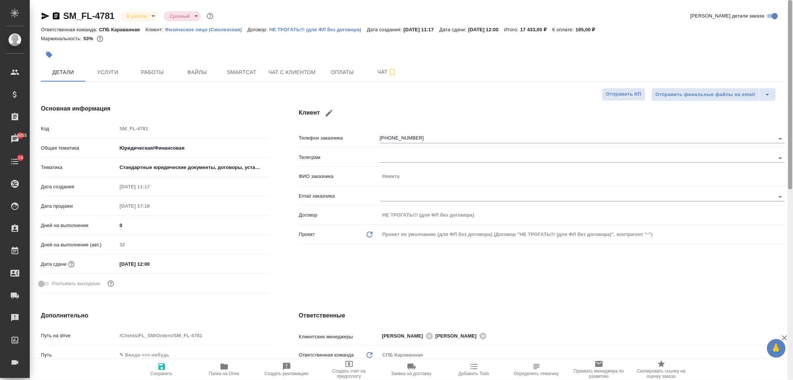
drag, startPoint x: 790, startPoint y: 206, endPoint x: 793, endPoint y: 50, distance: 156.6
click at [793, 50] on div at bounding box center [791, 94] width 4 height 189
click at [292, 70] on span "Чат с клиентом" at bounding box center [292, 72] width 47 height 9
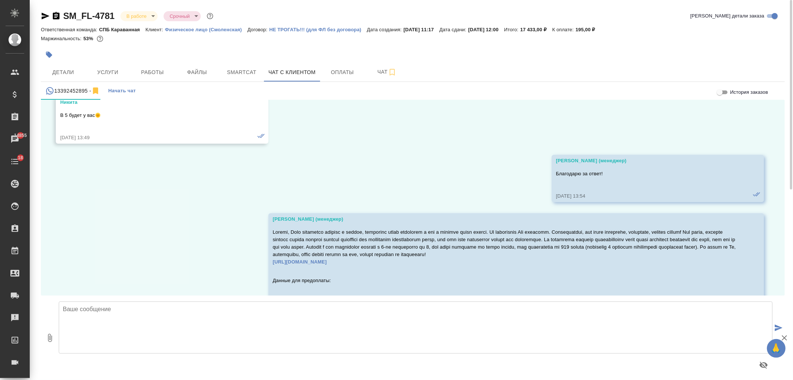
scroll to position [3892, 0]
